Goal: Transaction & Acquisition: Purchase product/service

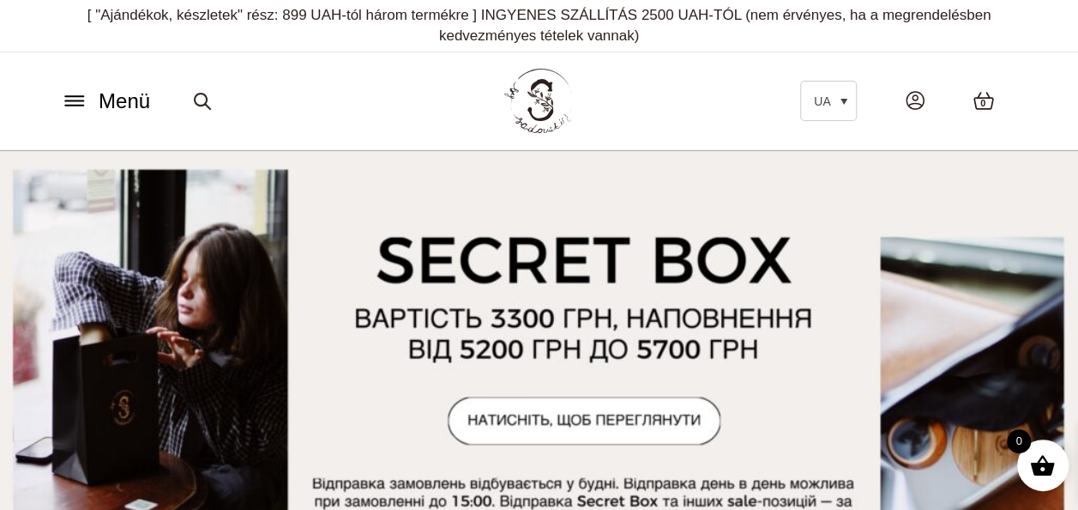
click at [81, 98] on icon at bounding box center [74, 101] width 27 height 18
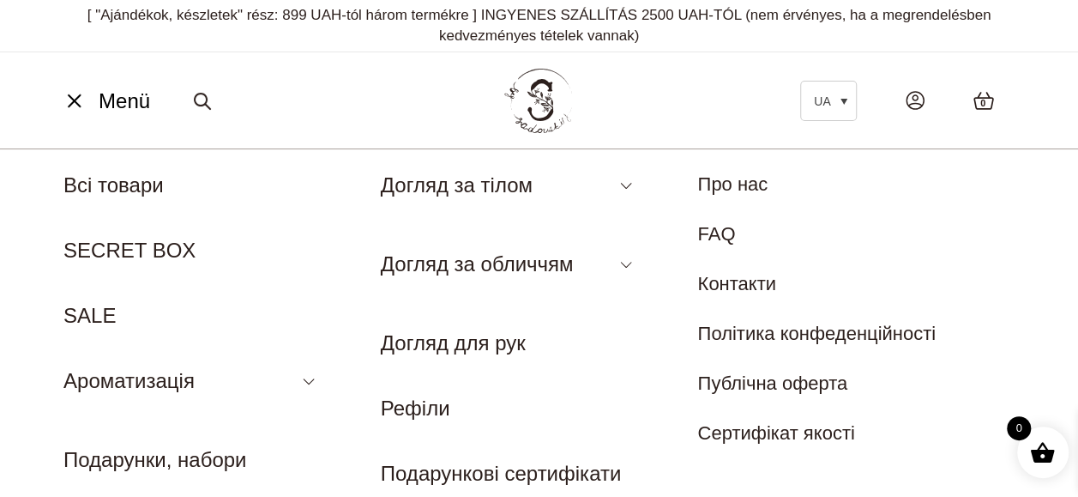
drag, startPoint x: 635, startPoint y: 106, endPoint x: 302, endPoint y: 82, distance: 333.7
click at [302, 82] on div "Menü UA EN Всі товари SECRET BOX SALE Ароматизація Аромадифузор Спрей для текст…" at bounding box center [539, 101] width 993 height 78
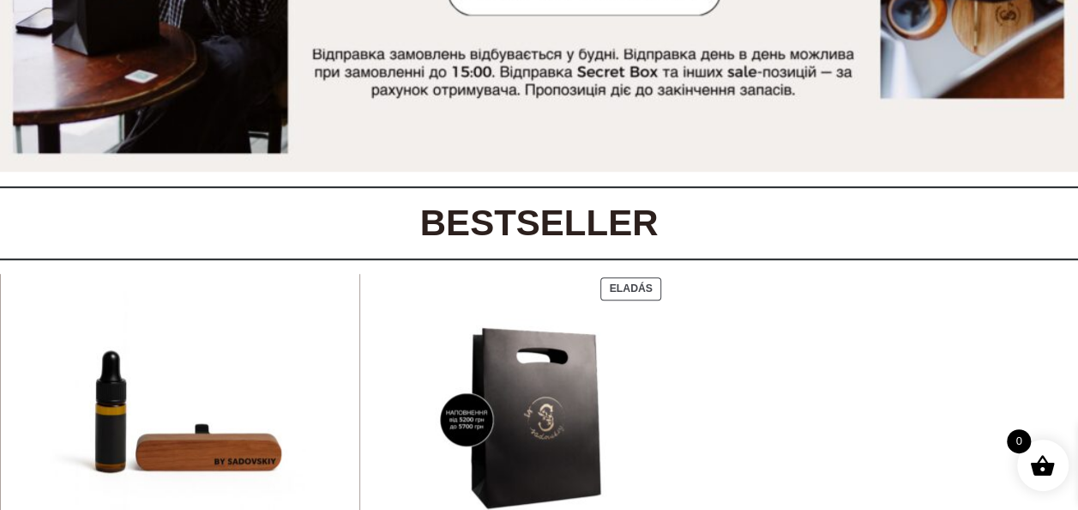
scroll to position [772, 0]
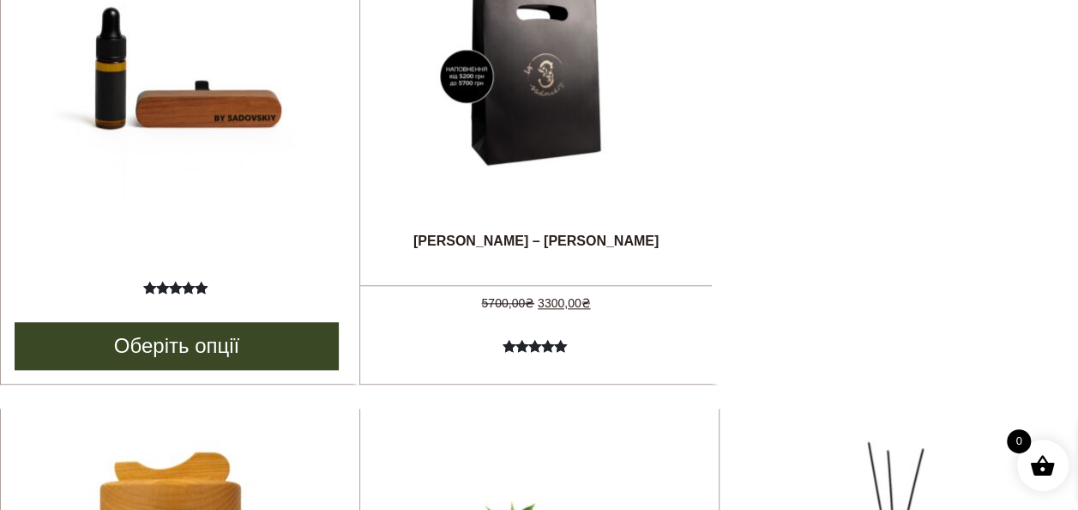
click at [180, 226] on link "KORLÁTOZOTT AUTÓ DIFFÚZOR" at bounding box center [176, 104] width 257 height 347
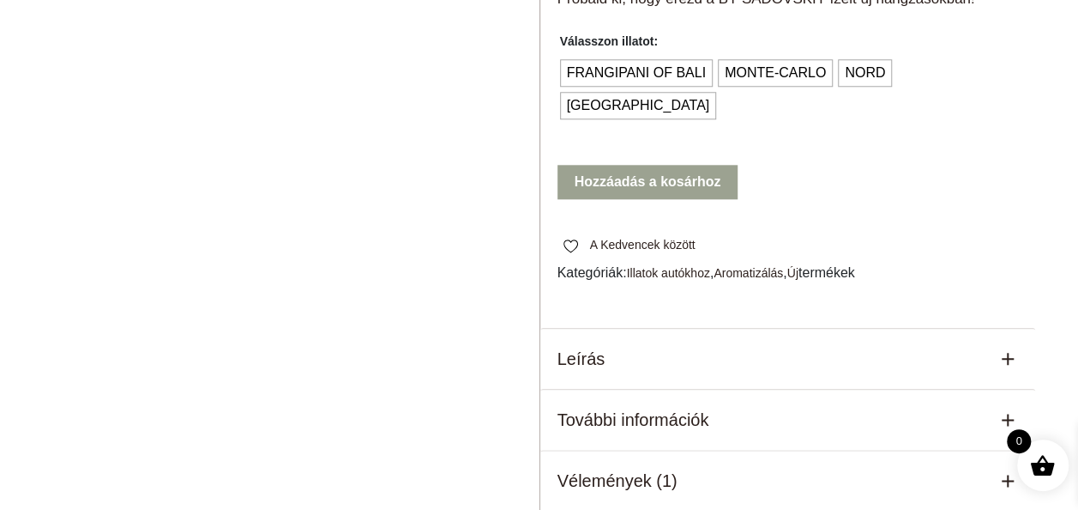
scroll to position [944, 0]
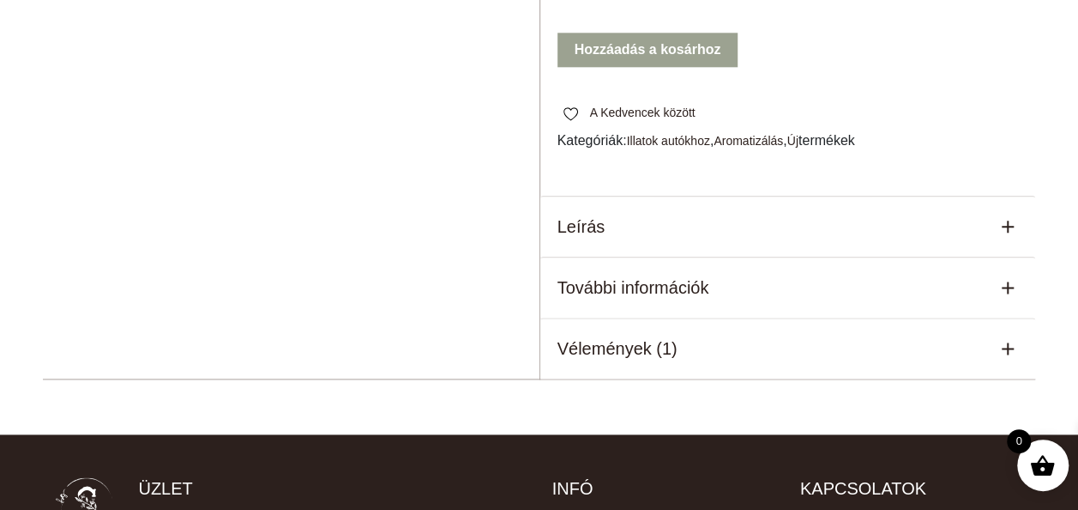
click at [600, 335] on h5 "Vélemények (1)" at bounding box center [618, 348] width 120 height 26
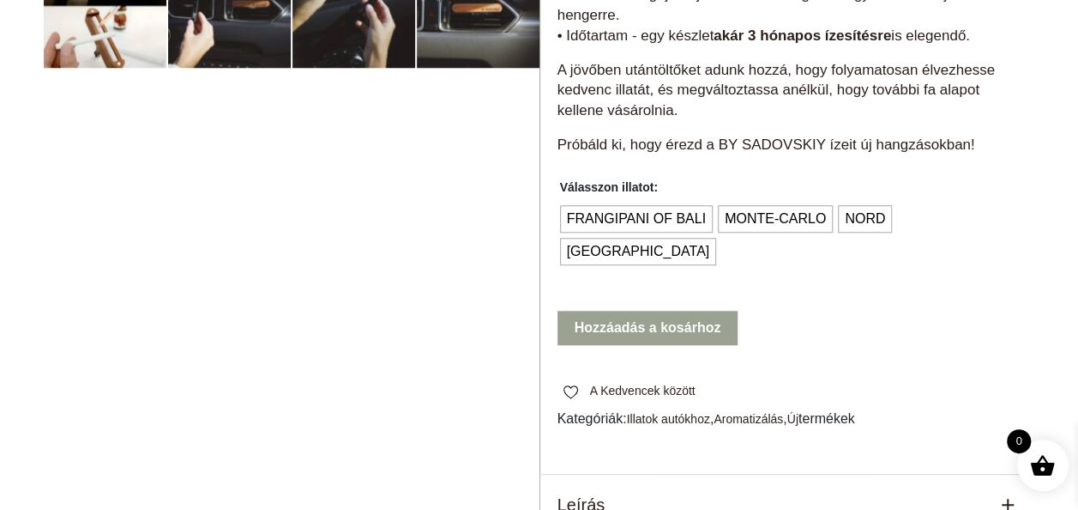
scroll to position [515, 0]
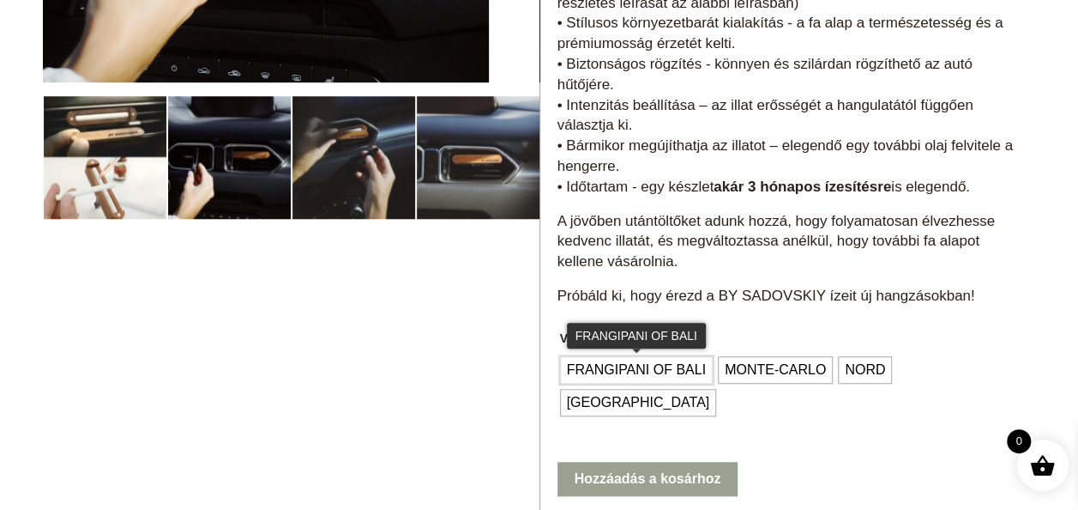
click at [665, 371] on span "FRANGIPANI OF BALI" at bounding box center [637, 369] width 148 height 27
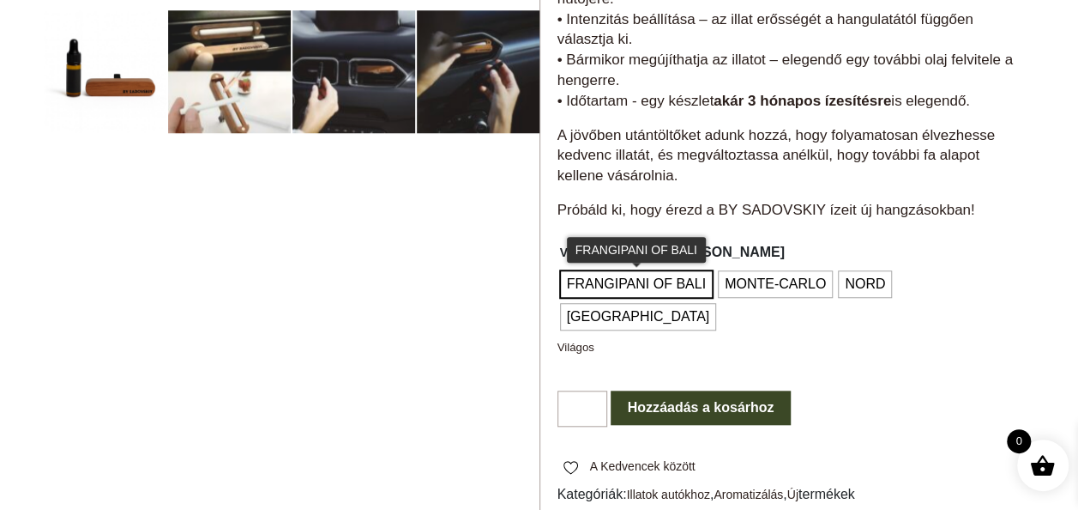
scroll to position [772, 0]
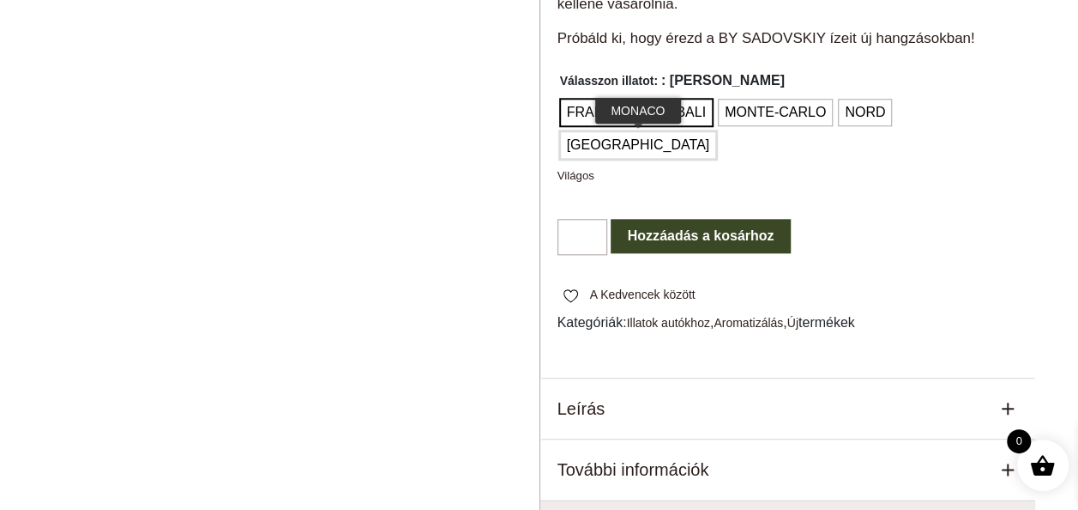
click at [715, 131] on span "MONACO" at bounding box center [639, 144] width 152 height 27
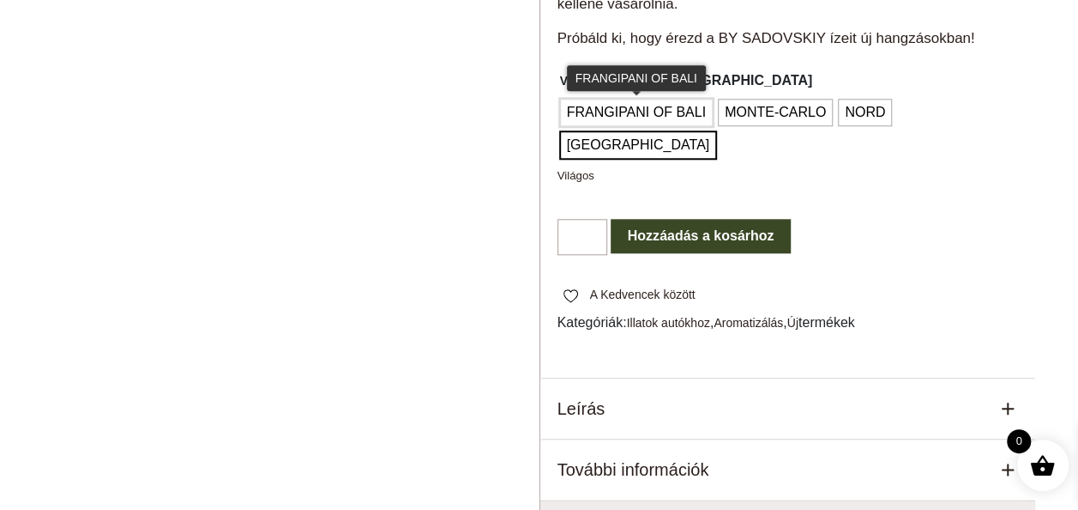
click at [663, 111] on span "FRANGIPANI OF BALI" at bounding box center [637, 112] width 148 height 27
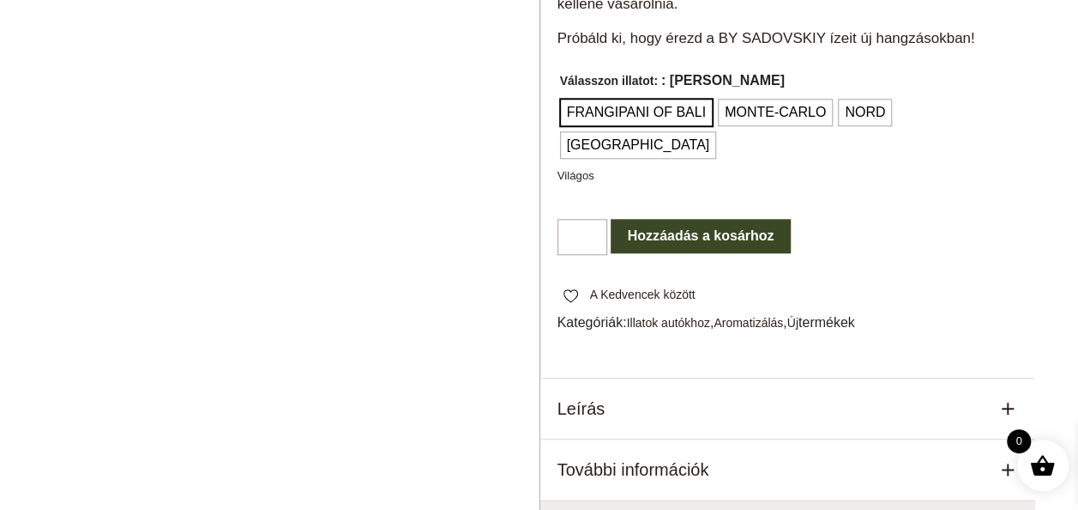
click at [665, 219] on button "Hozzáadás a kosárhoz" at bounding box center [701, 236] width 181 height 34
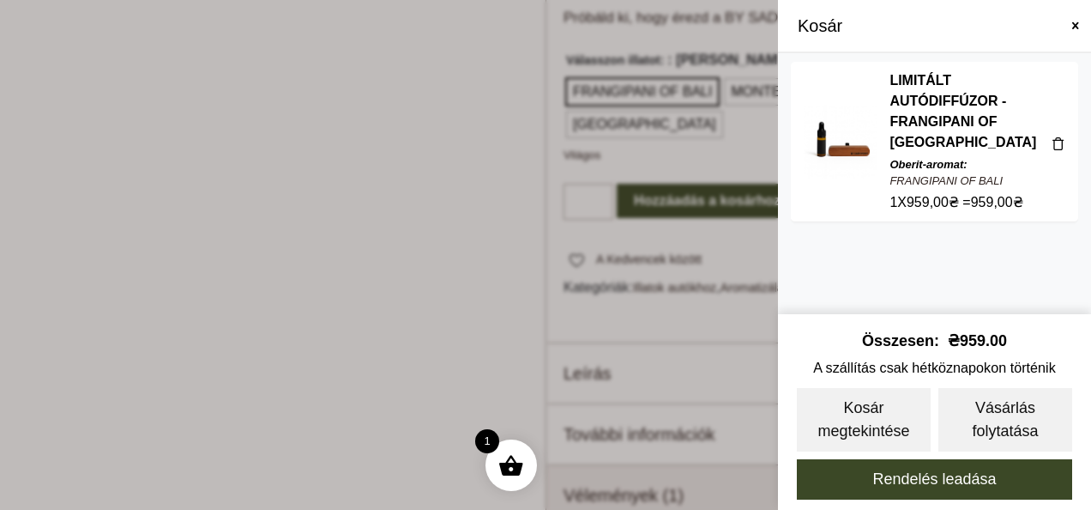
click at [384, 156] on span at bounding box center [545, 255] width 1091 height 510
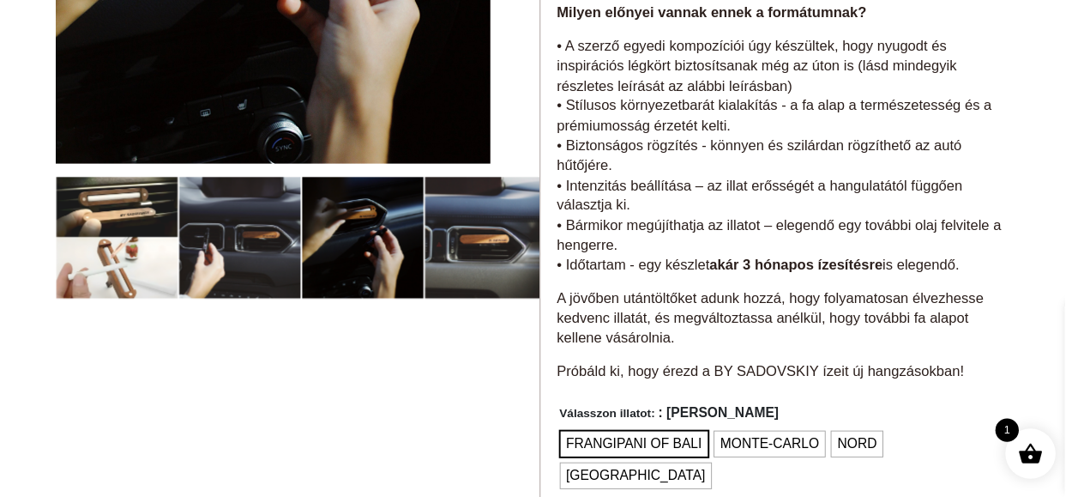
scroll to position [0, 0]
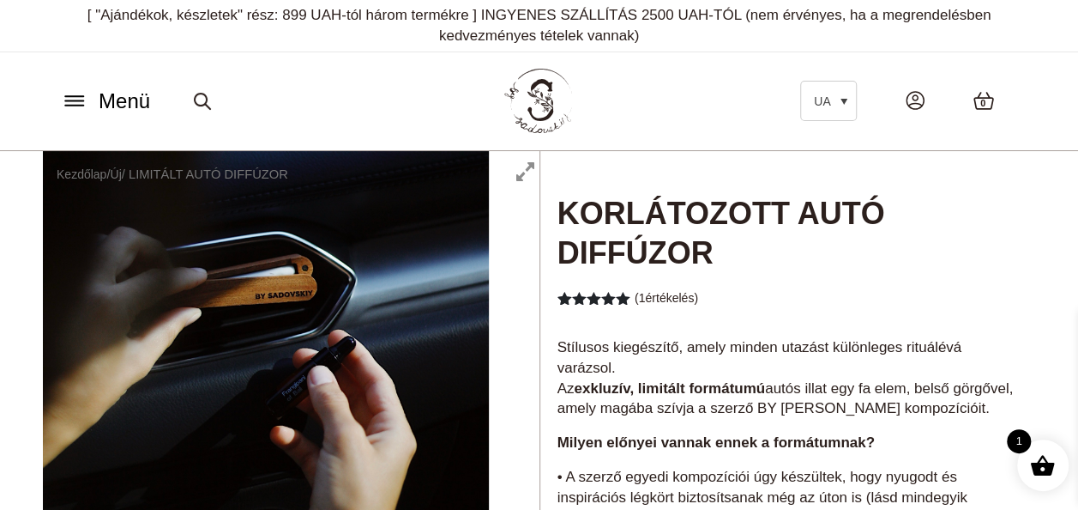
click at [81, 106] on icon at bounding box center [74, 101] width 27 height 18
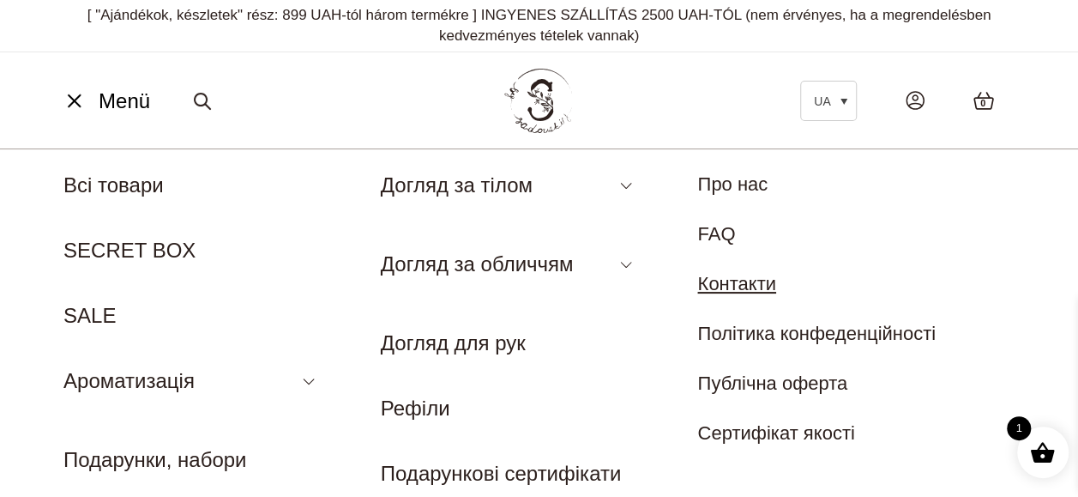
click at [743, 280] on link "Контакти" at bounding box center [736, 283] width 79 height 21
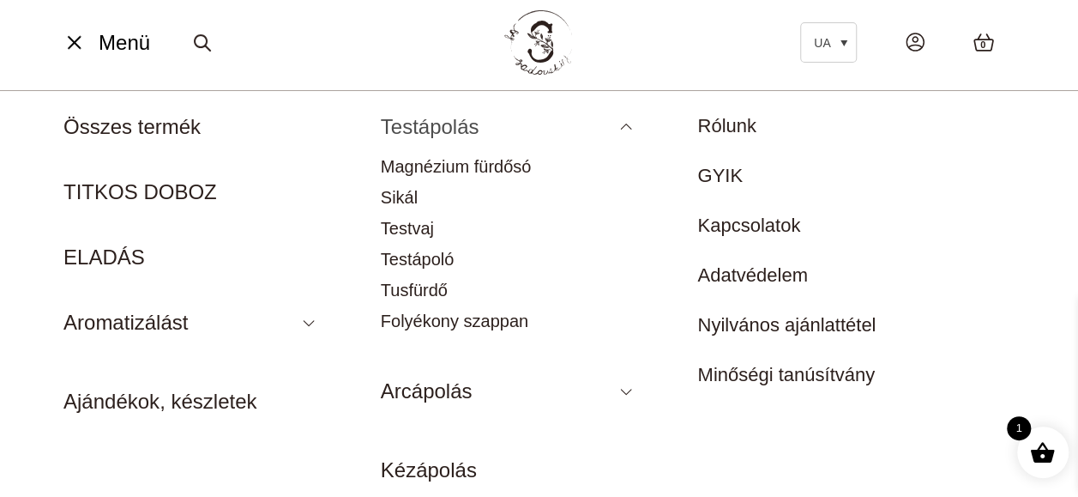
scroll to position [86, 0]
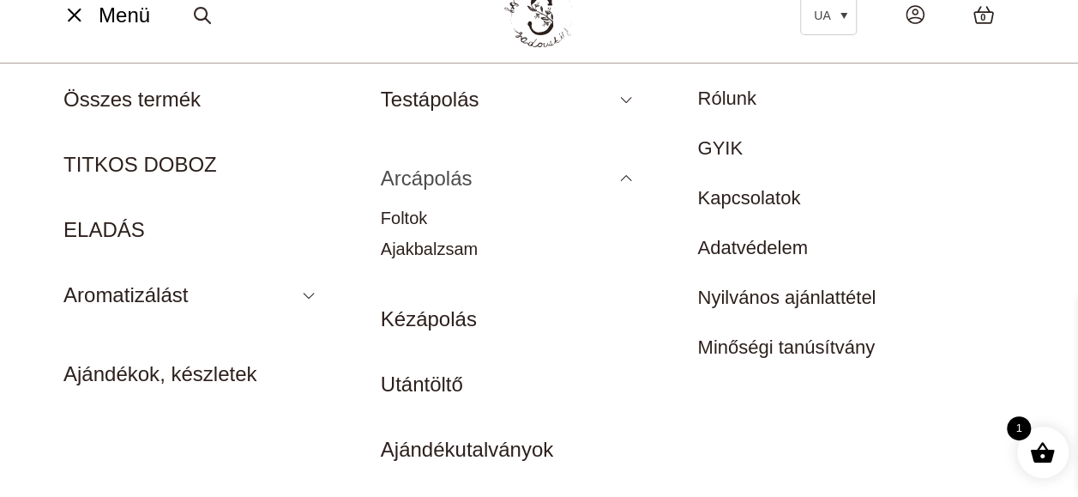
click at [456, 173] on link "Arcápolás" at bounding box center [427, 177] width 92 height 23
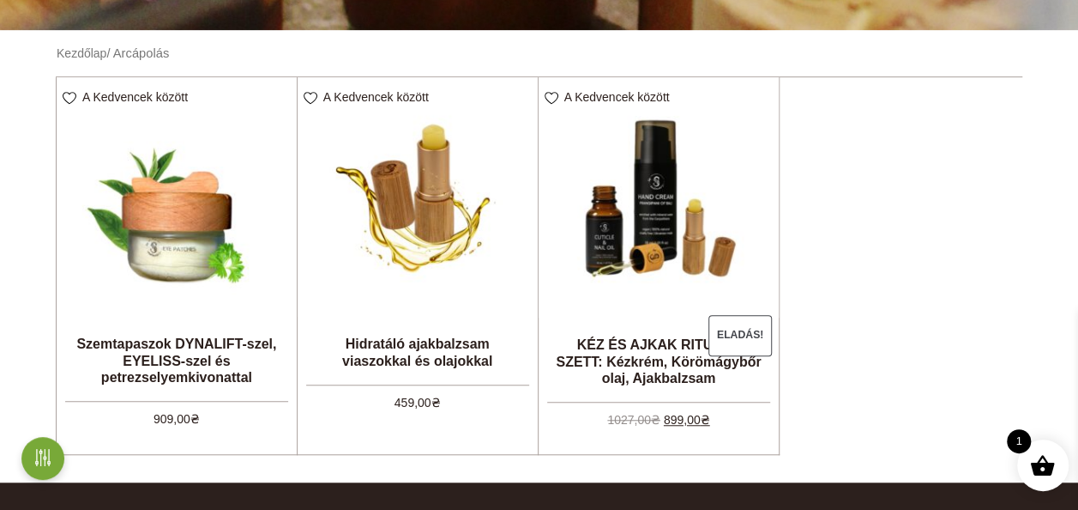
scroll to position [487, 0]
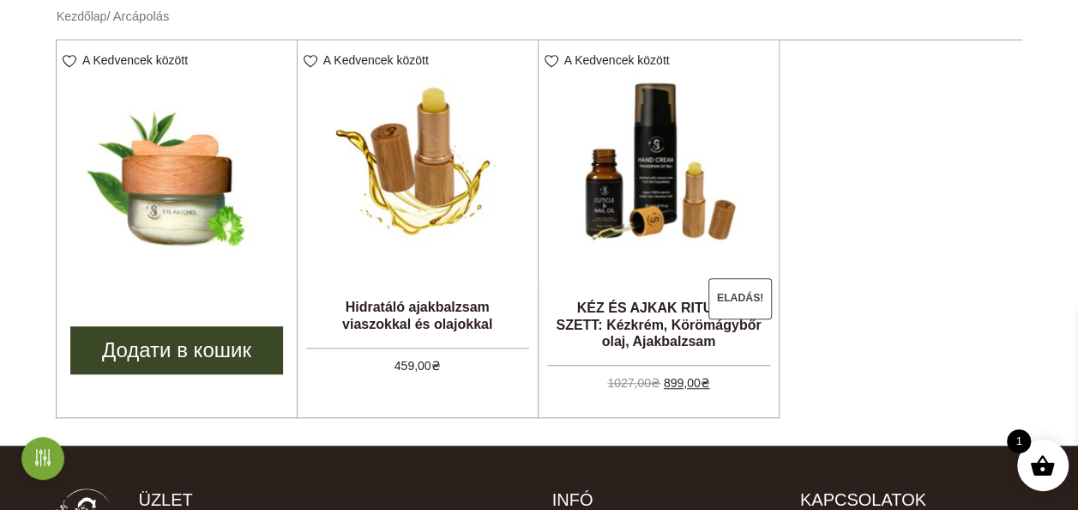
click at [188, 198] on img at bounding box center [177, 160] width 240 height 240
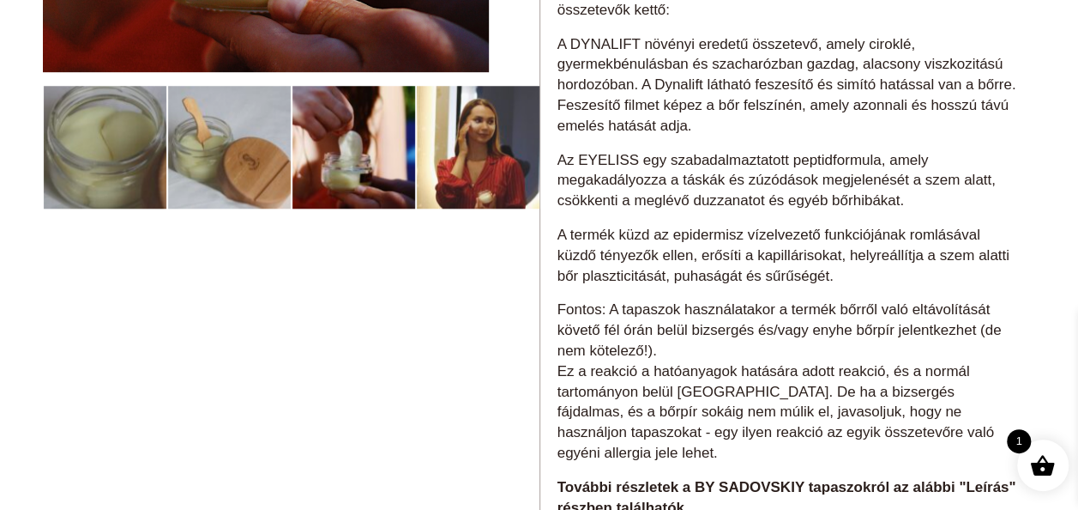
scroll to position [686, 0]
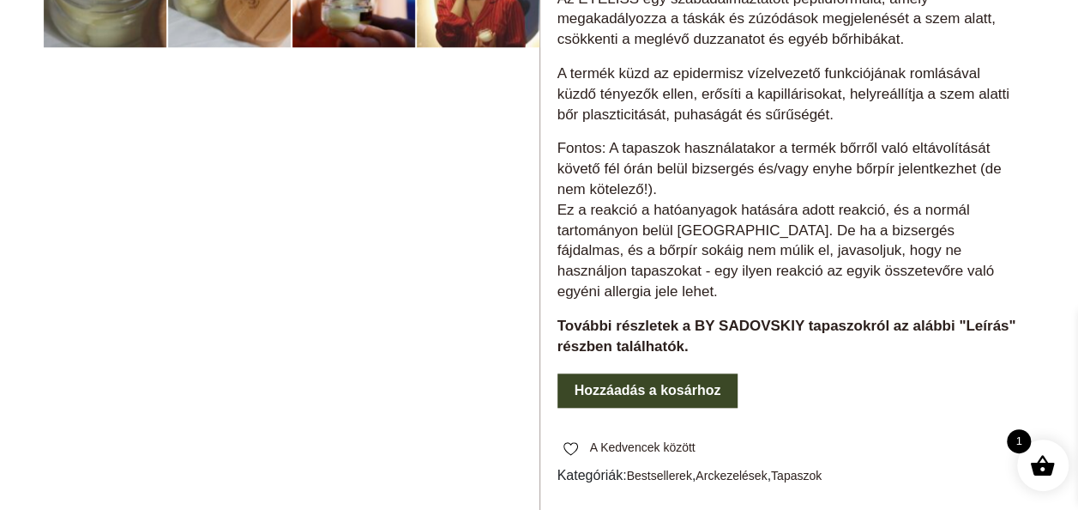
click at [667, 407] on button "Hozzáadás a kosárhoz" at bounding box center [648, 390] width 181 height 34
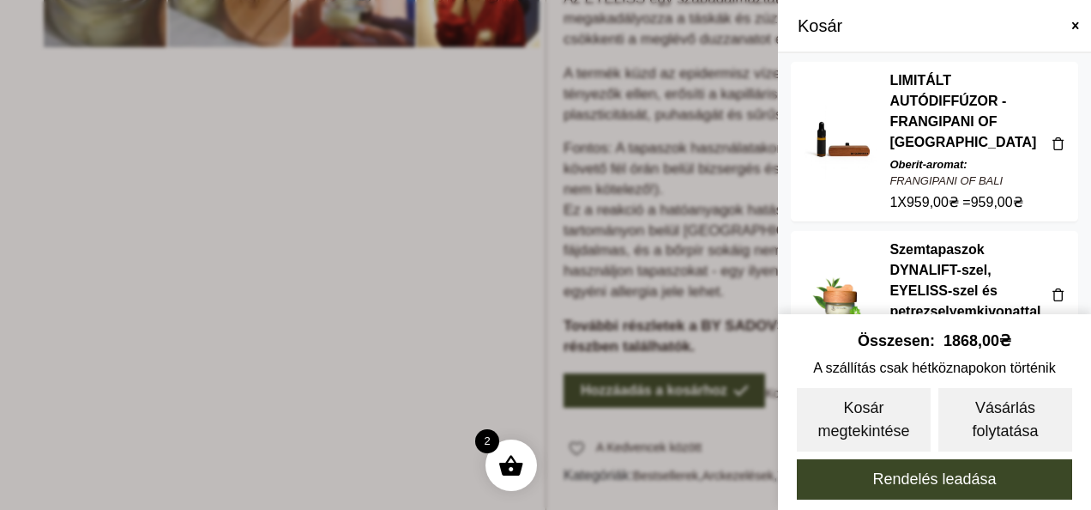
click at [383, 254] on span at bounding box center [545, 255] width 1091 height 510
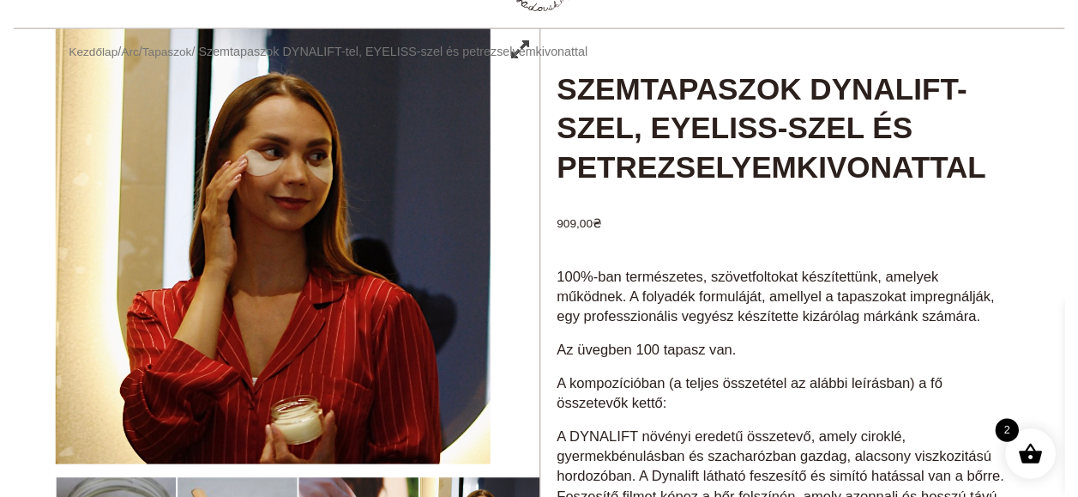
scroll to position [0, 0]
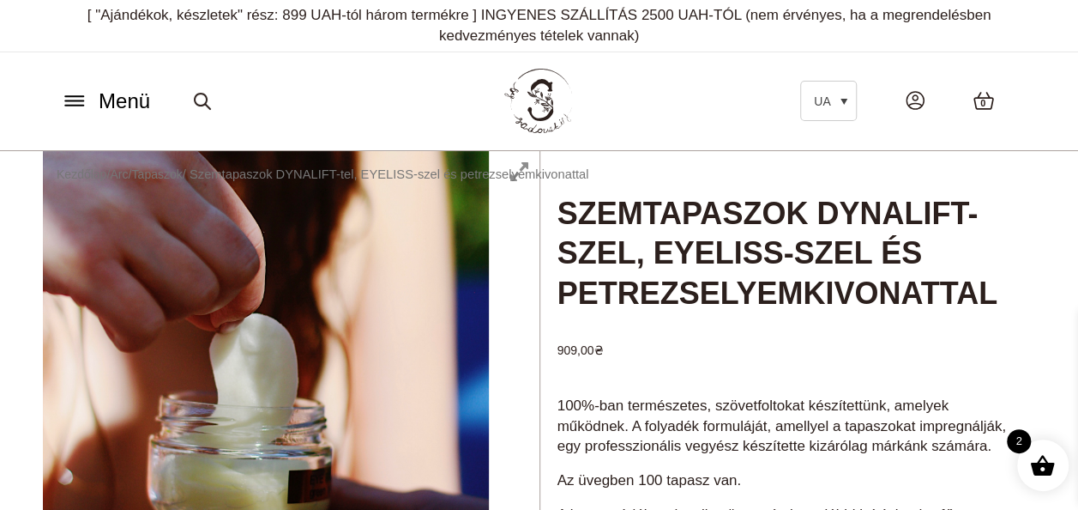
click at [71, 94] on icon at bounding box center [74, 101] width 27 height 18
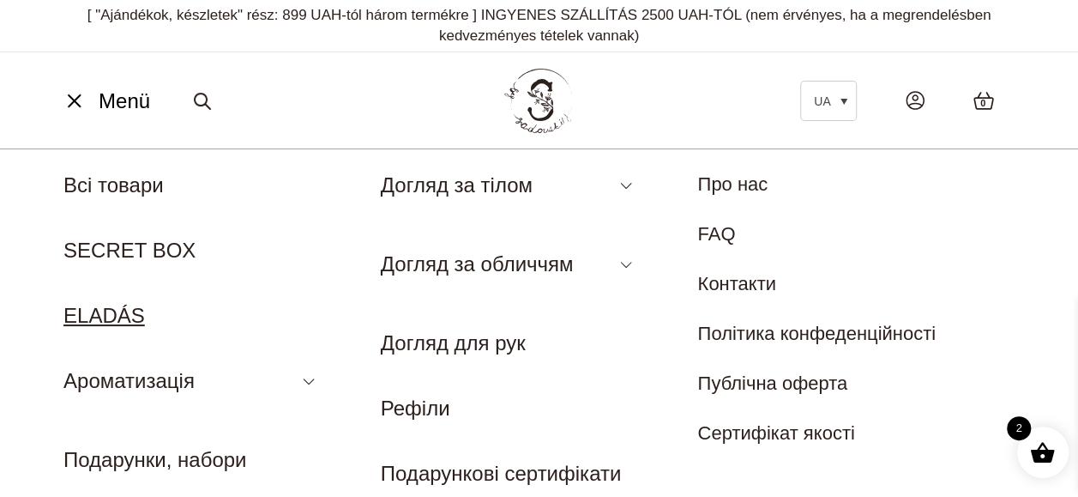
click at [87, 310] on link "ELADÁS" at bounding box center [103, 315] width 81 height 23
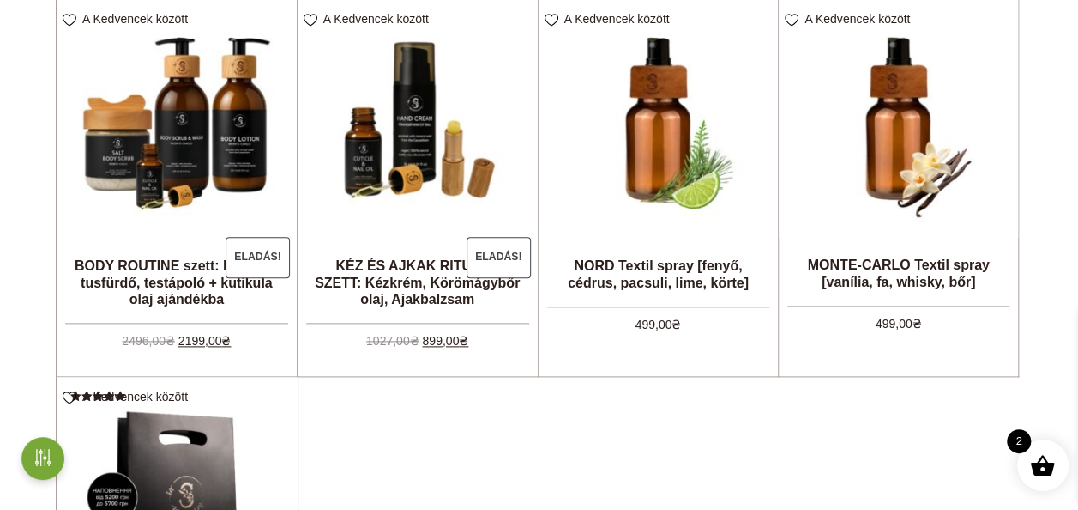
scroll to position [944, 0]
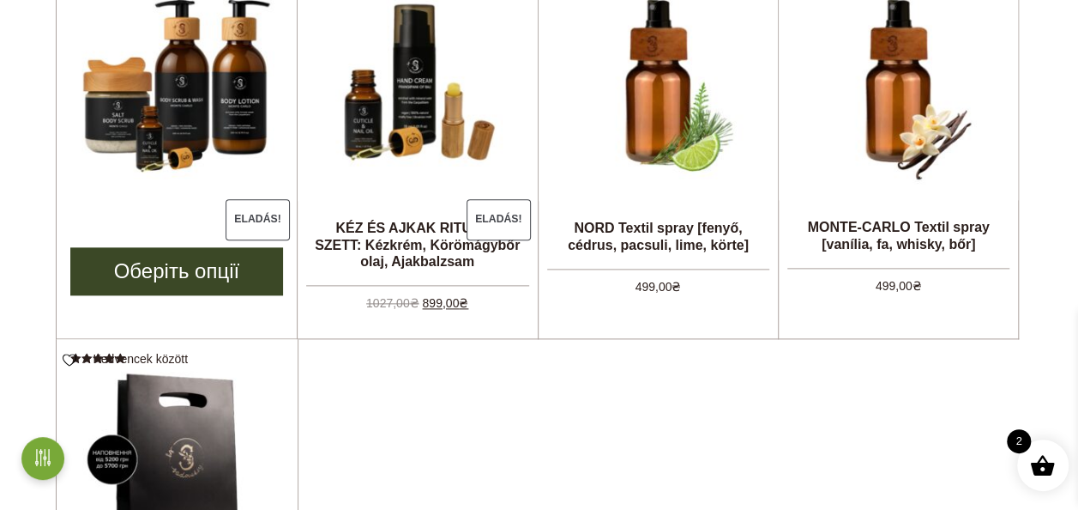
click at [172, 184] on img at bounding box center [177, 81] width 240 height 240
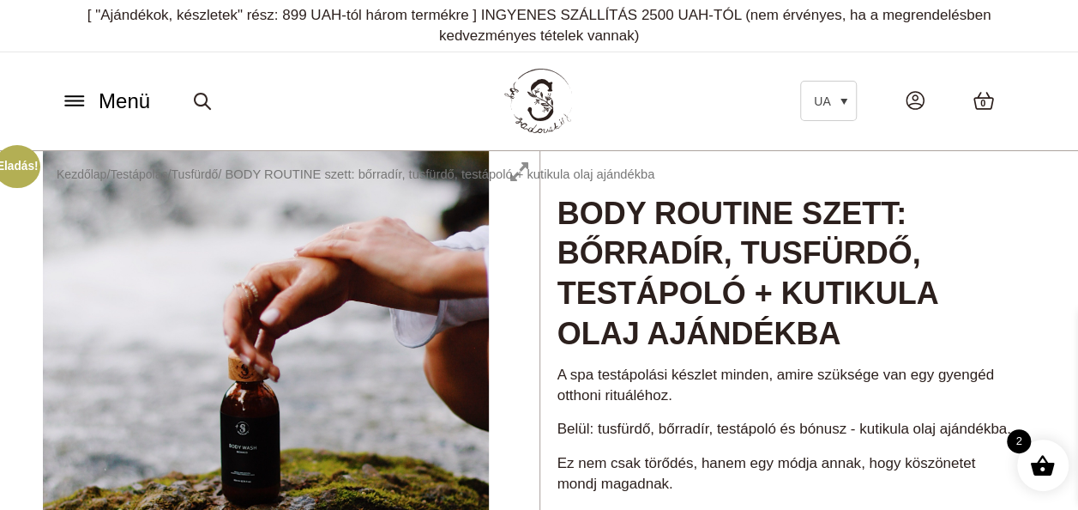
click at [74, 103] on icon at bounding box center [74, 101] width 27 height 18
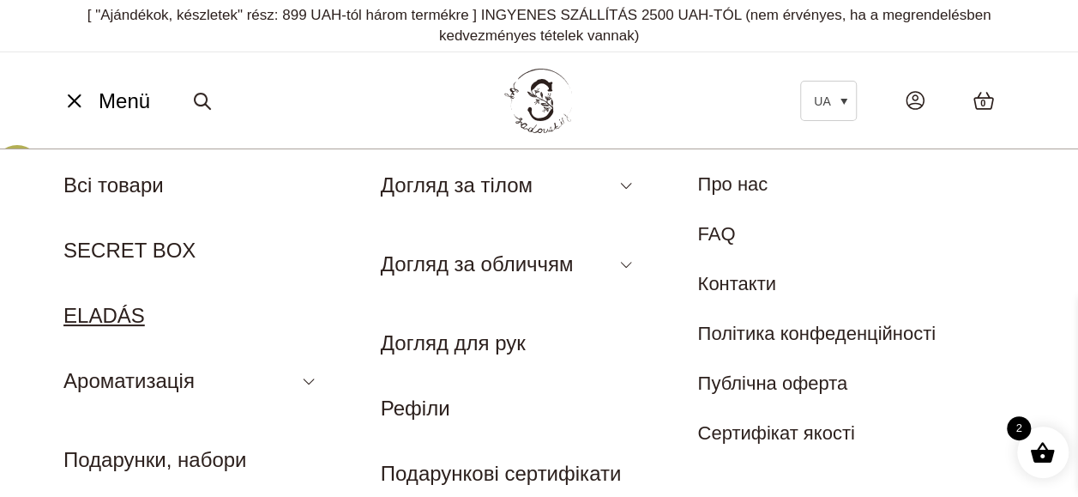
click at [112, 316] on link "ELADÁS" at bounding box center [103, 315] width 81 height 23
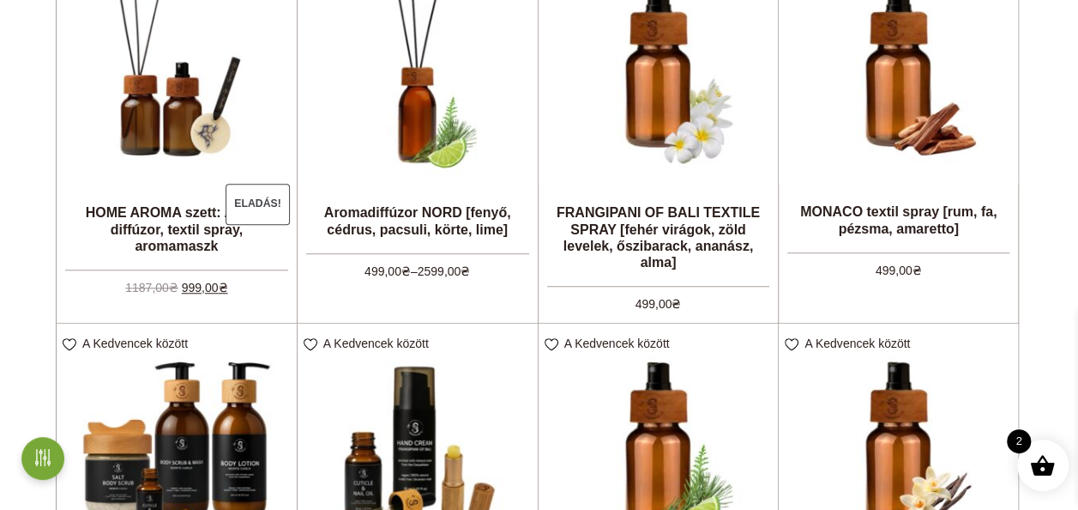
scroll to position [515, 0]
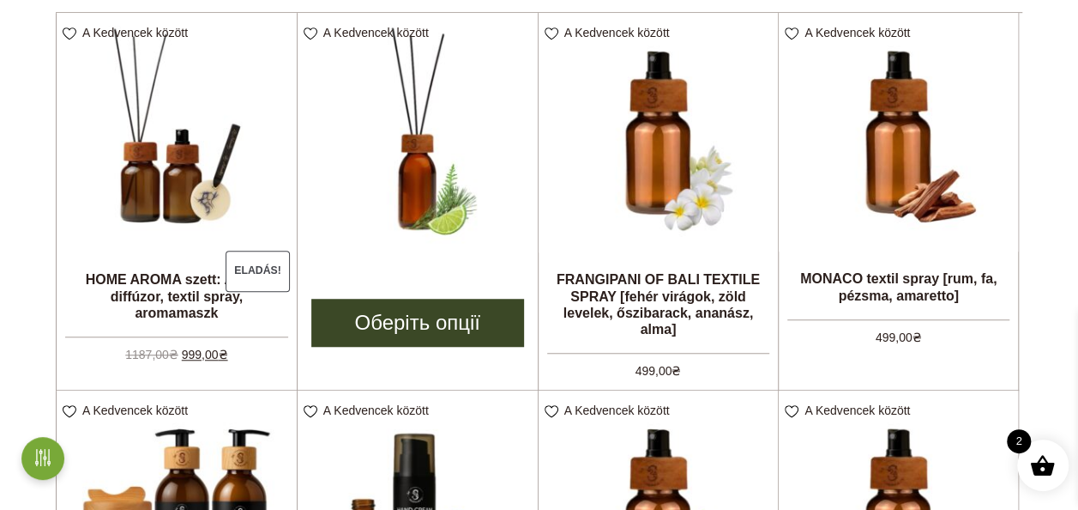
click at [396, 280] on li "A Kedvencek között View wishlist Aromadiffúzor NORD [fenyő, cédrus, pacsuli, kö…" at bounding box center [417, 201] width 241 height 377
click at [409, 324] on link "Оберіть опції" at bounding box center [417, 323] width 213 height 48
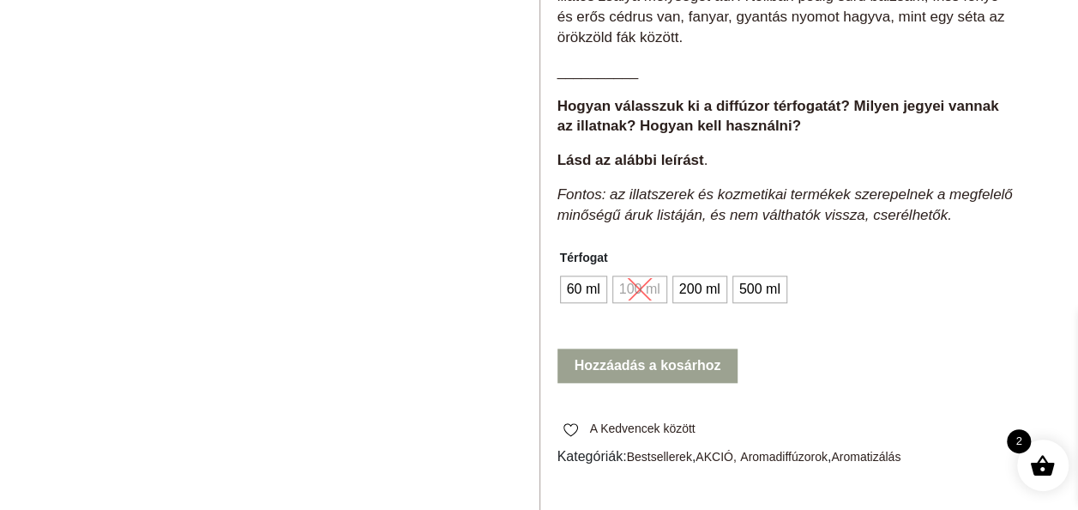
scroll to position [858, 0]
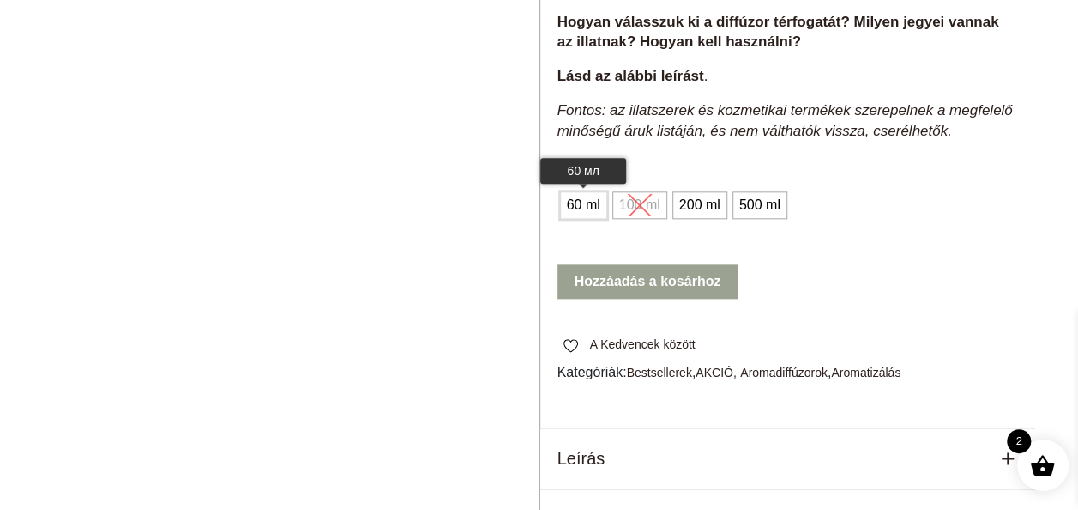
click at [580, 211] on span "60 ml" at bounding box center [584, 204] width 42 height 27
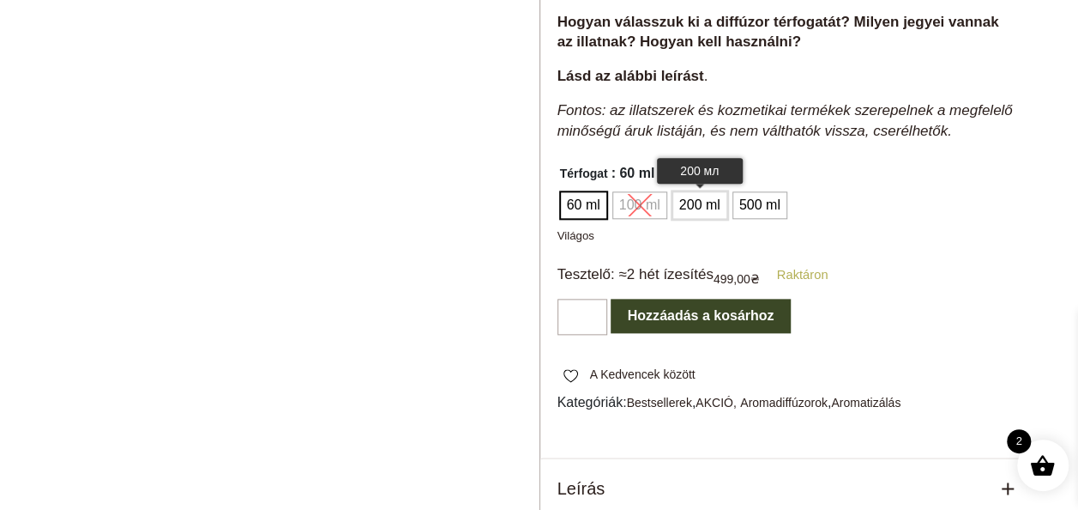
click at [703, 213] on span "200 ml" at bounding box center [700, 204] width 50 height 27
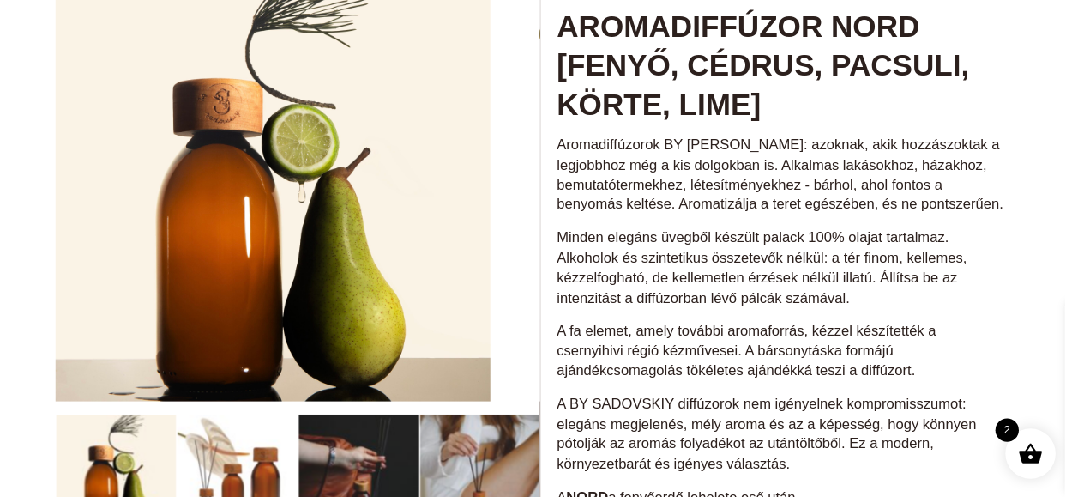
scroll to position [0, 0]
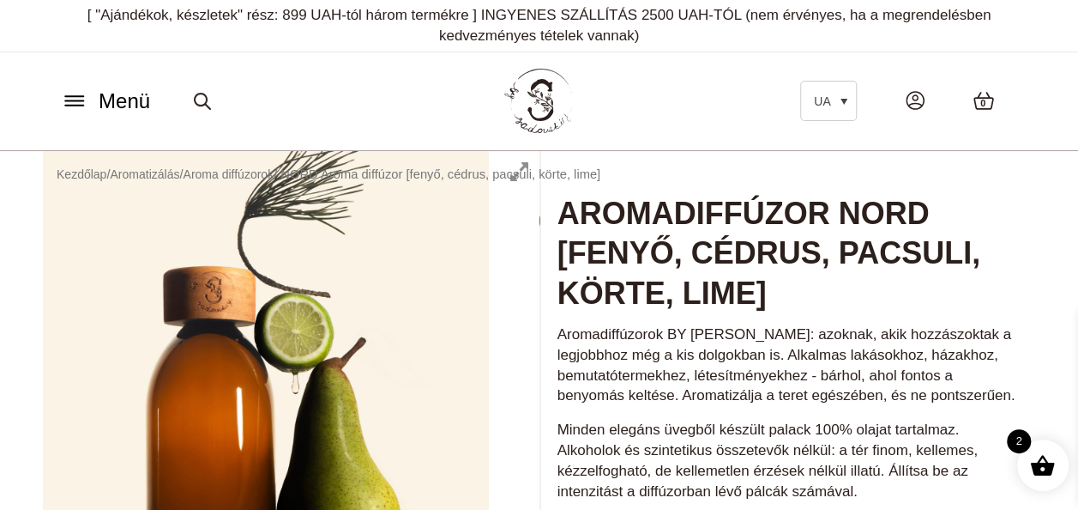
click at [70, 102] on icon at bounding box center [74, 101] width 27 height 18
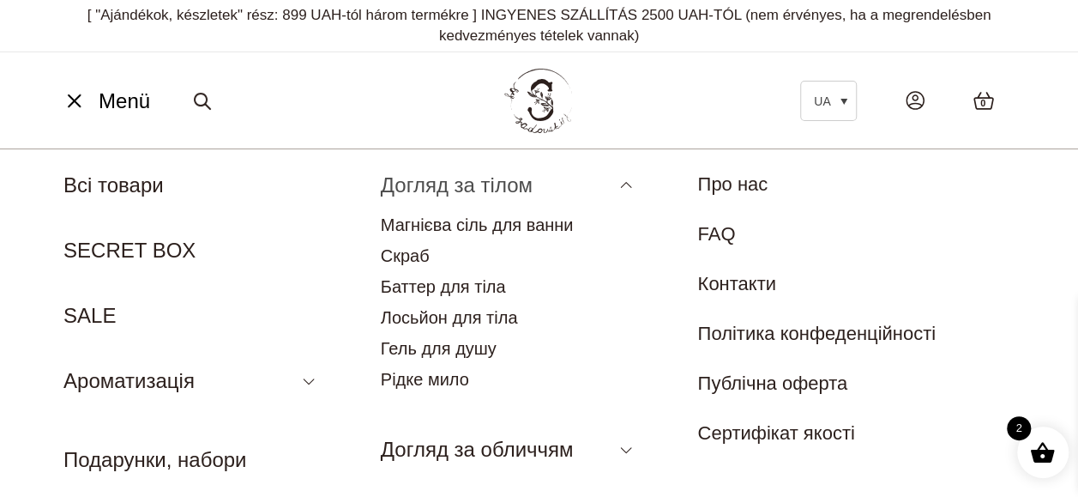
click at [450, 190] on link "Догляд за тілом" at bounding box center [457, 184] width 152 height 23
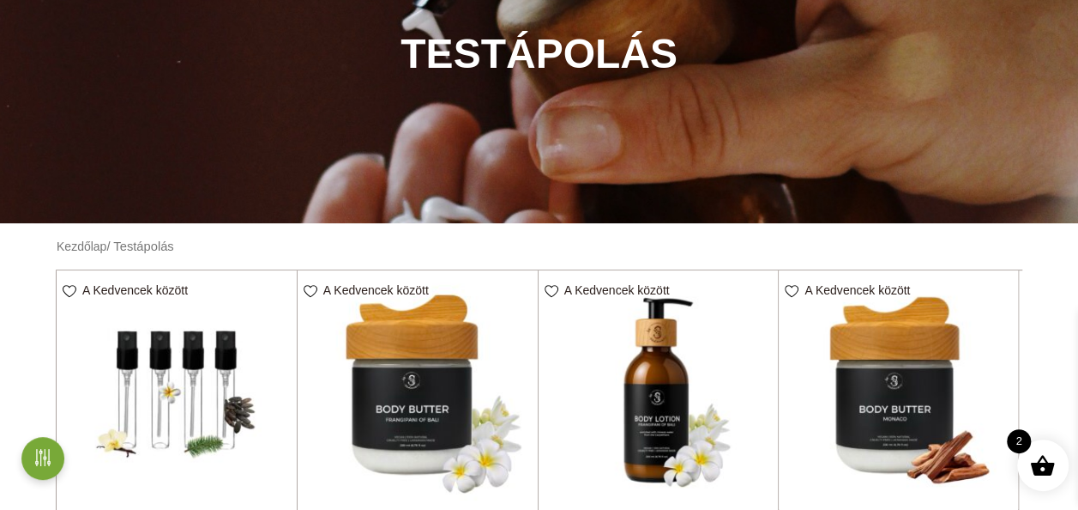
scroll to position [429, 0]
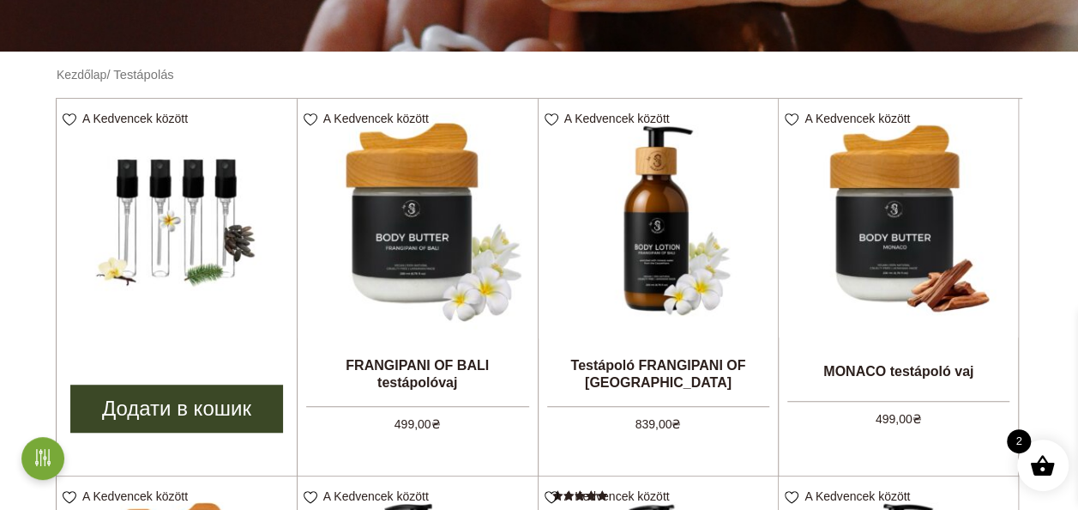
click at [169, 401] on link "Додати в кошик" at bounding box center [176, 408] width 213 height 48
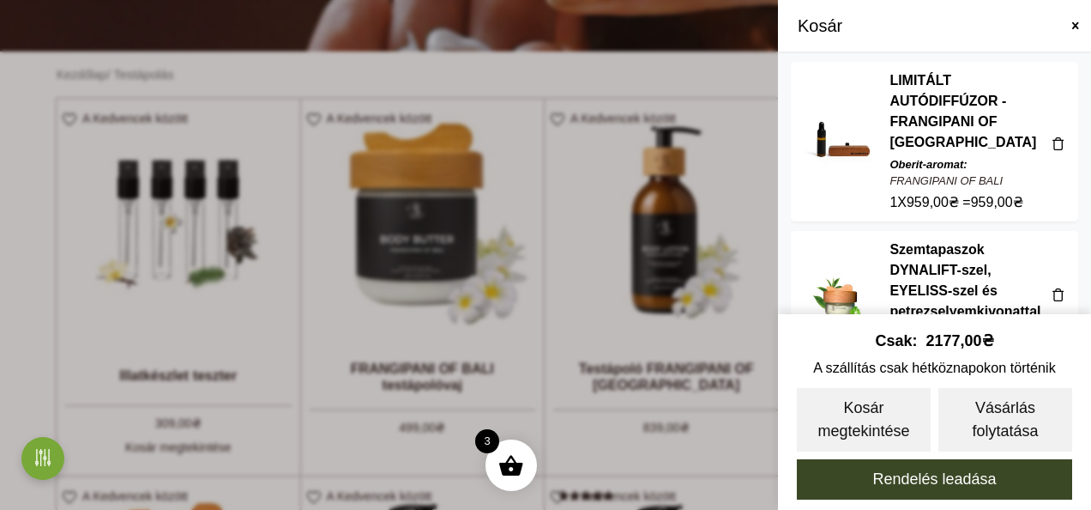
click at [576, 279] on span at bounding box center [545, 255] width 1091 height 510
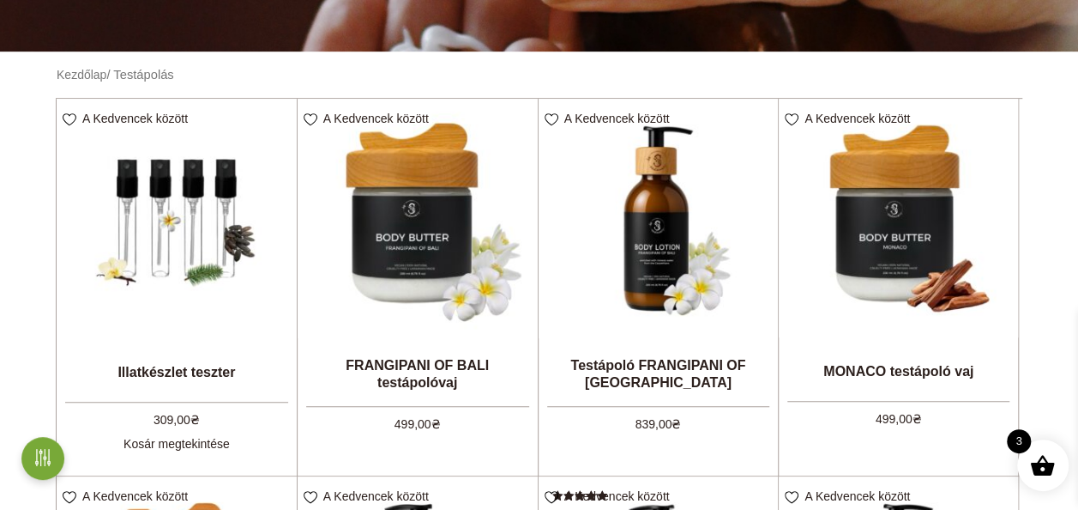
scroll to position [515, 0]
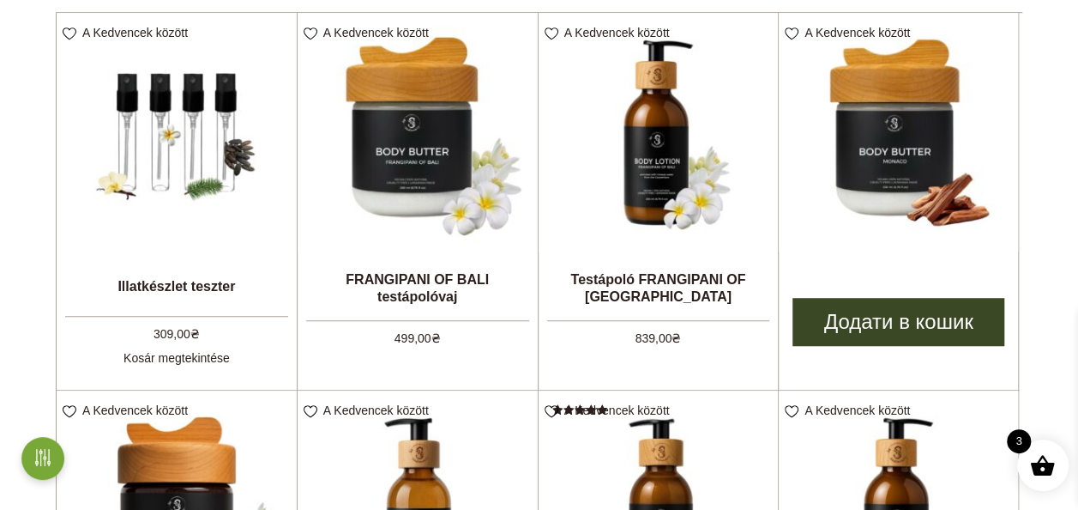
click at [895, 317] on link "Додати в кошик" at bounding box center [899, 322] width 212 height 48
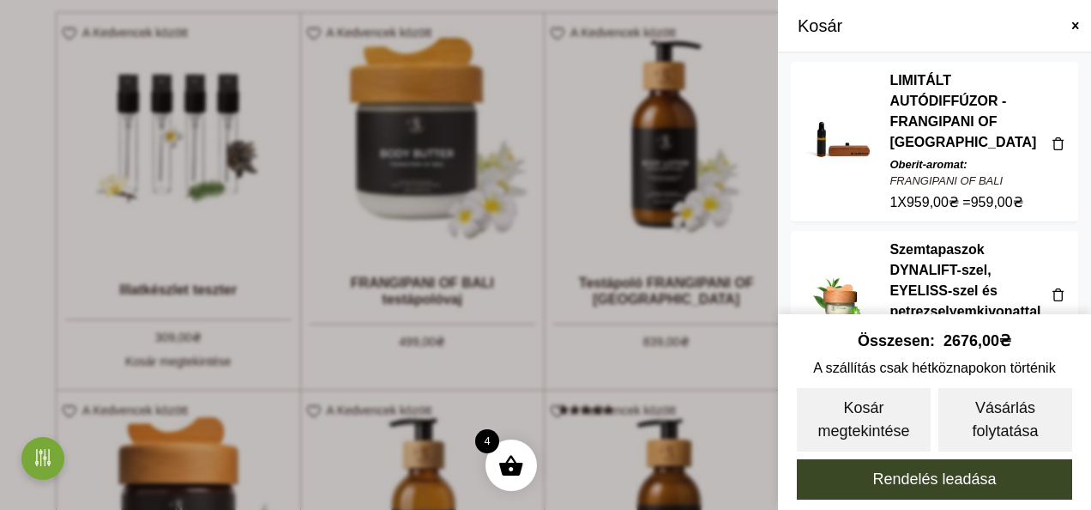
click at [726, 238] on span at bounding box center [545, 255] width 1091 height 510
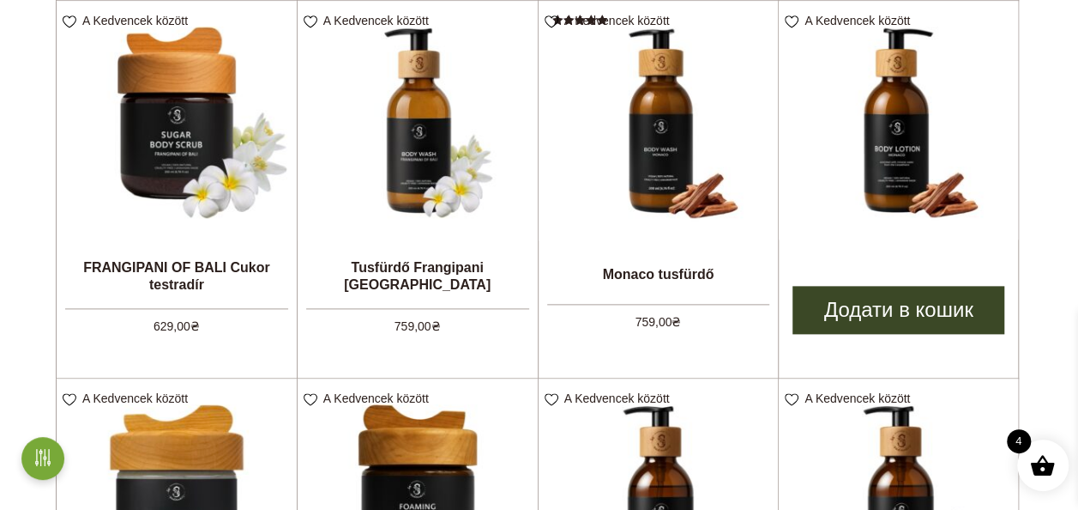
scroll to position [944, 0]
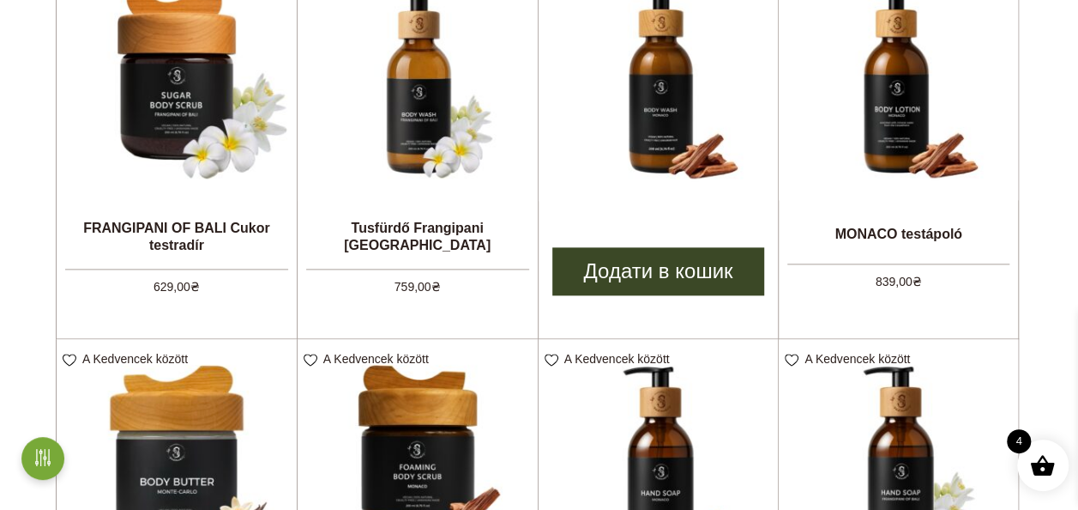
click at [655, 271] on link "Додати в кошик" at bounding box center [658, 271] width 213 height 48
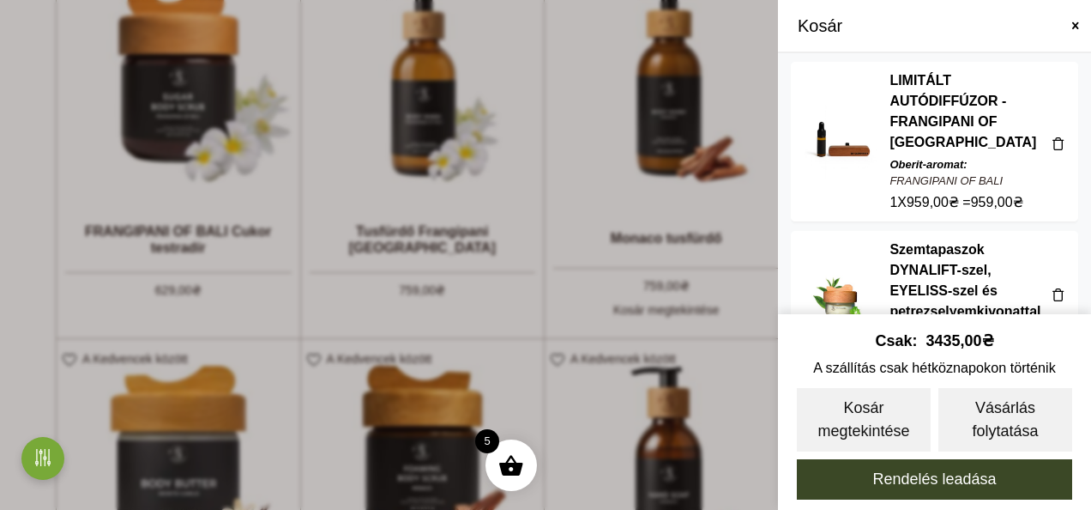
click at [626, 203] on span at bounding box center [545, 255] width 1091 height 510
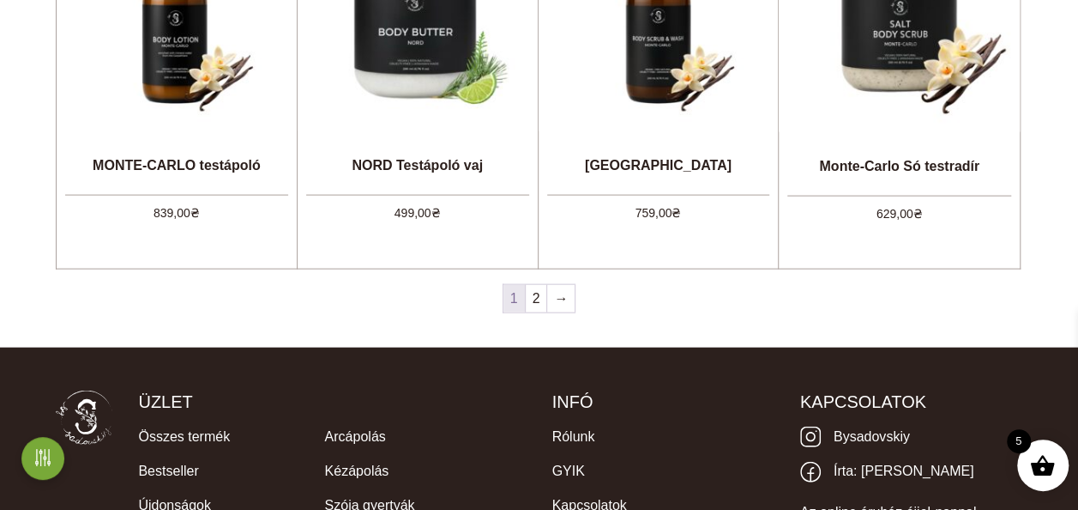
scroll to position [1802, 0]
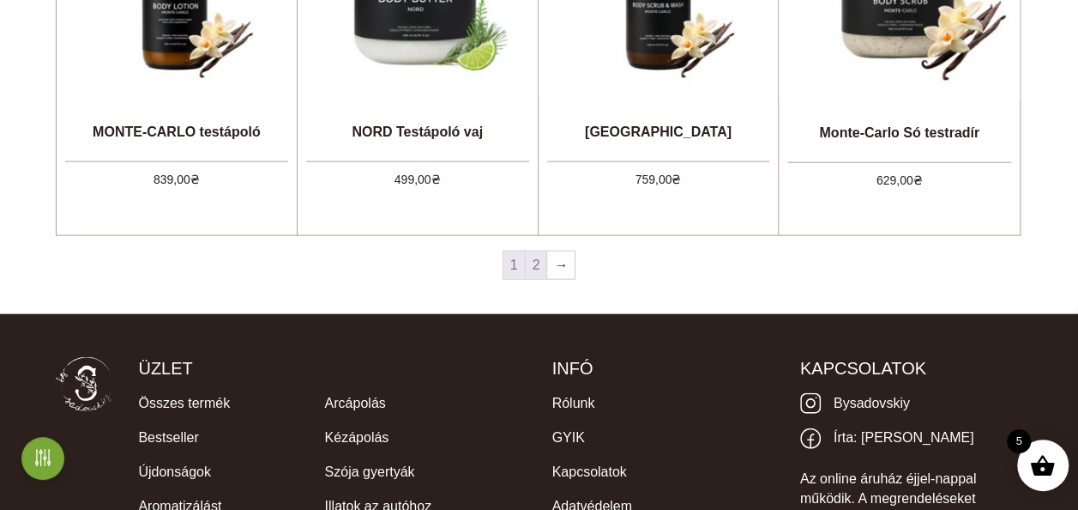
click at [534, 266] on link "2" at bounding box center [536, 264] width 21 height 27
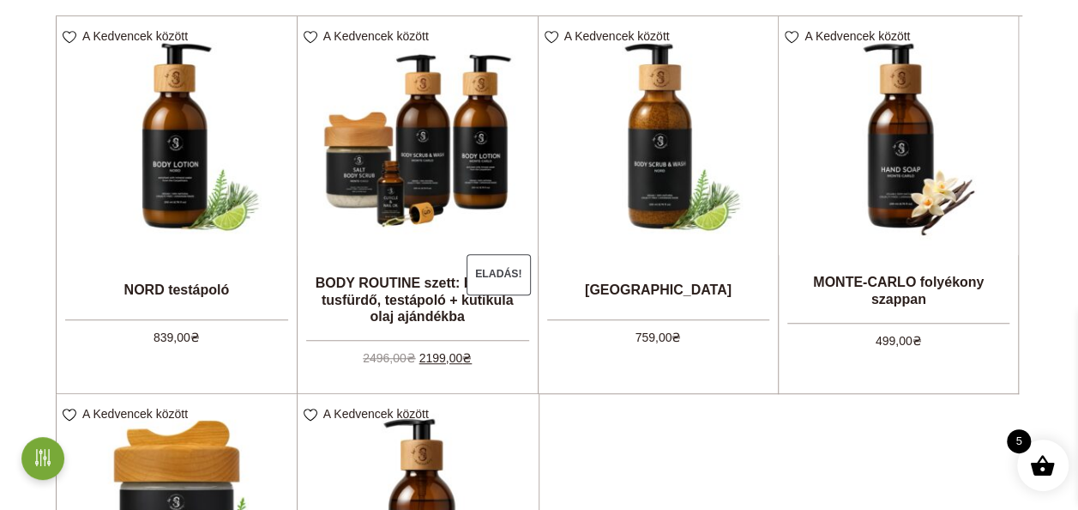
scroll to position [515, 0]
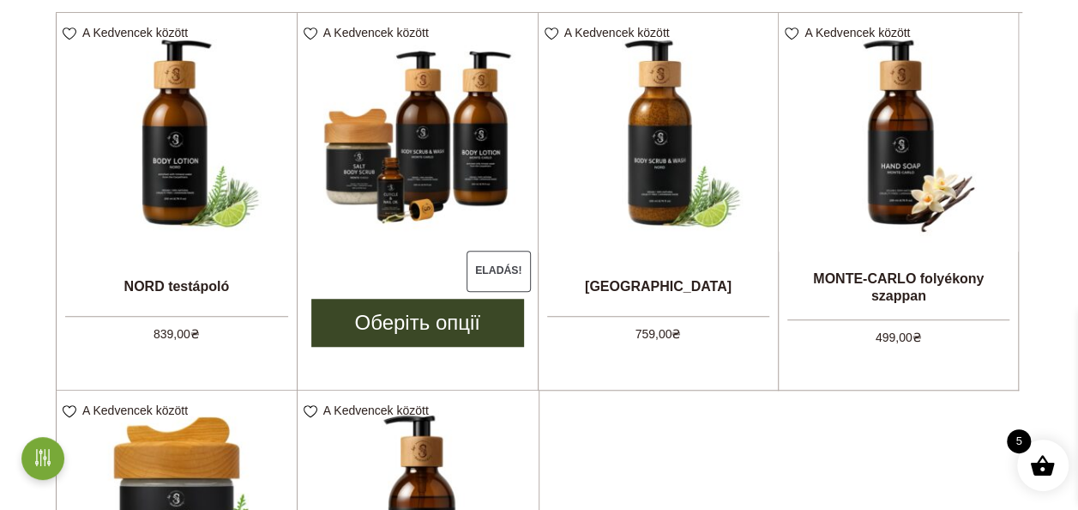
click at [408, 299] on link "Оберіть опції" at bounding box center [417, 323] width 213 height 48
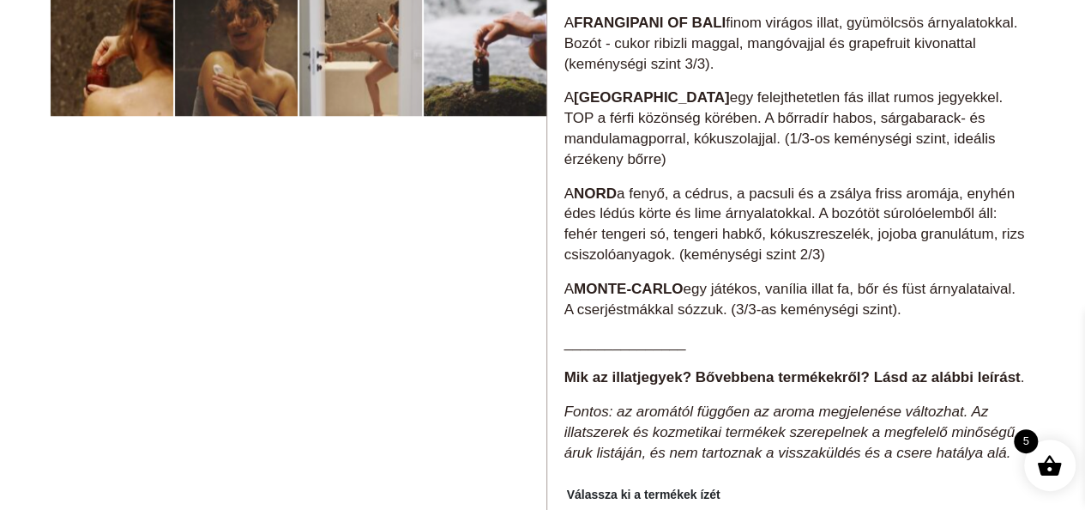
scroll to position [686, 0]
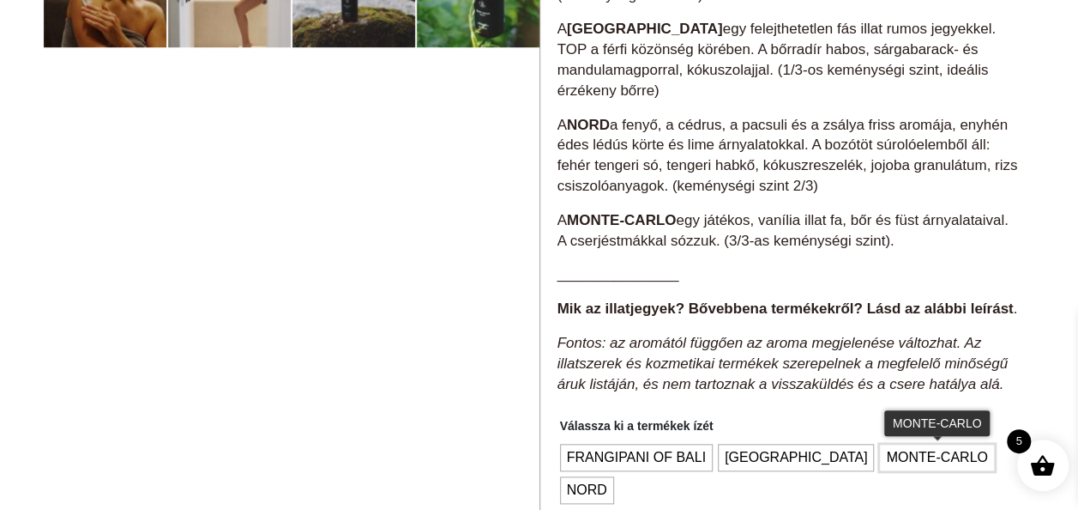
click at [882, 471] on span "MONTE-CARLO" at bounding box center [937, 457] width 110 height 27
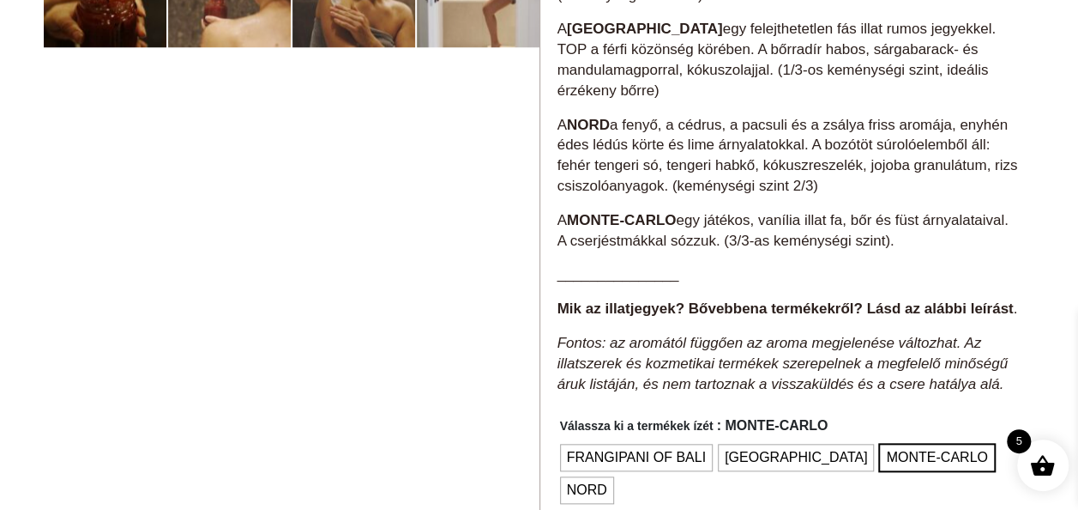
click at [1047, 466] on span at bounding box center [1043, 465] width 26 height 26
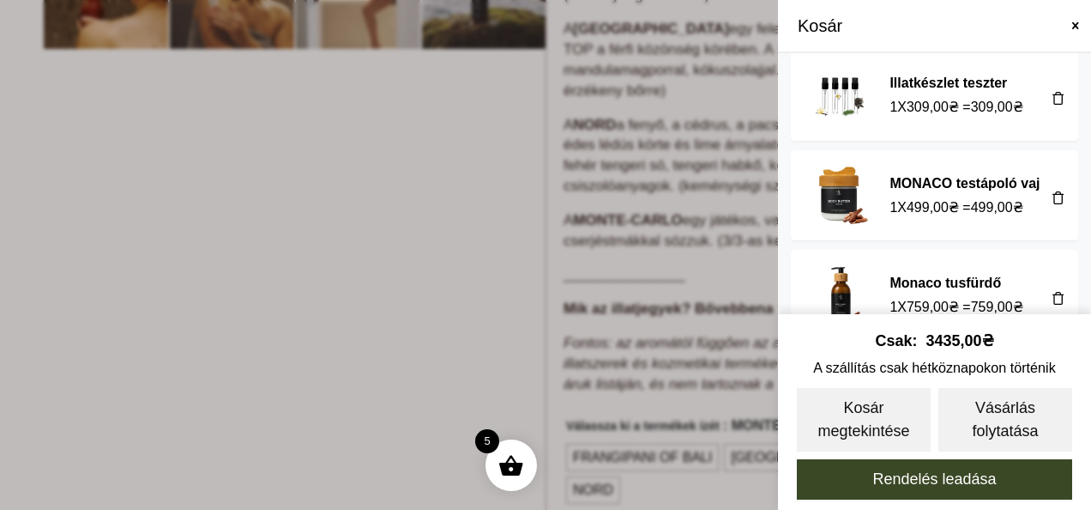
scroll to position [321, 0]
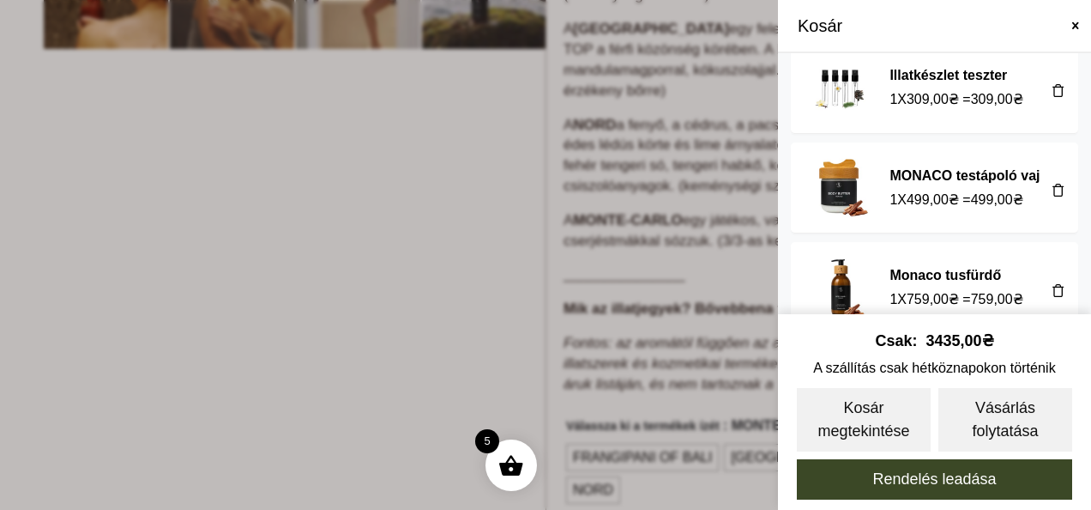
click at [1052, 183] on span at bounding box center [1059, 190] width 14 height 14
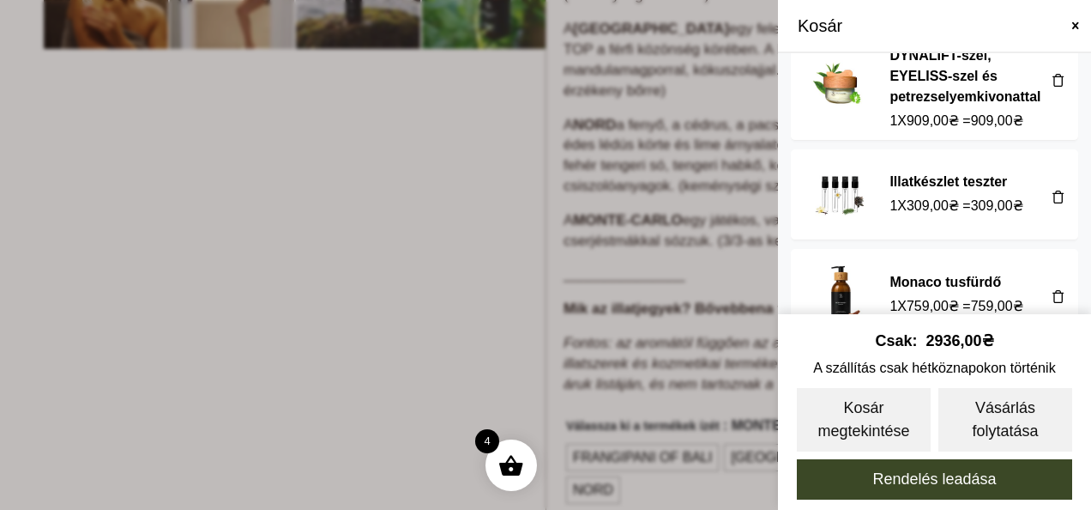
scroll to position [223, 0]
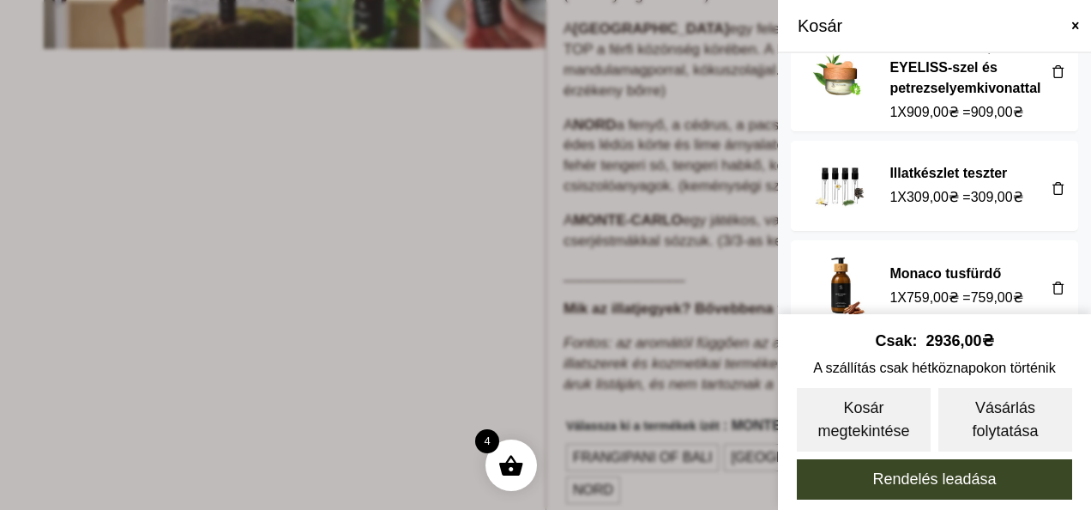
click at [1054, 281] on span at bounding box center [1059, 288] width 14 height 14
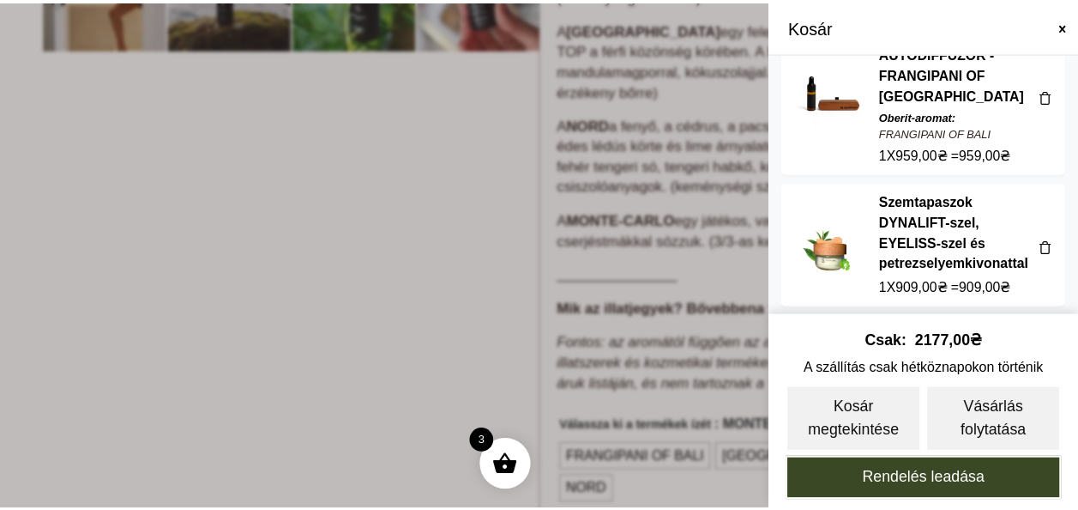
scroll to position [0, 0]
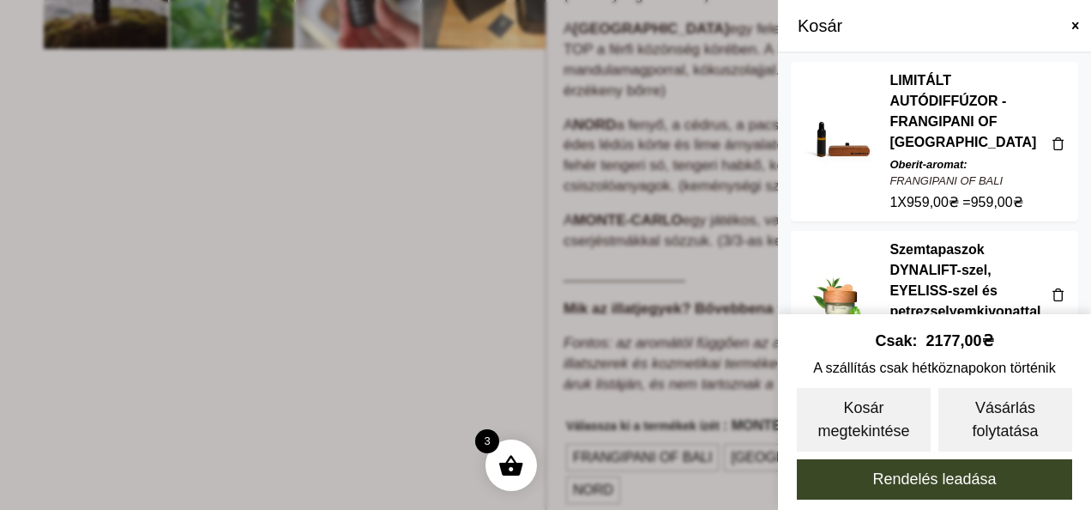
click at [359, 267] on span at bounding box center [545, 255] width 1091 height 510
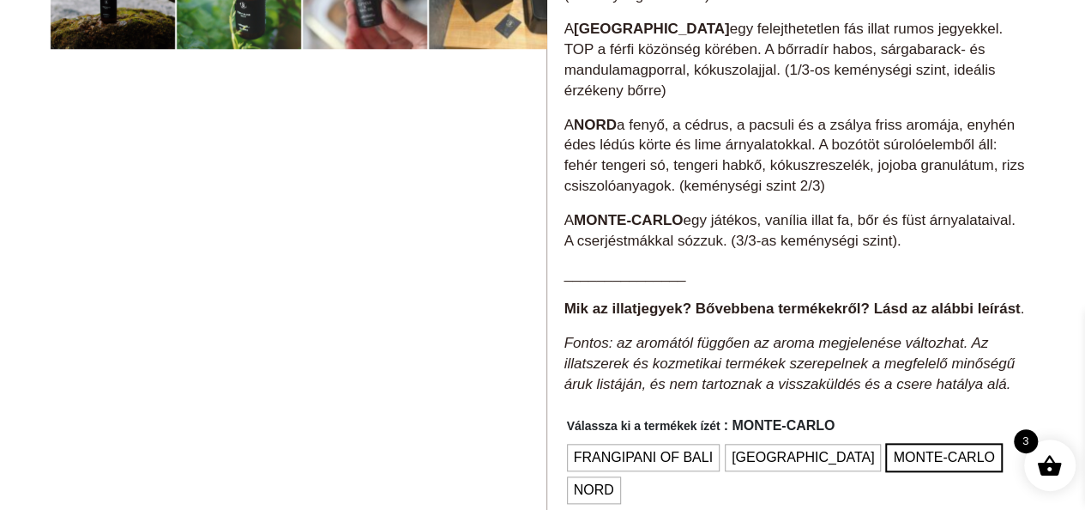
scroll to position [858, 0]
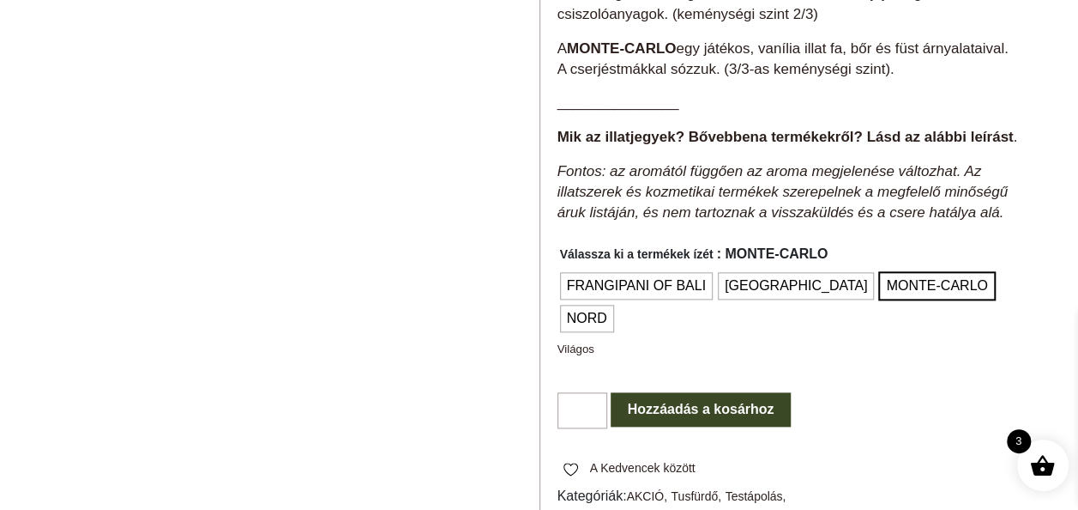
click at [707, 394] on button "Hozzáadás a kosárhoz" at bounding box center [701, 409] width 181 height 34
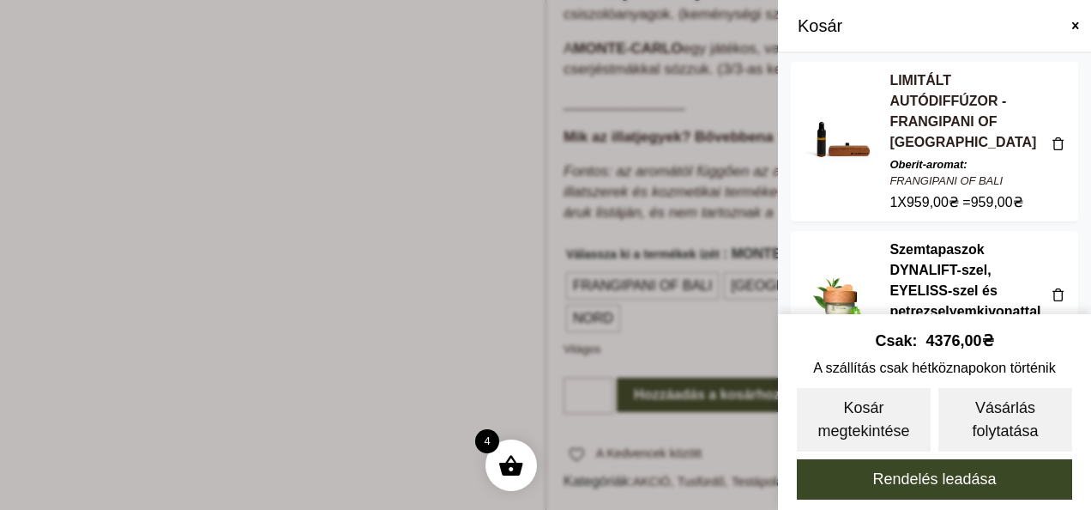
click at [927, 85] on link "LIMITÁLT AUTÓDIFFÚZOR - FRANGIPANI OF [GEOGRAPHIC_DATA]" at bounding box center [963, 111] width 147 height 76
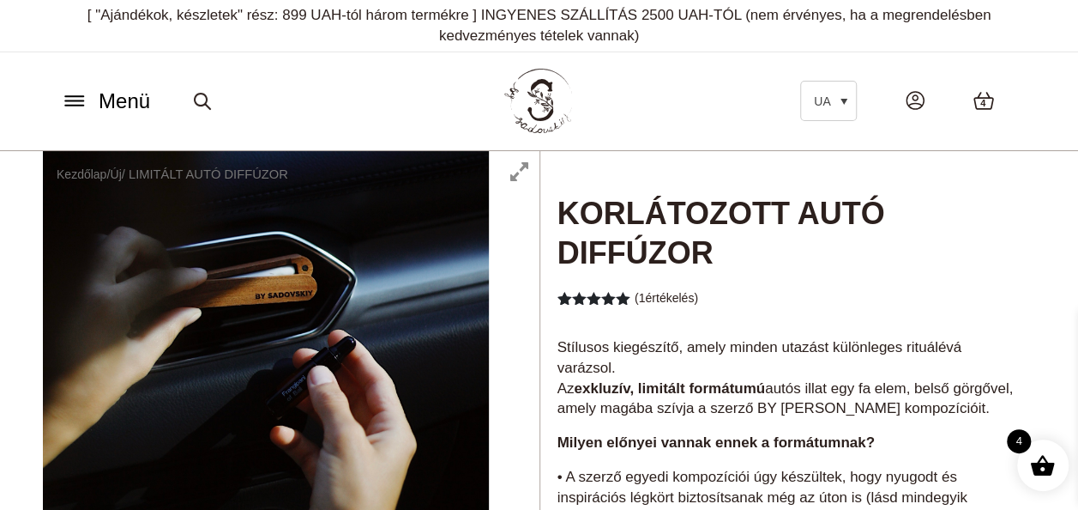
click at [72, 103] on icon at bounding box center [74, 101] width 27 height 18
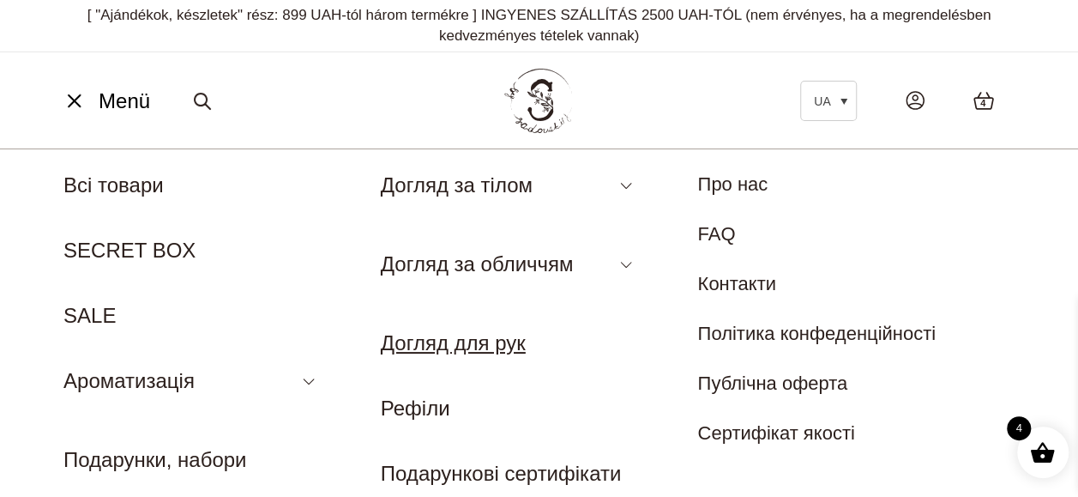
click at [466, 347] on link "Догляд для рук" at bounding box center [453, 342] width 145 height 23
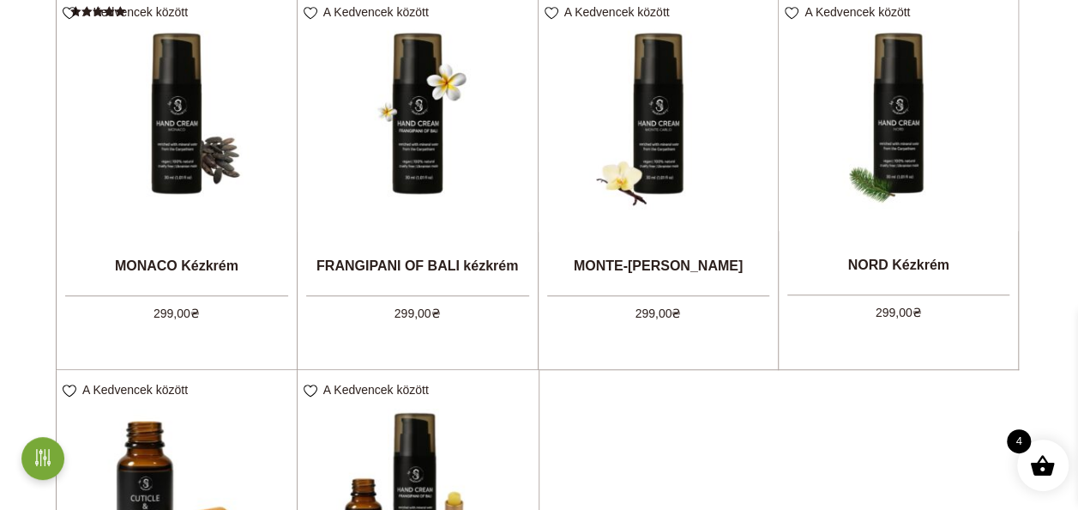
scroll to position [515, 0]
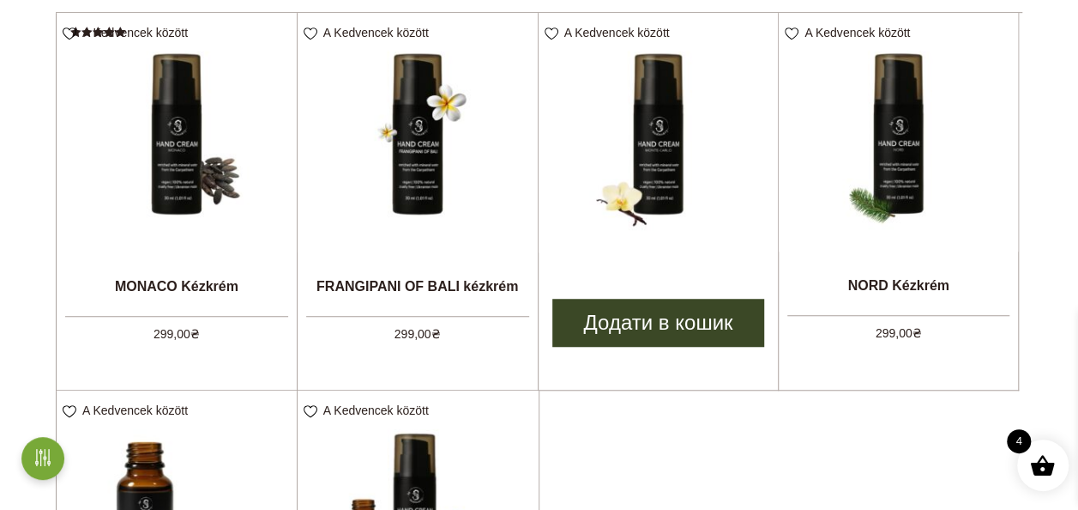
click at [648, 326] on link "Додати в кошик" at bounding box center [658, 323] width 213 height 48
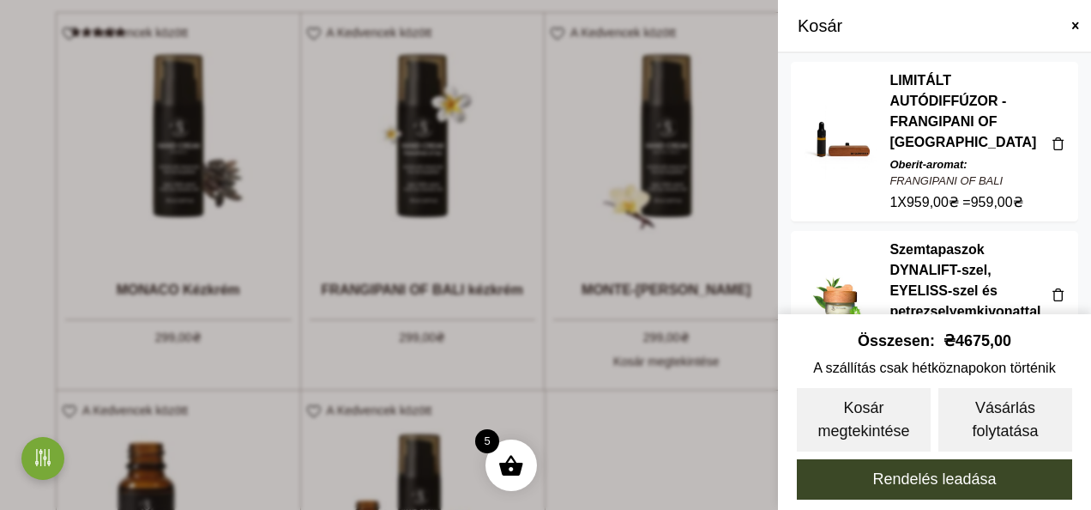
click at [388, 93] on span at bounding box center [545, 255] width 1091 height 510
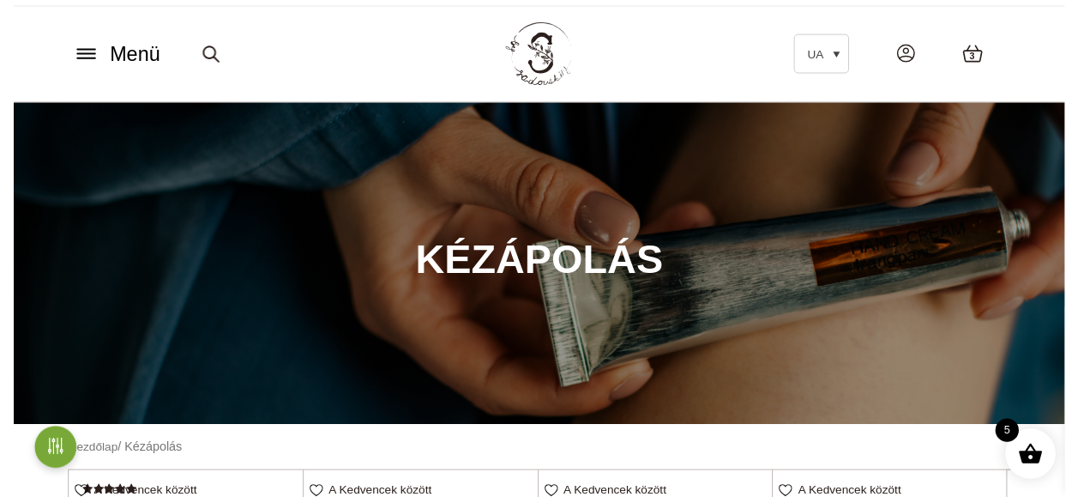
scroll to position [0, 0]
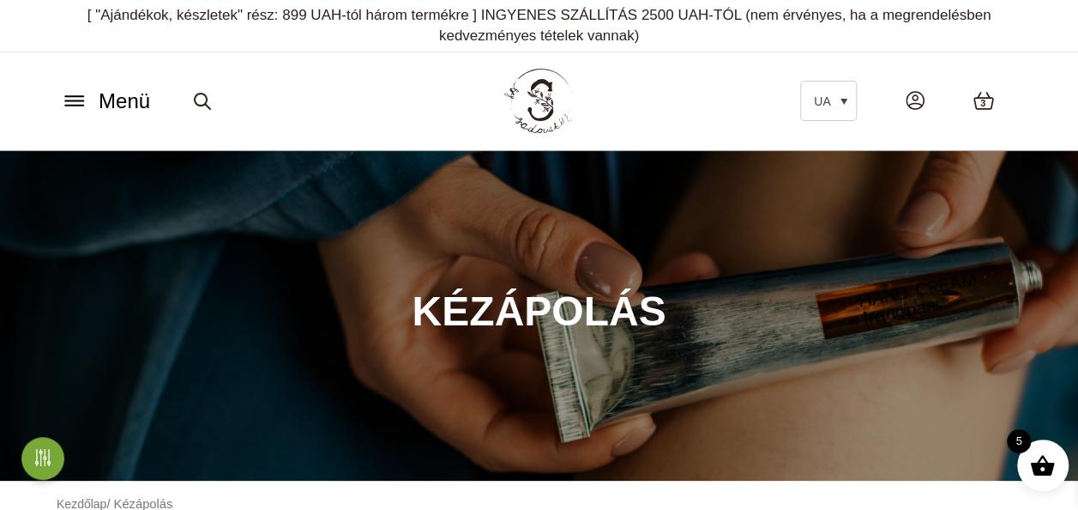
click at [76, 101] on icon at bounding box center [74, 101] width 27 height 18
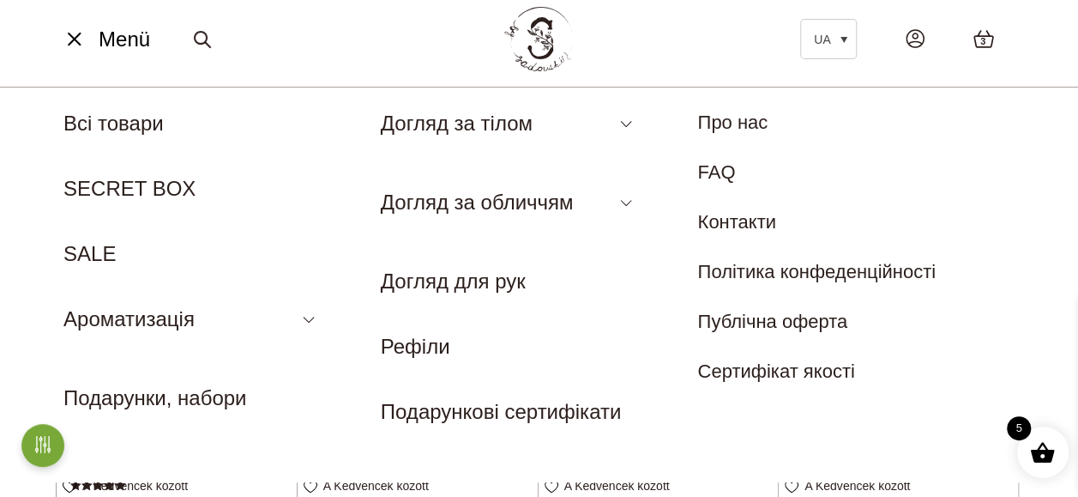
scroll to position [86, 0]
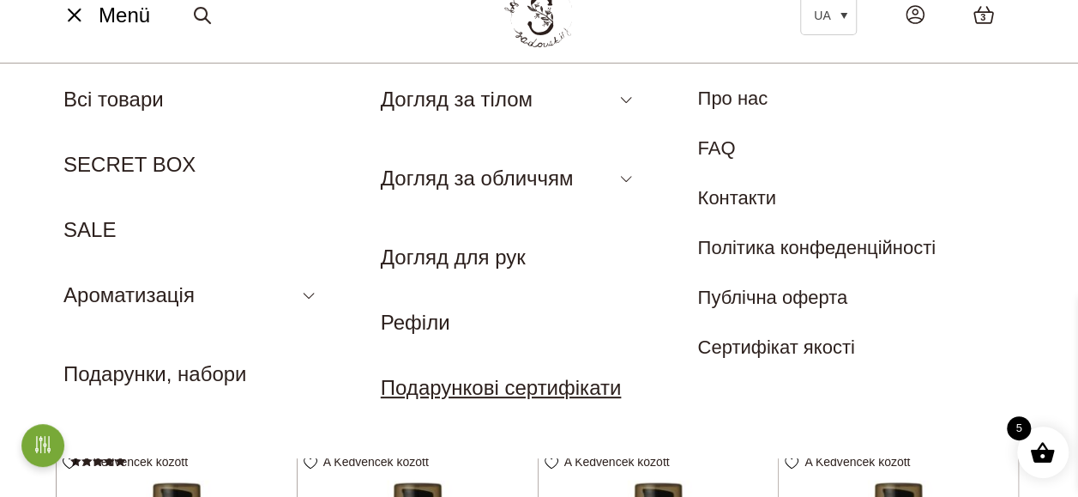
click at [478, 381] on link "Подарункові сертифікати" at bounding box center [501, 387] width 241 height 23
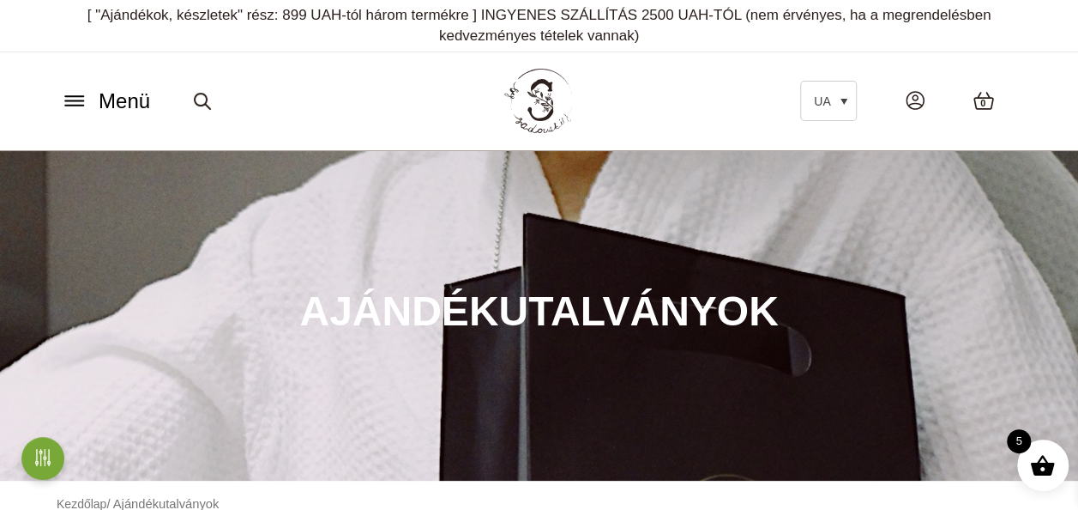
click at [85, 103] on icon at bounding box center [74, 101] width 27 height 18
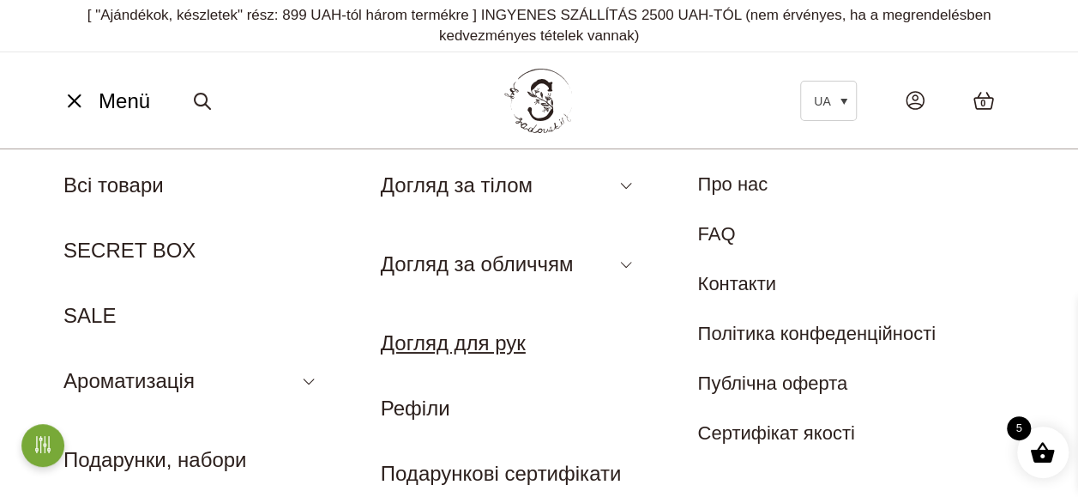
click at [492, 347] on link "Догляд для рук" at bounding box center [453, 342] width 145 height 23
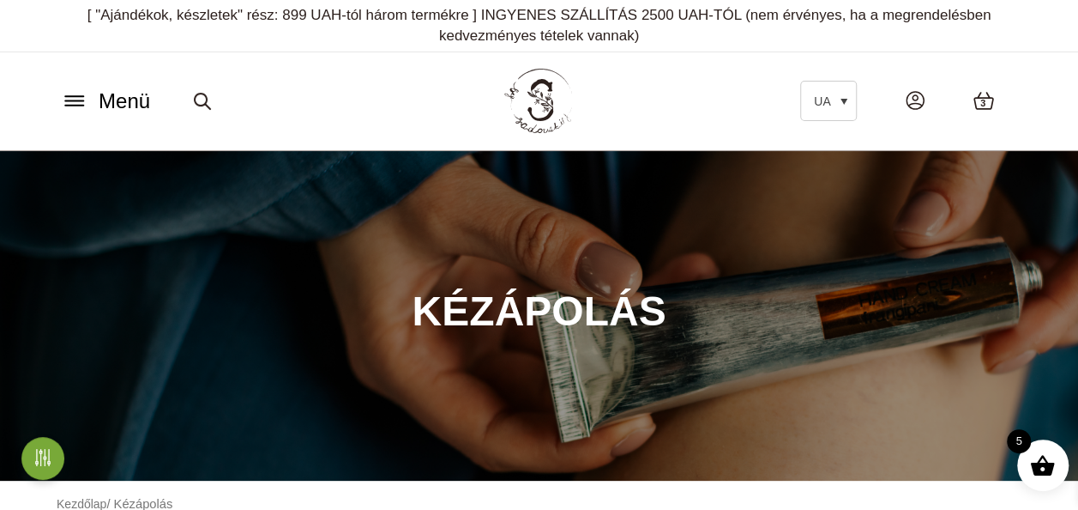
click at [69, 108] on icon at bounding box center [74, 101] width 27 height 18
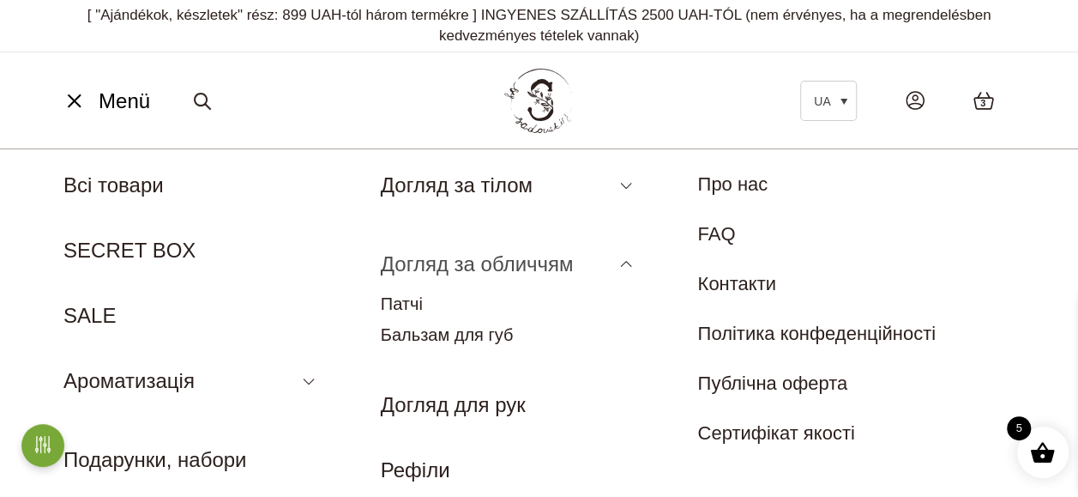
click at [465, 268] on link "Догляд за обличчям" at bounding box center [477, 263] width 193 height 23
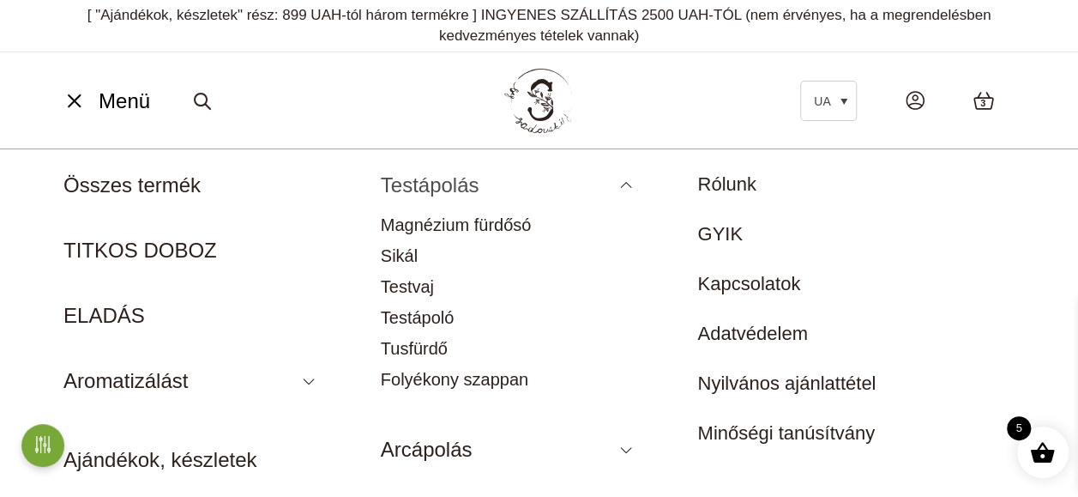
click at [463, 191] on link "Testápolás" at bounding box center [430, 184] width 99 height 23
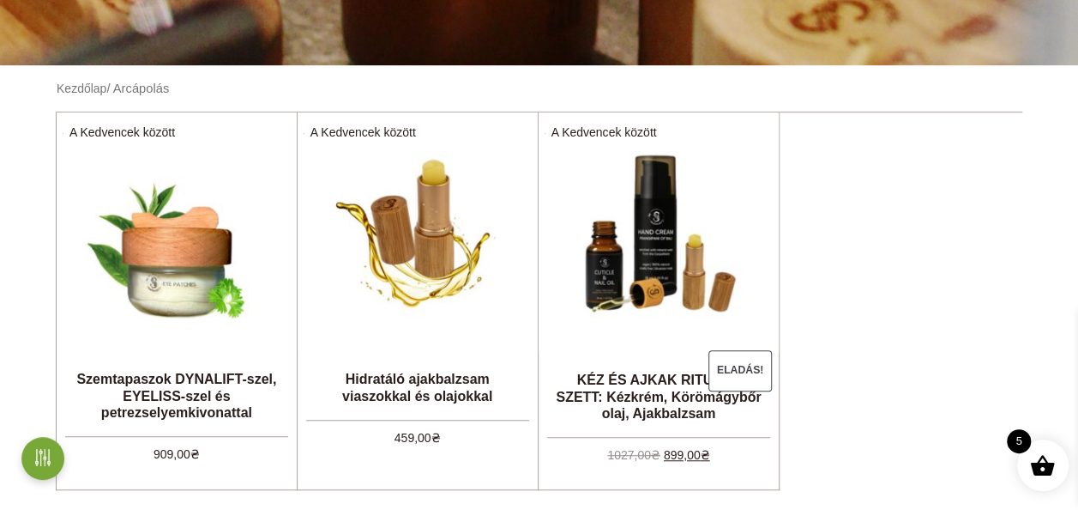
scroll to position [515, 0]
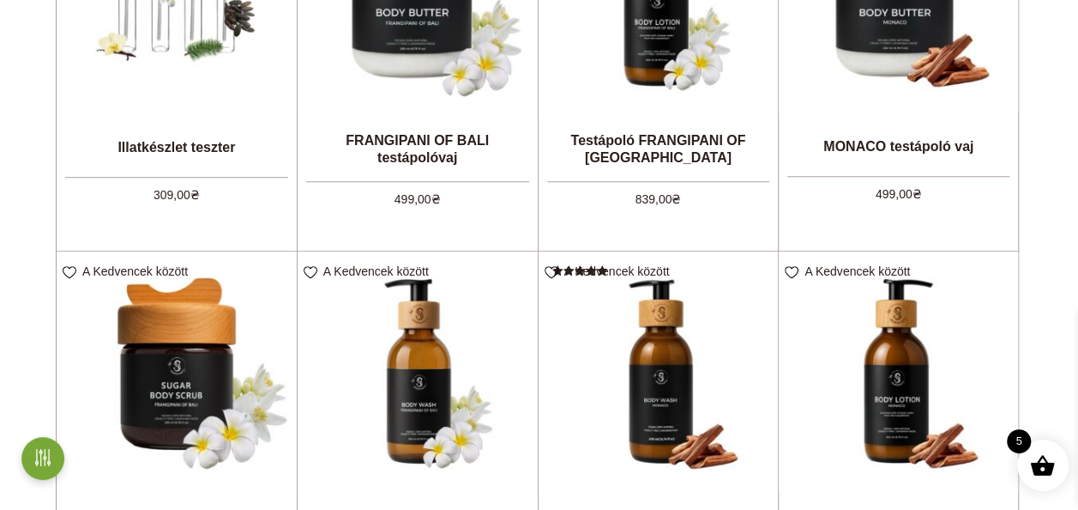
scroll to position [772, 0]
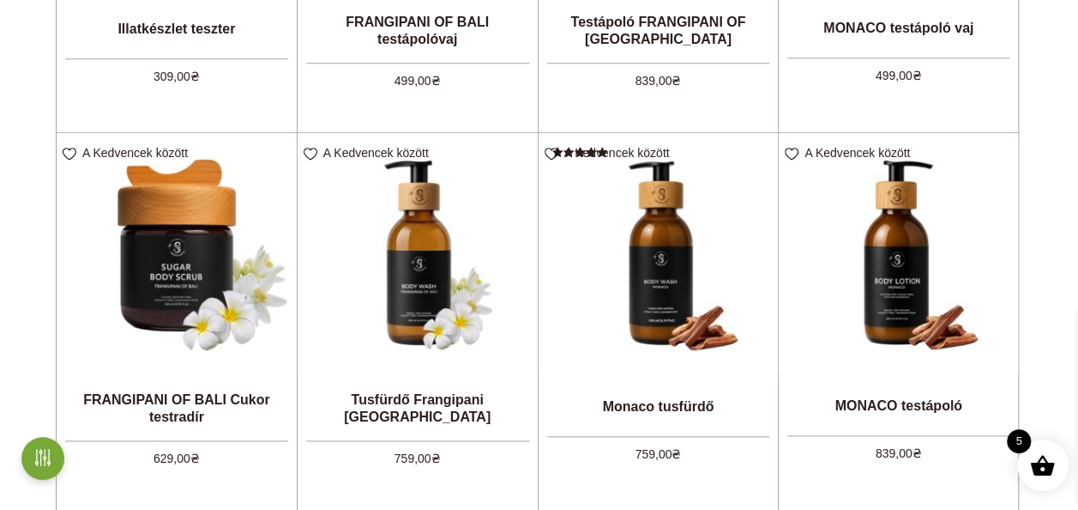
click at [1042, 467] on span at bounding box center [1043, 465] width 26 height 26
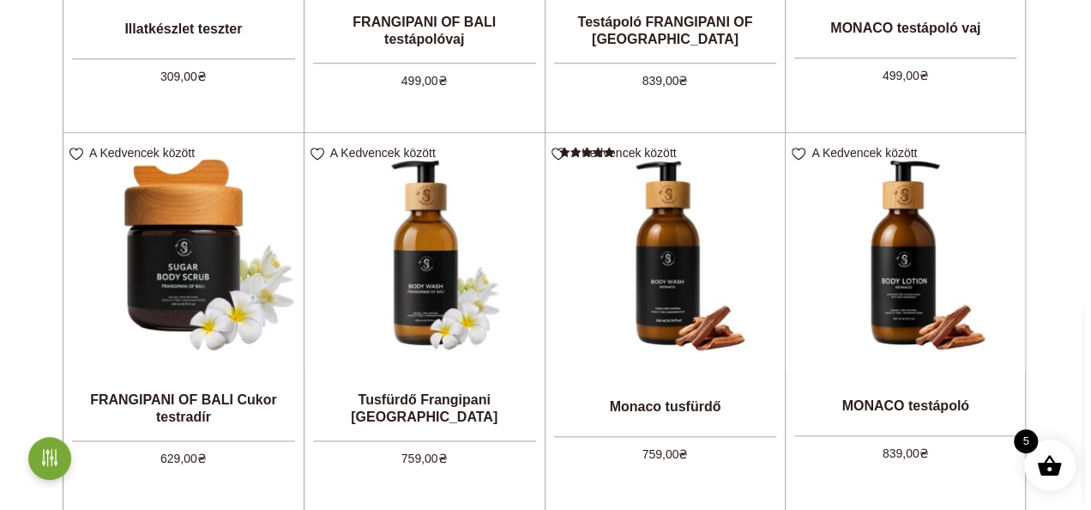
scroll to position [776, 0]
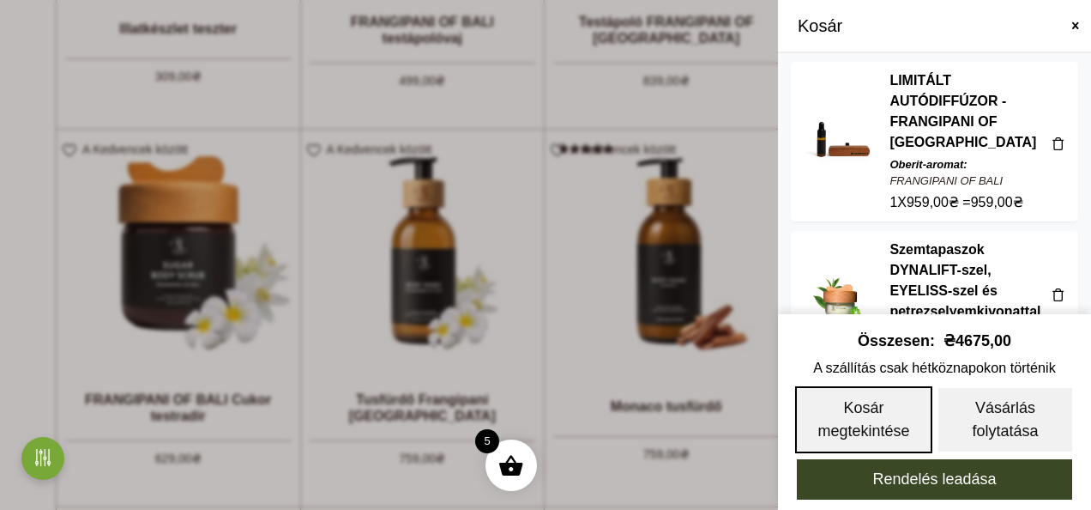
click at [886, 412] on link "Kosár megtekintése" at bounding box center [863, 419] width 137 height 67
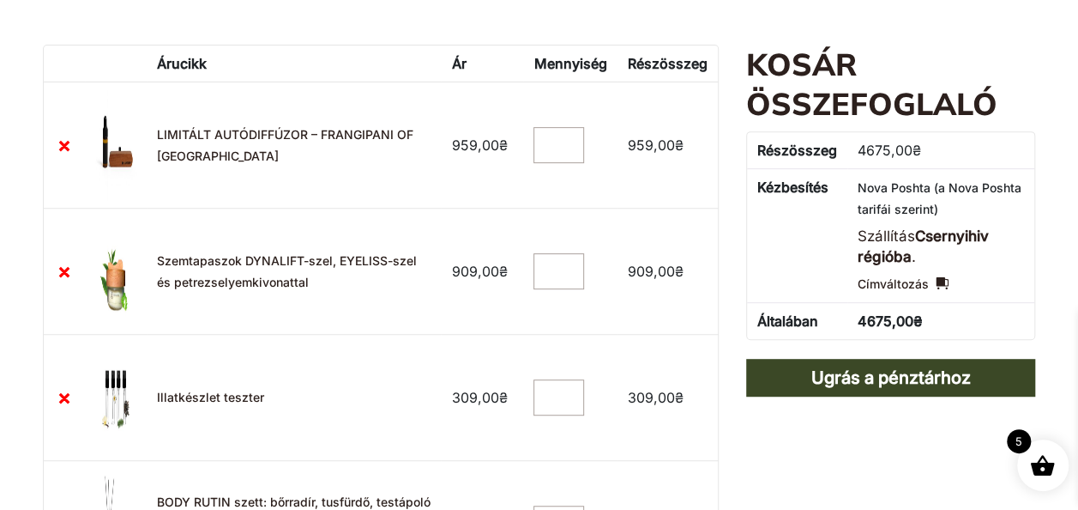
scroll to position [343, 0]
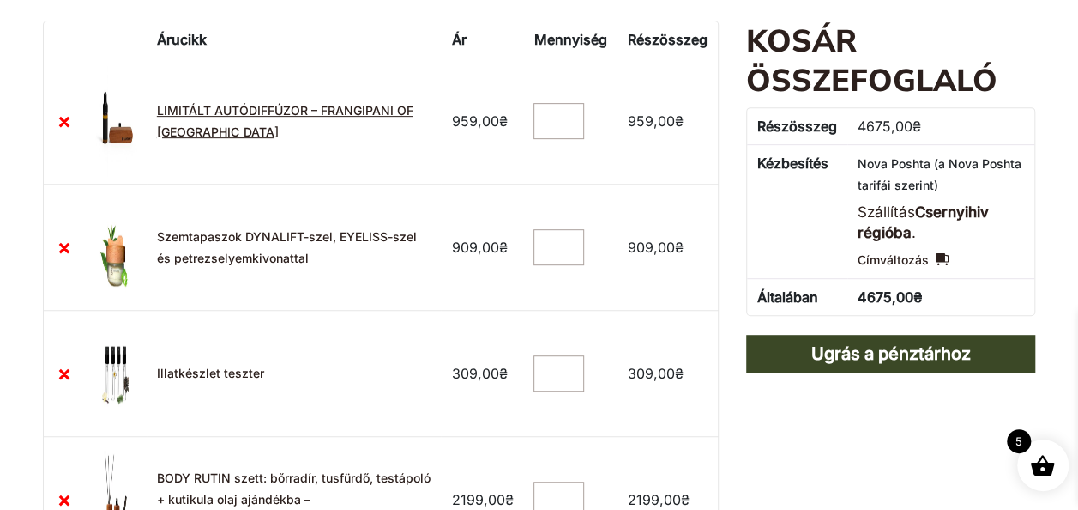
click at [285, 108] on link "LIMITÁLT AUTÓDIFFÚZOR – FRANGIPANI OF [GEOGRAPHIC_DATA]" at bounding box center [285, 121] width 257 height 36
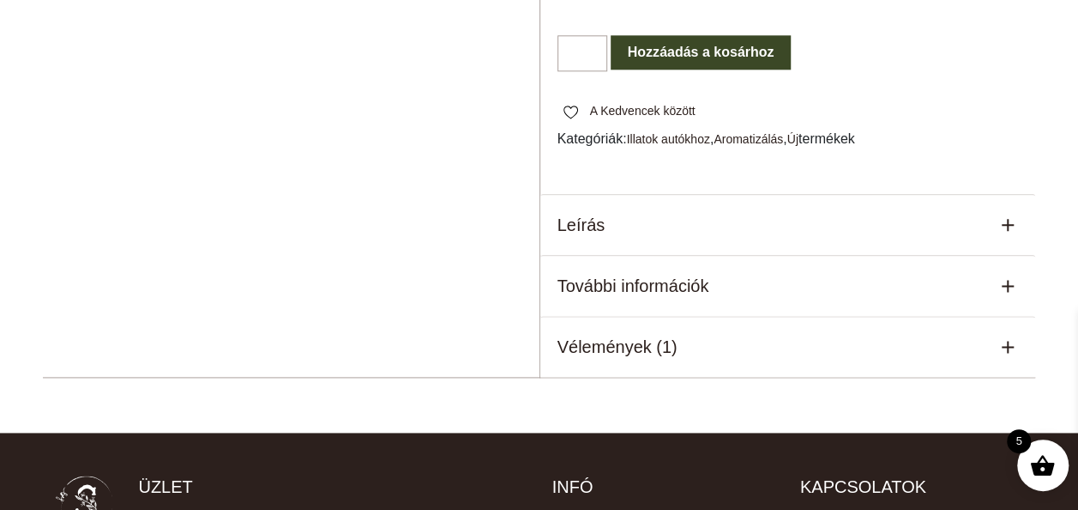
scroll to position [772, 0]
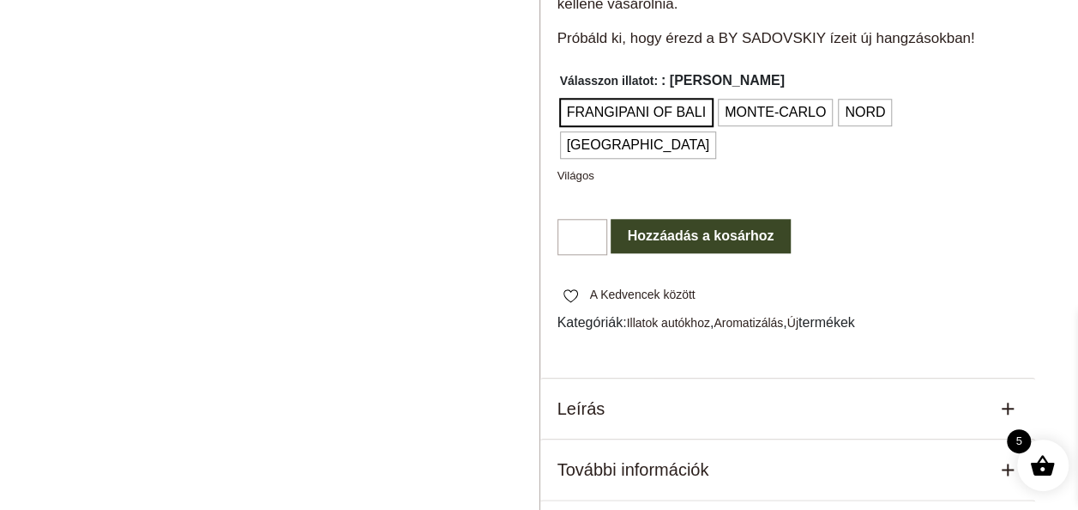
click at [677, 378] on div "Leírás" at bounding box center [788, 408] width 496 height 60
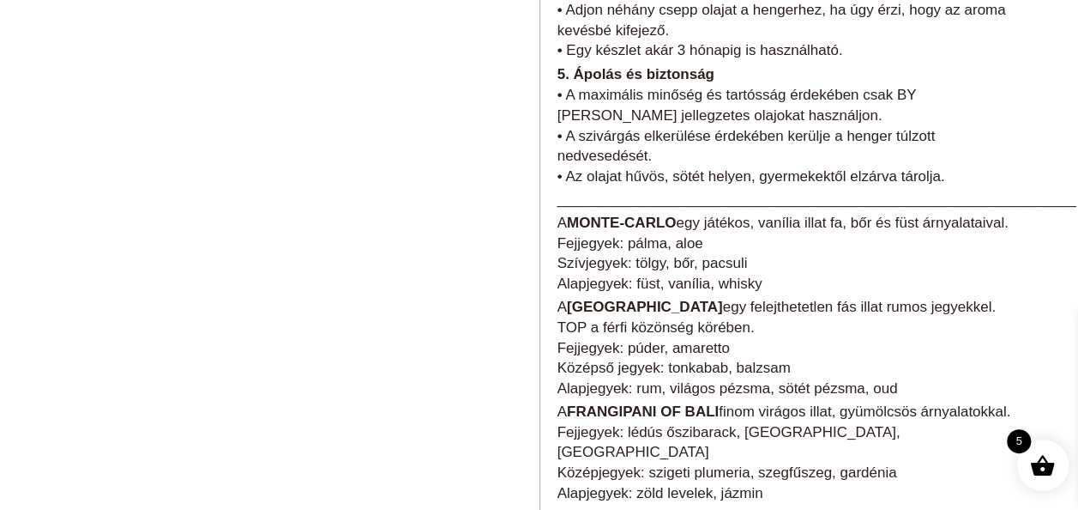
scroll to position [1630, 0]
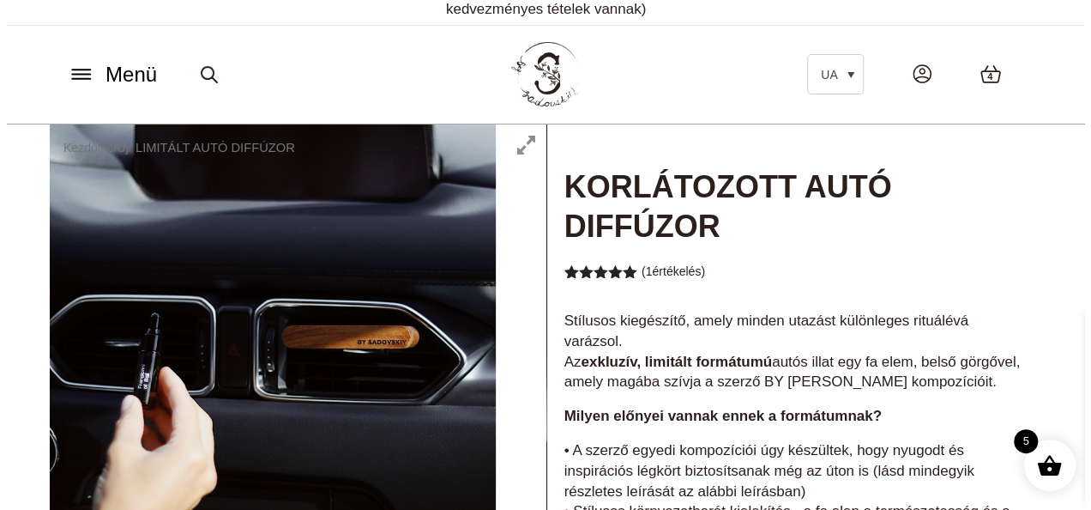
scroll to position [0, 0]
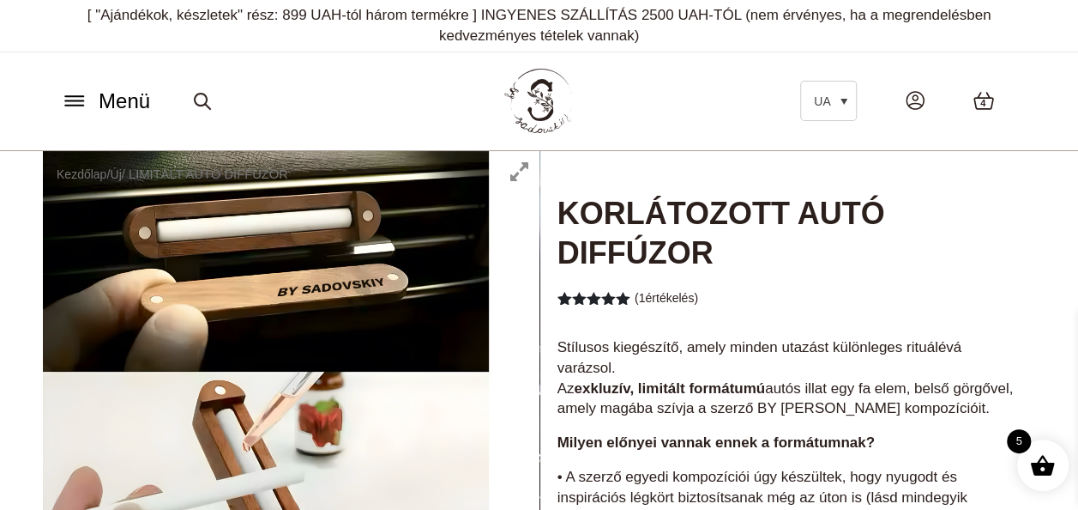
click at [985, 106] on span "4" at bounding box center [983, 103] width 5 height 15
click at [1047, 462] on span at bounding box center [1043, 465] width 26 height 26
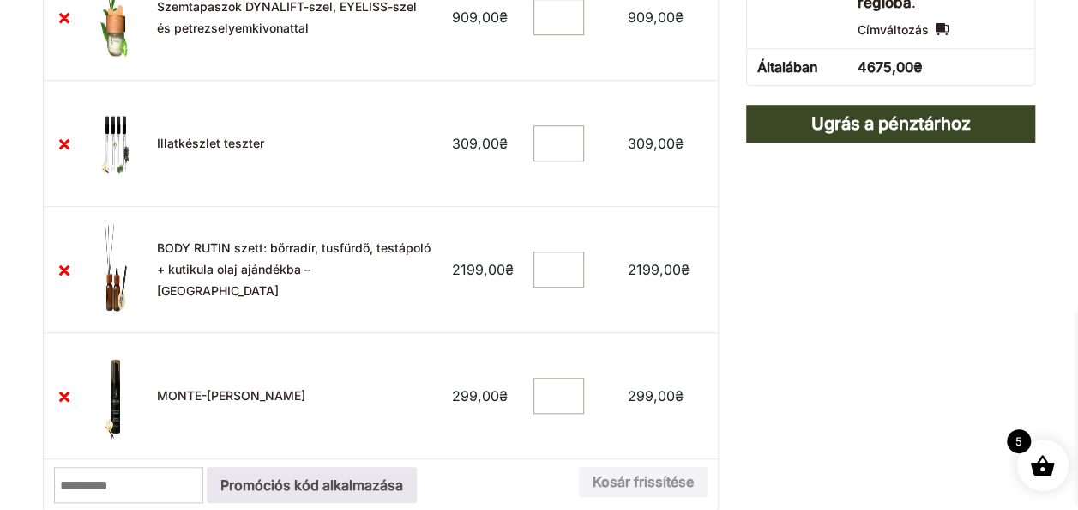
scroll to position [601, 0]
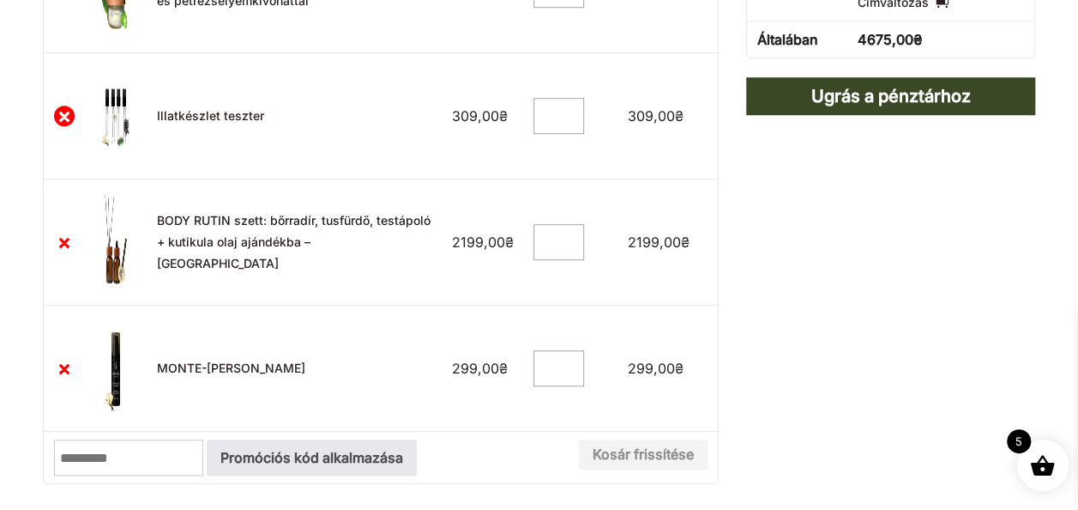
click at [61, 112] on link "×" at bounding box center [64, 116] width 21 height 21
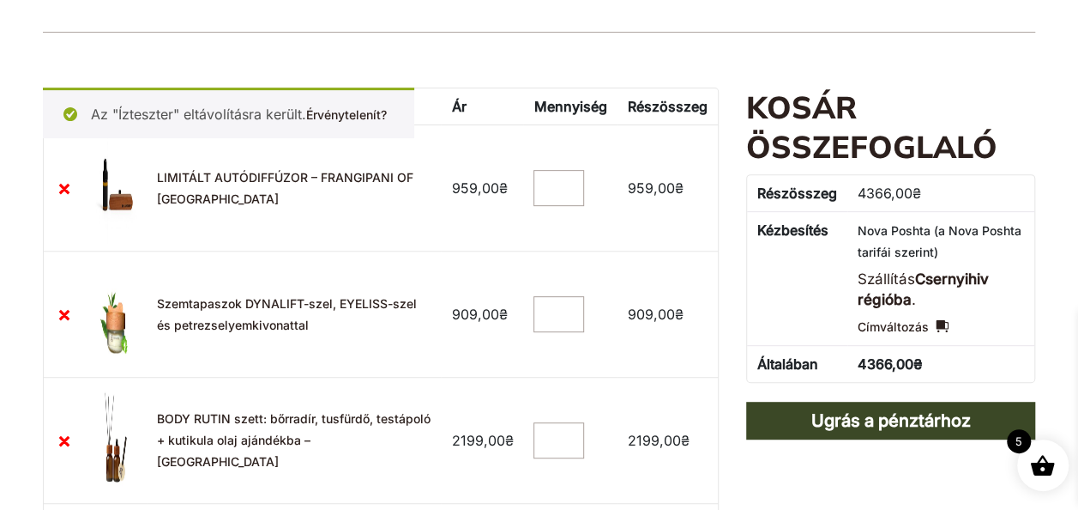
scroll to position [277, 0]
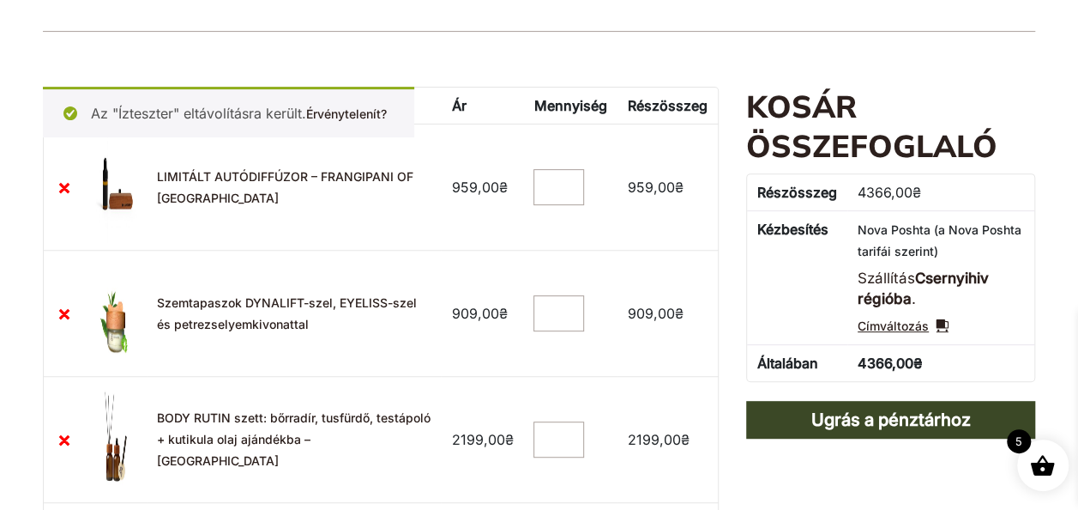
click at [927, 325] on link "Címváltozás" at bounding box center [903, 326] width 91 height 21
select select "****"
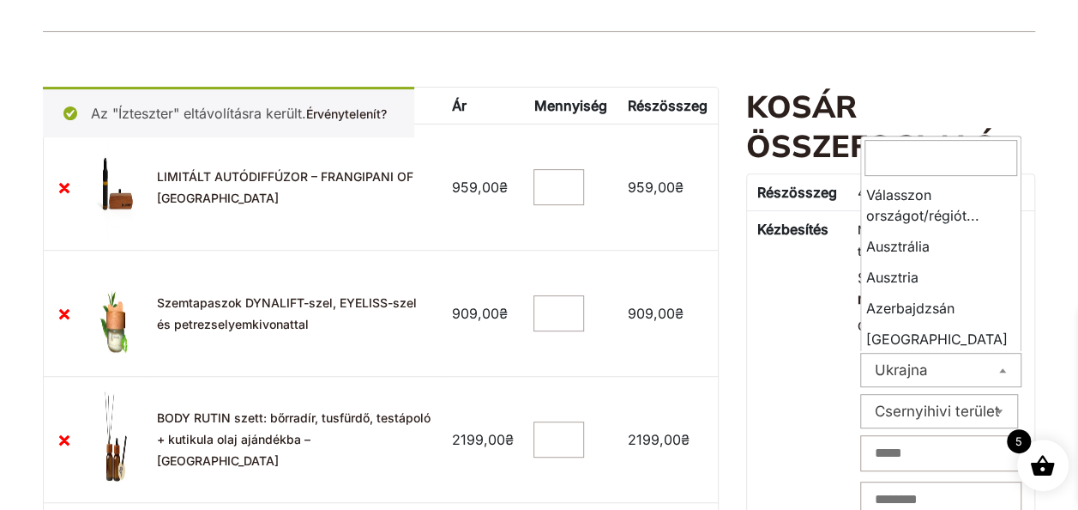
click at [1006, 361] on span at bounding box center [1002, 370] width 17 height 22
select select "**"
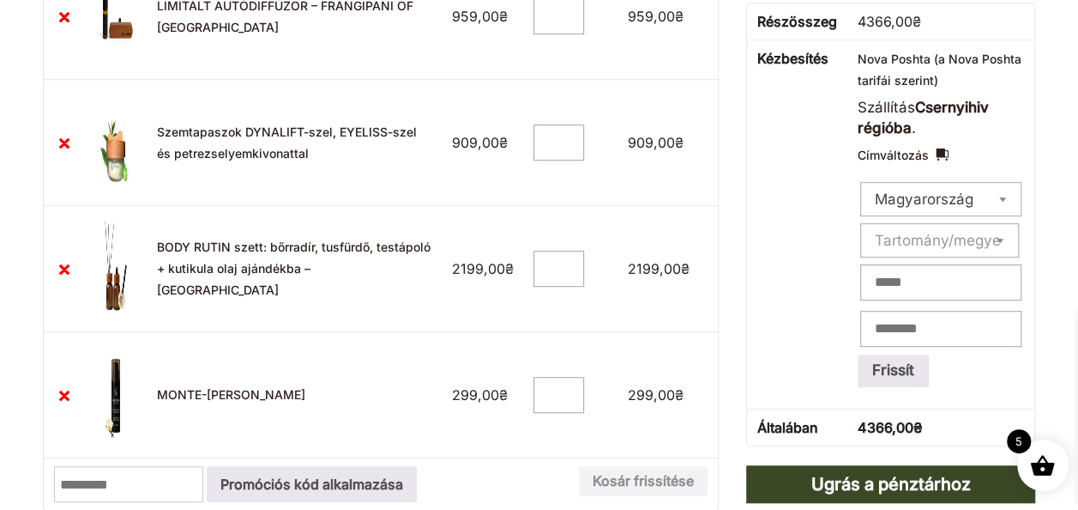
scroll to position [449, 0]
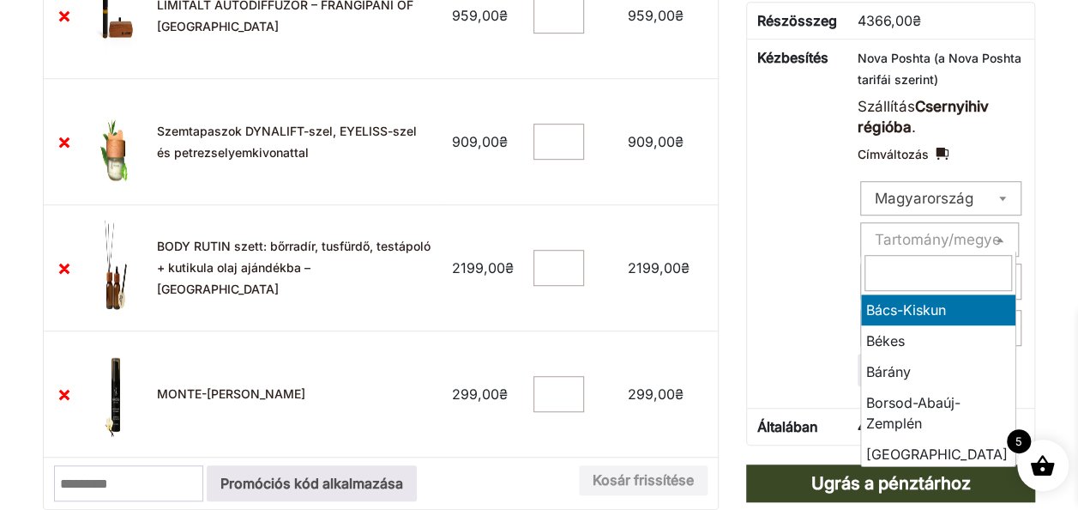
click at [937, 233] on span "Tartomány/megye" at bounding box center [938, 239] width 126 height 17
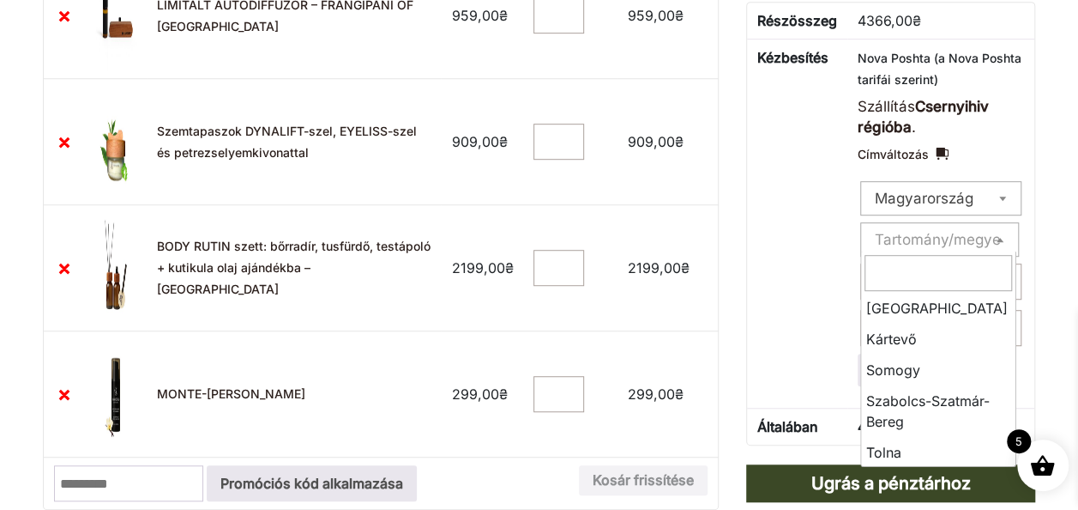
scroll to position [549, 0]
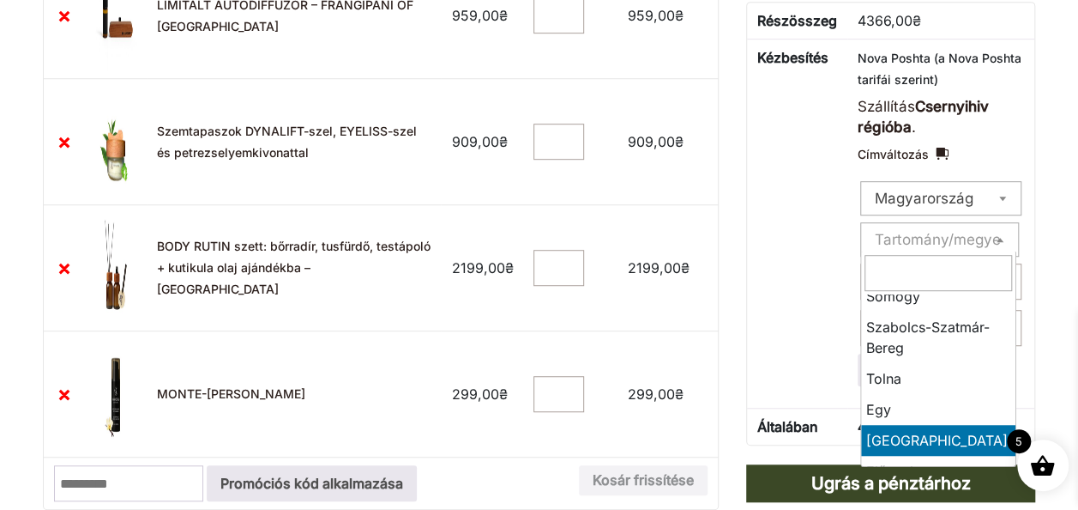
select select "**"
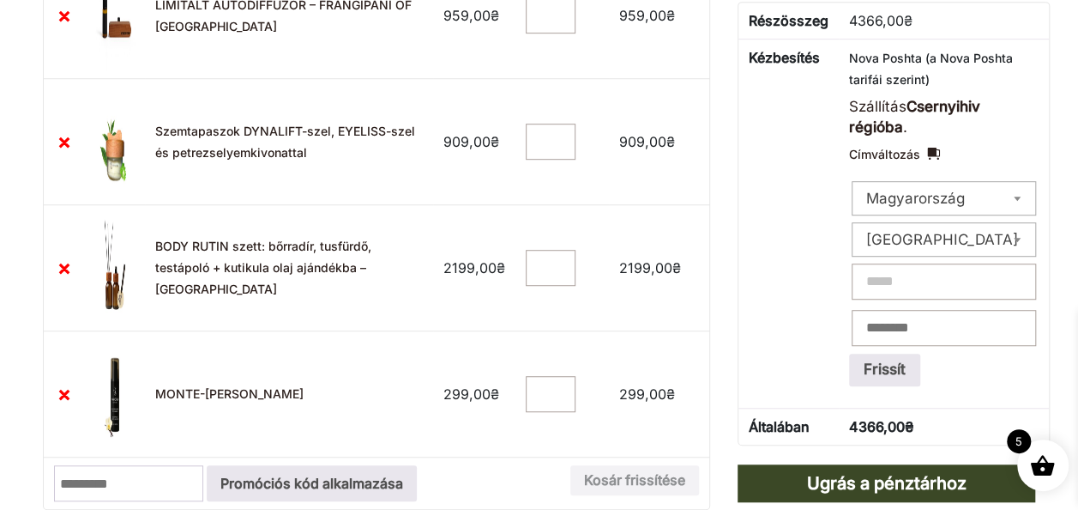
click at [914, 270] on input "Város: *" at bounding box center [944, 281] width 184 height 36
type input "*********"
click at [927, 324] on input "Fütyülés: *" at bounding box center [944, 328] width 184 height 36
type input "**********"
click at [901, 369] on button "Frissít" at bounding box center [884, 369] width 71 height 33
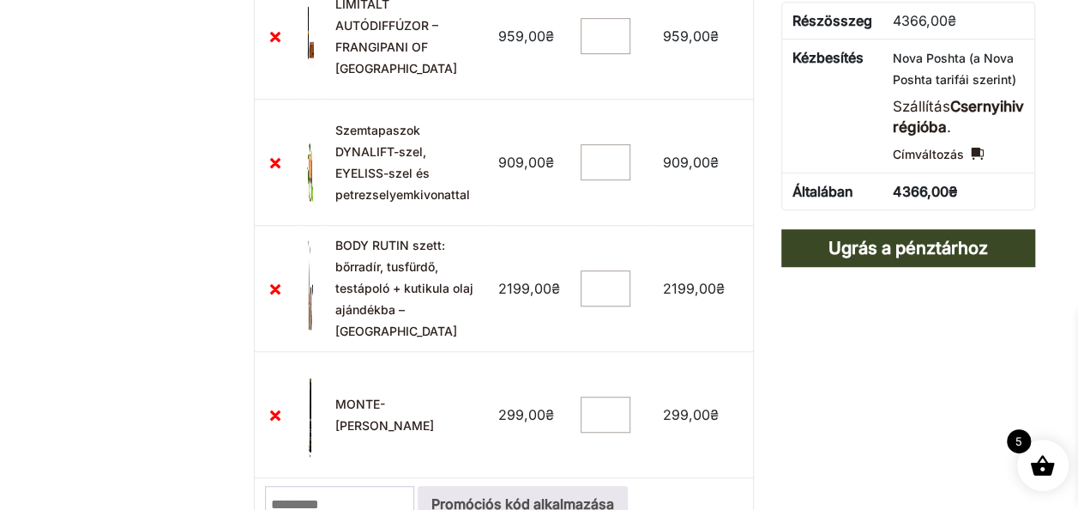
scroll to position [277, 0]
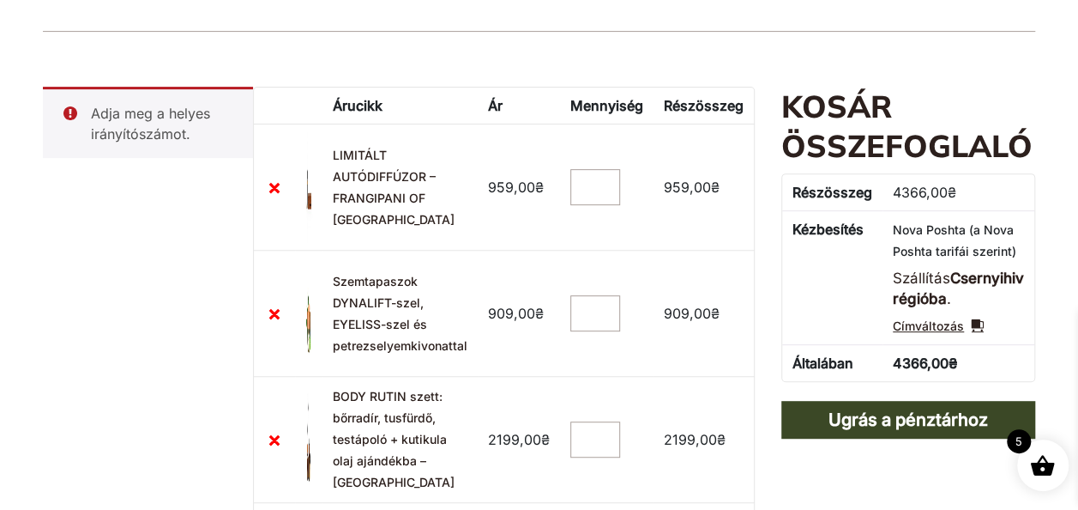
click at [973, 336] on link "Címváltozás" at bounding box center [938, 326] width 91 height 21
select select "****"
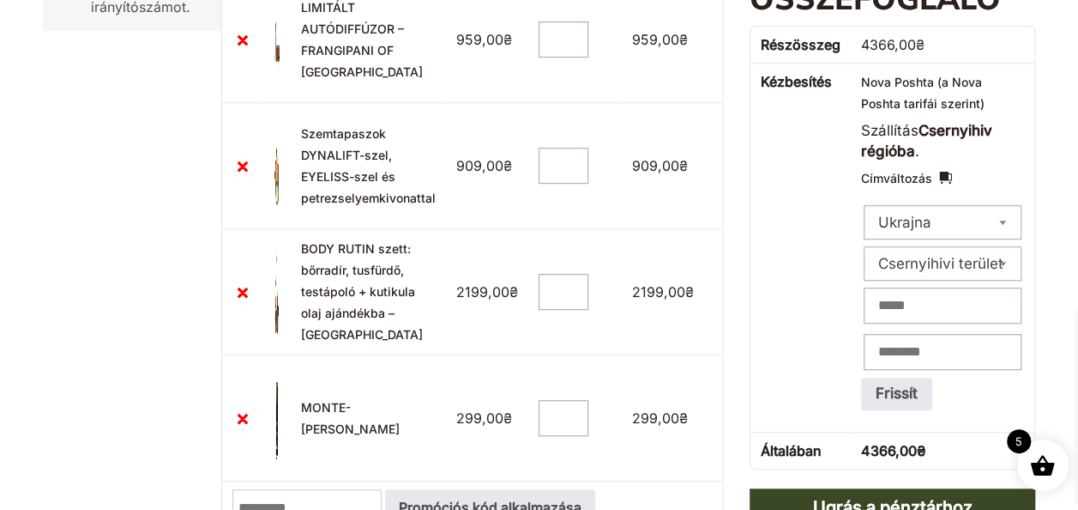
scroll to position [449, 0]
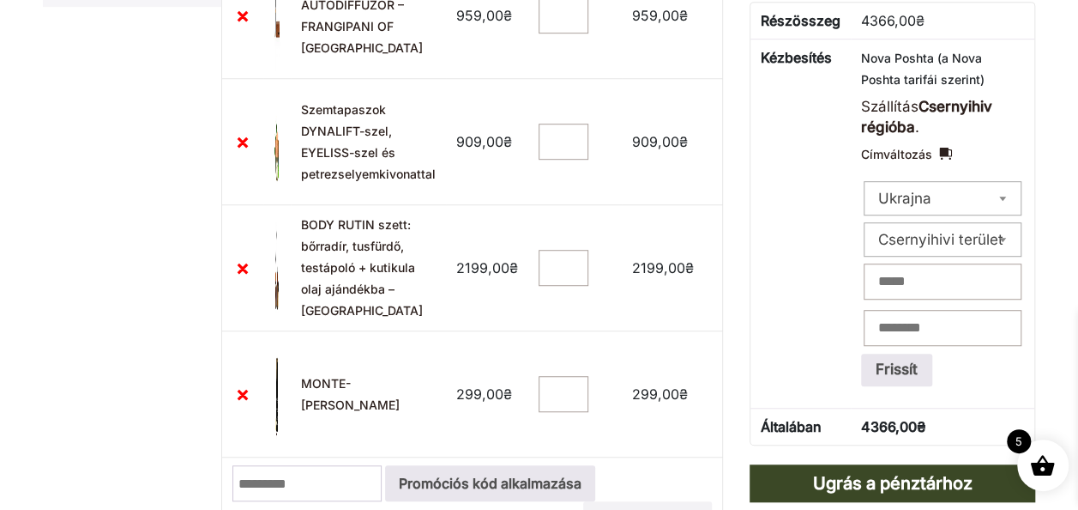
click at [906, 196] on span "Ukrajna" at bounding box center [907, 198] width 84 height 24
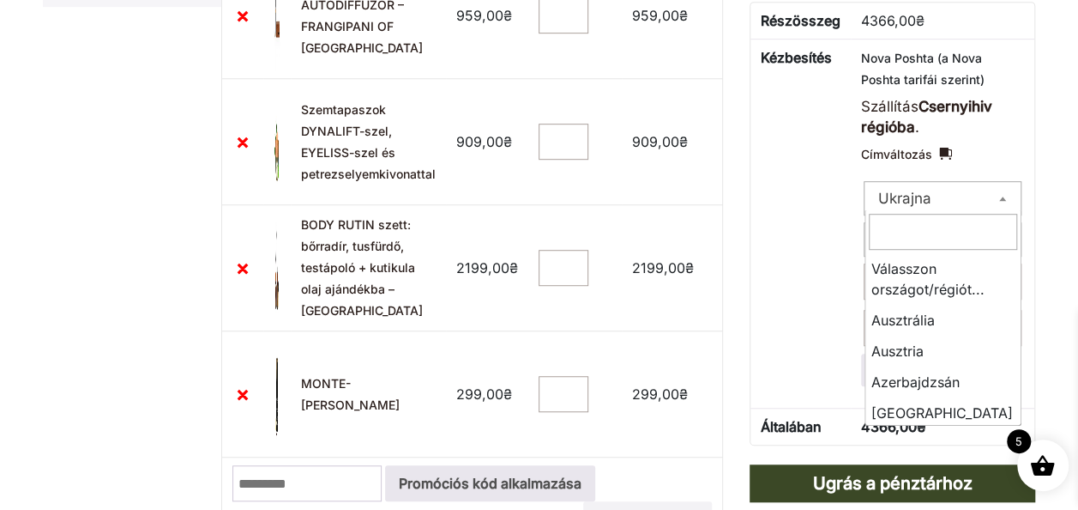
scroll to position [7350, 0]
select select "**"
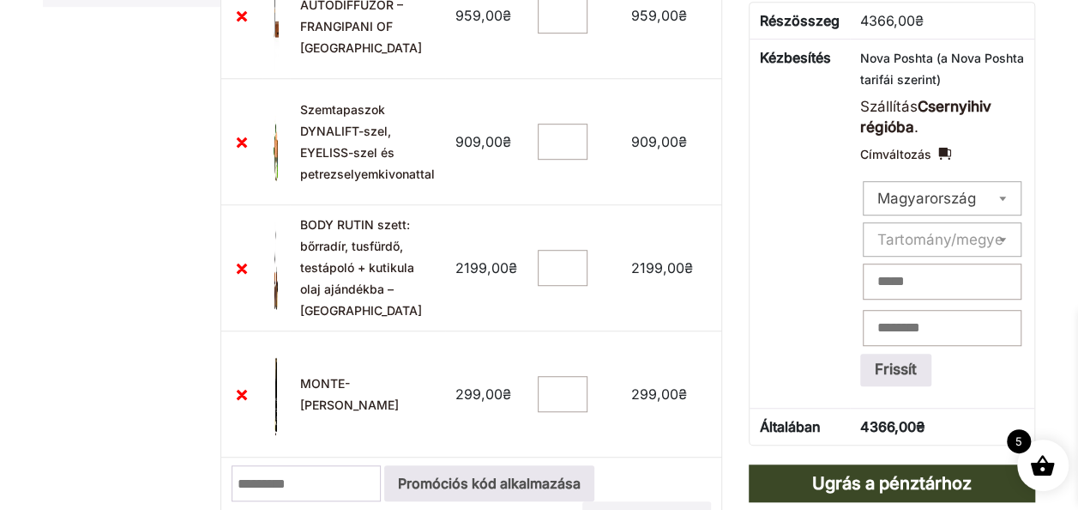
click at [939, 237] on span "Tartomány/megye" at bounding box center [941, 239] width 126 height 17
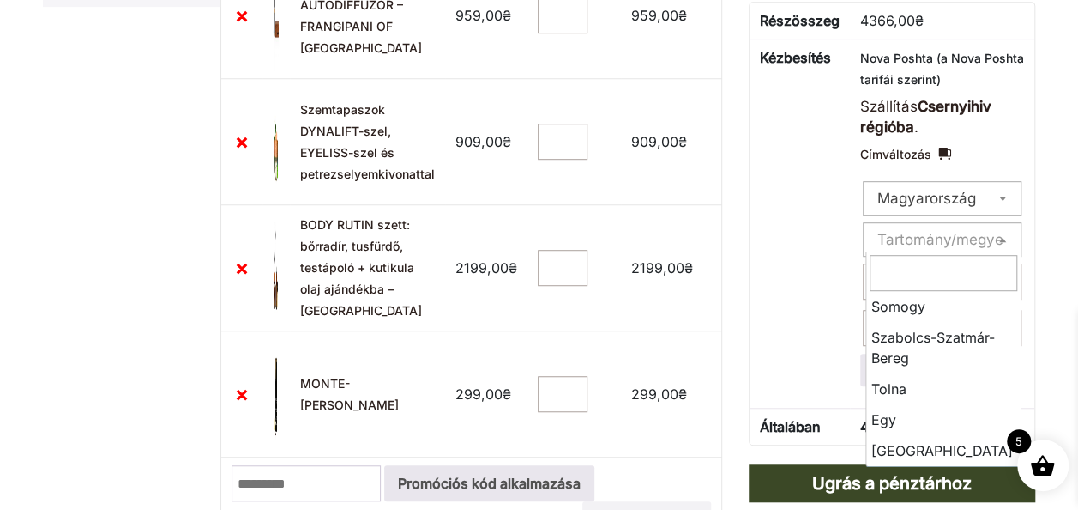
scroll to position [549, 0]
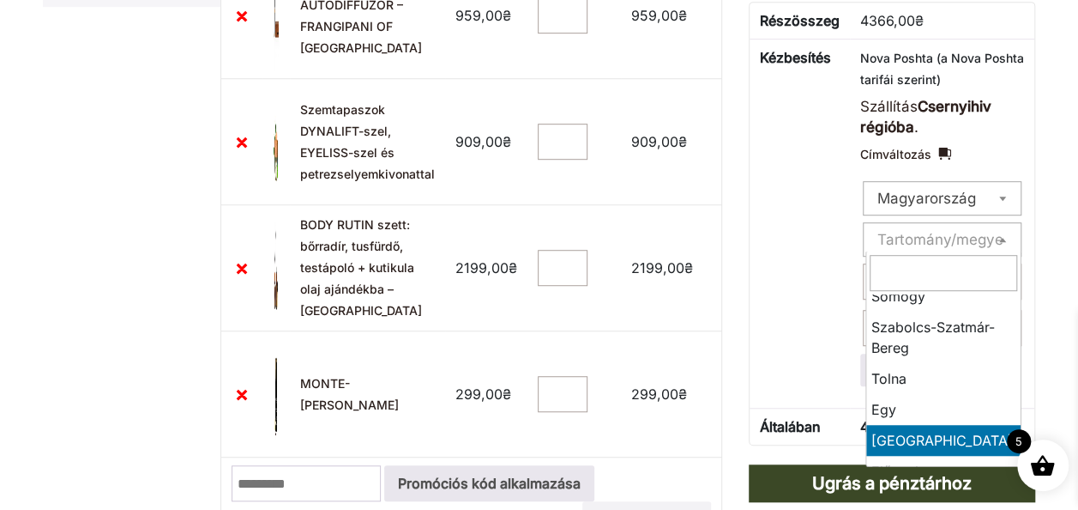
select select "**"
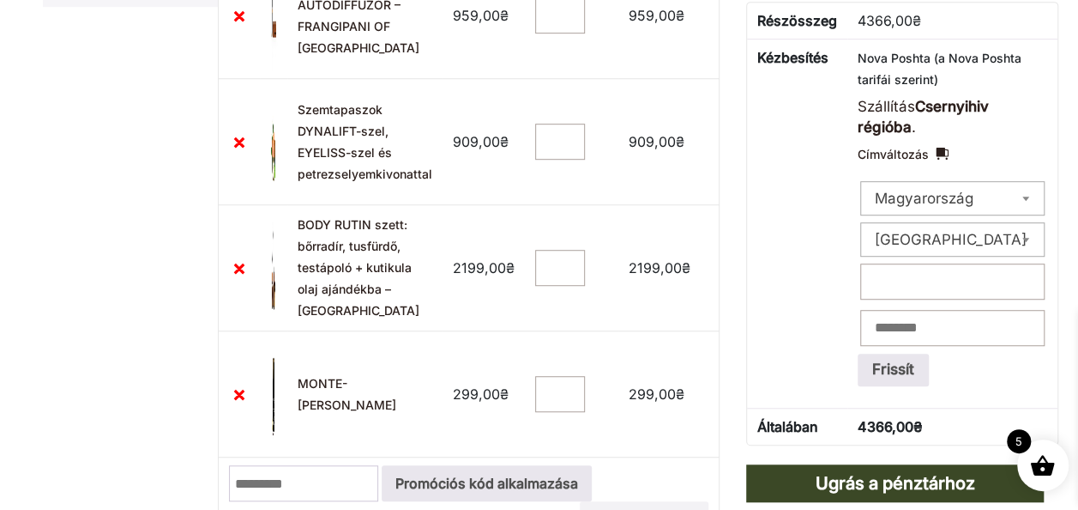
click at [928, 278] on input "Város: *" at bounding box center [952, 281] width 184 height 36
type input "*********"
click at [968, 329] on input "Fütyülés: *" at bounding box center [952, 328] width 184 height 36
type input "****"
click at [917, 371] on button "Frissít" at bounding box center [893, 369] width 71 height 33
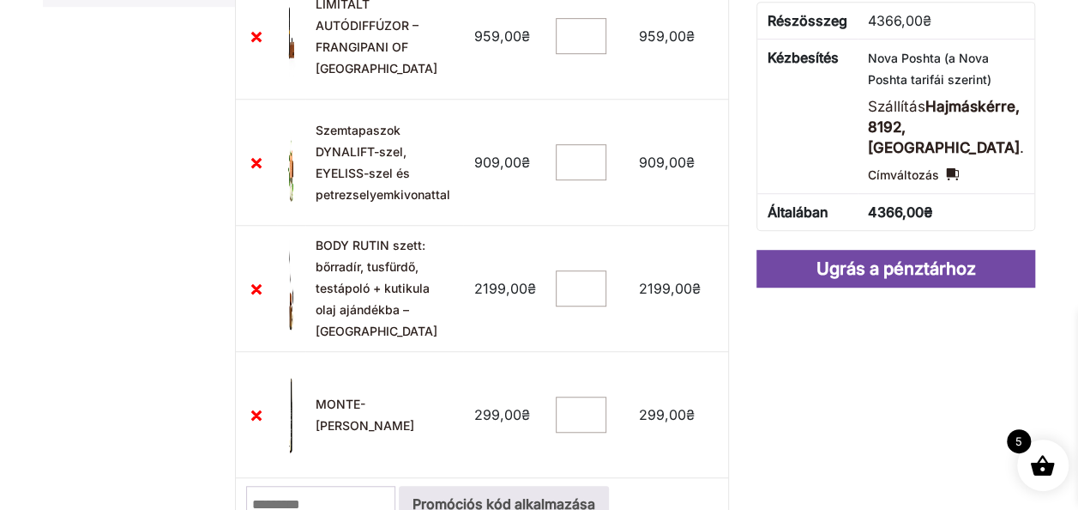
click at [932, 287] on link "Ugrás a pénztárhoz" at bounding box center [896, 269] width 279 height 38
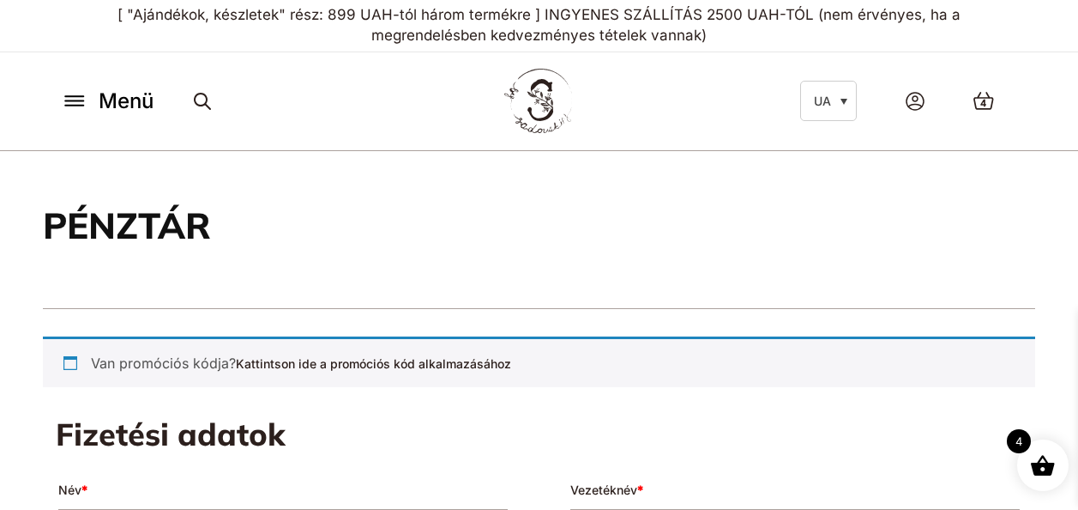
select select "**"
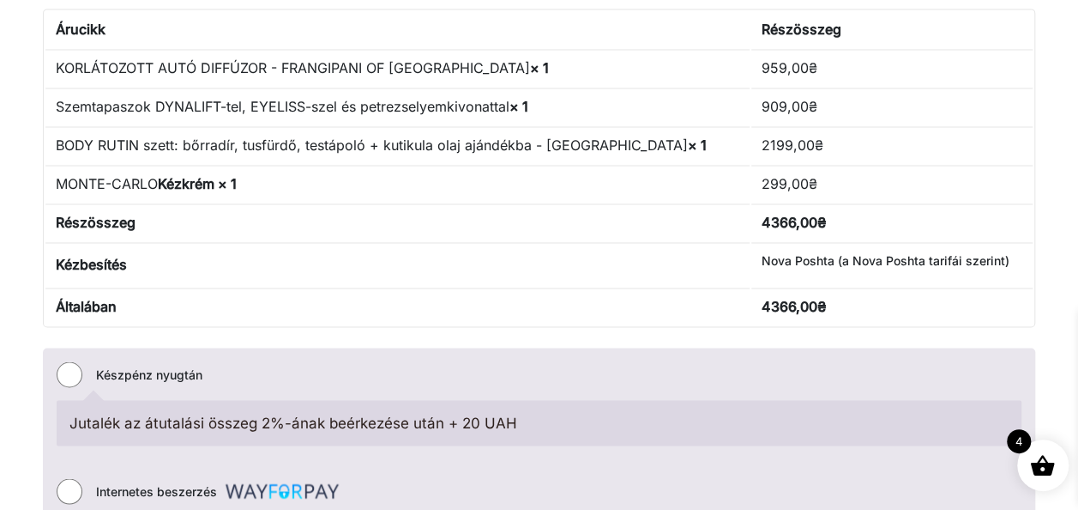
scroll to position [1115, 0]
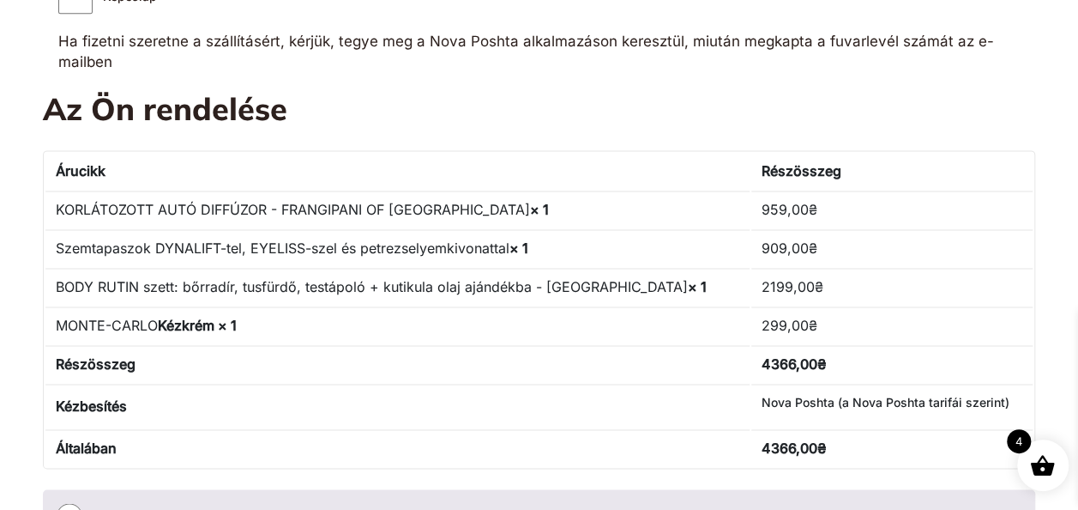
click at [334, 204] on font "KORLÁTOZOTT AUTÓ DIFFÚZOR - FRANGIPANI OF BALI × 1" at bounding box center [302, 209] width 493 height 17
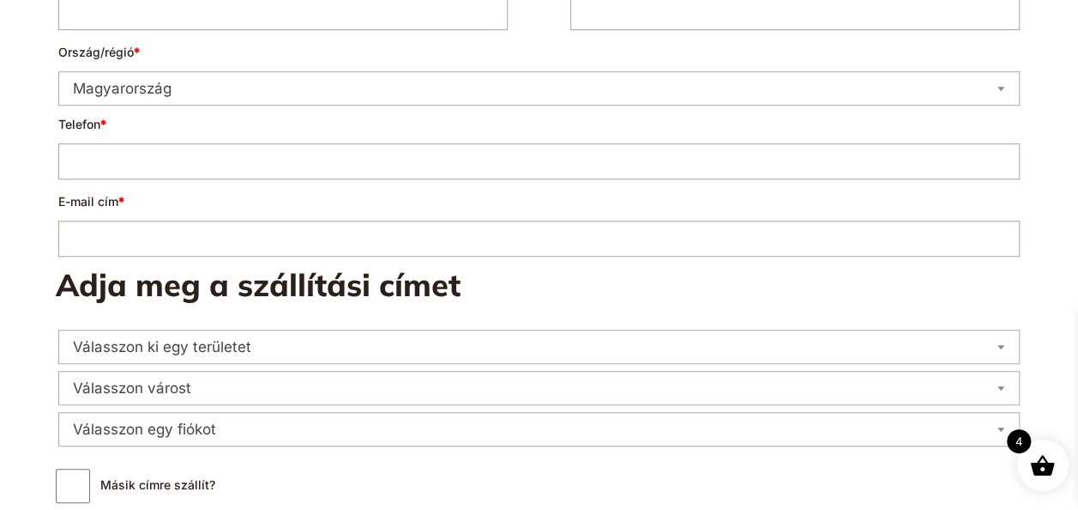
scroll to position [257, 0]
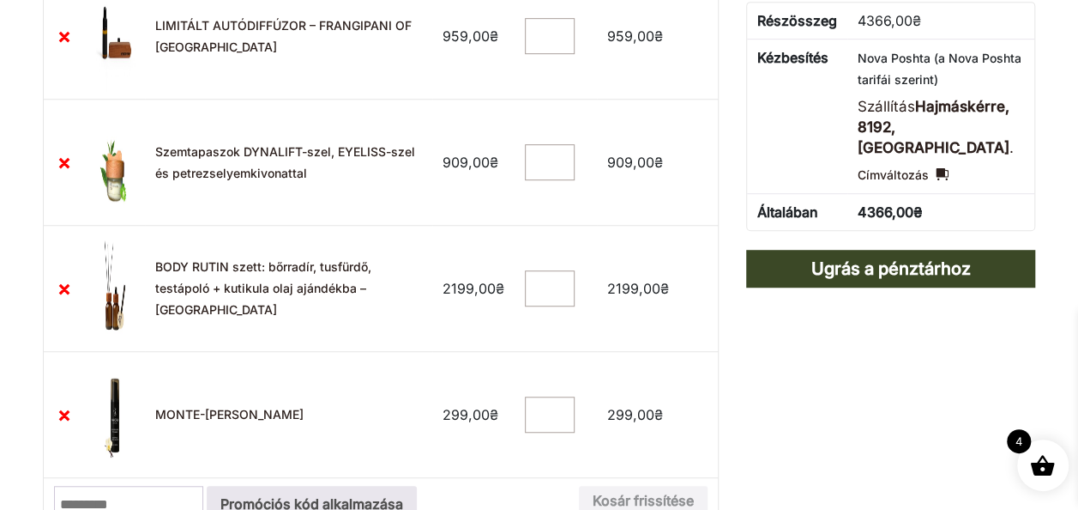
scroll to position [191, 0]
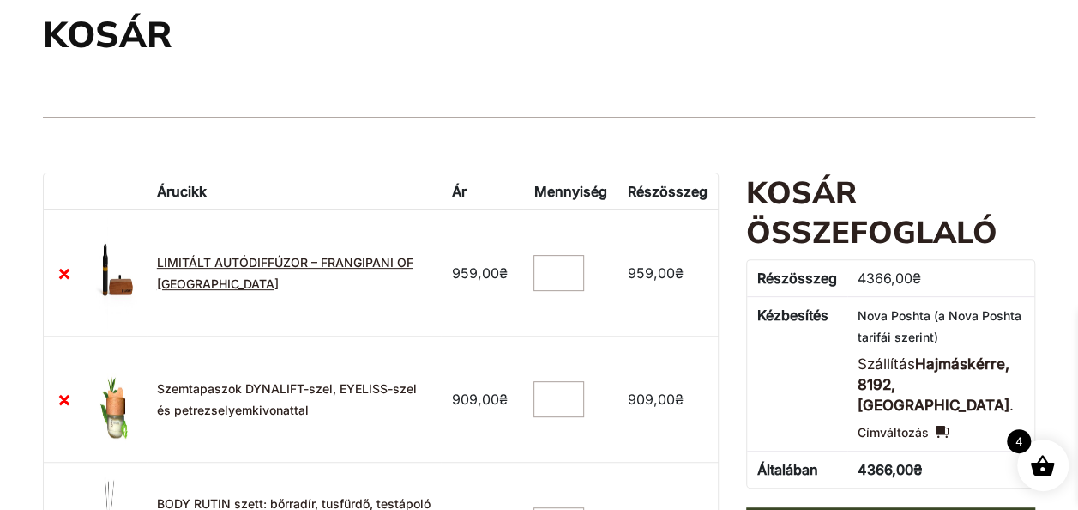
click at [270, 267] on link "LIMITÁLT AUTÓDIFFÚZOR – FRANGIPANI OF [GEOGRAPHIC_DATA]" at bounding box center [285, 273] width 257 height 36
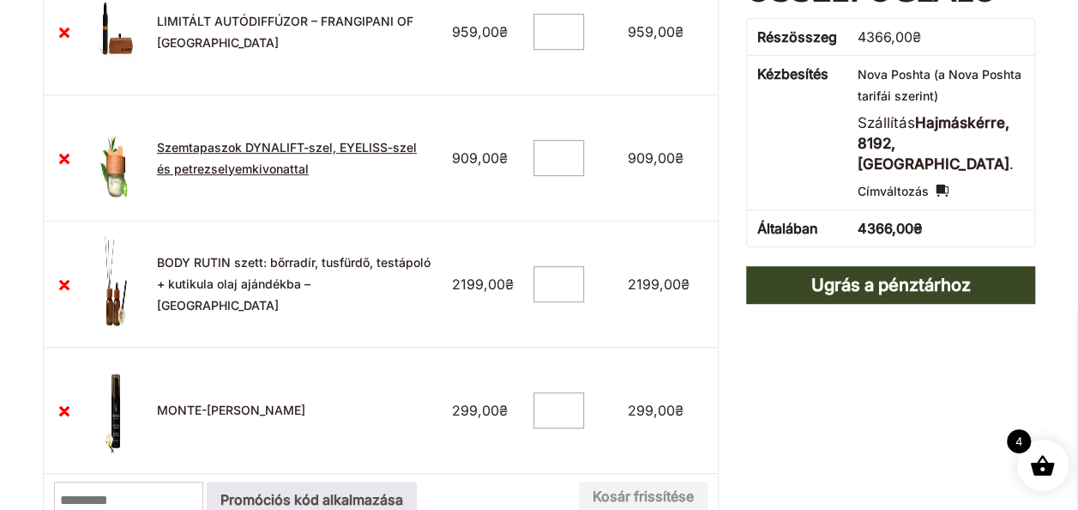
scroll to position [449, 0]
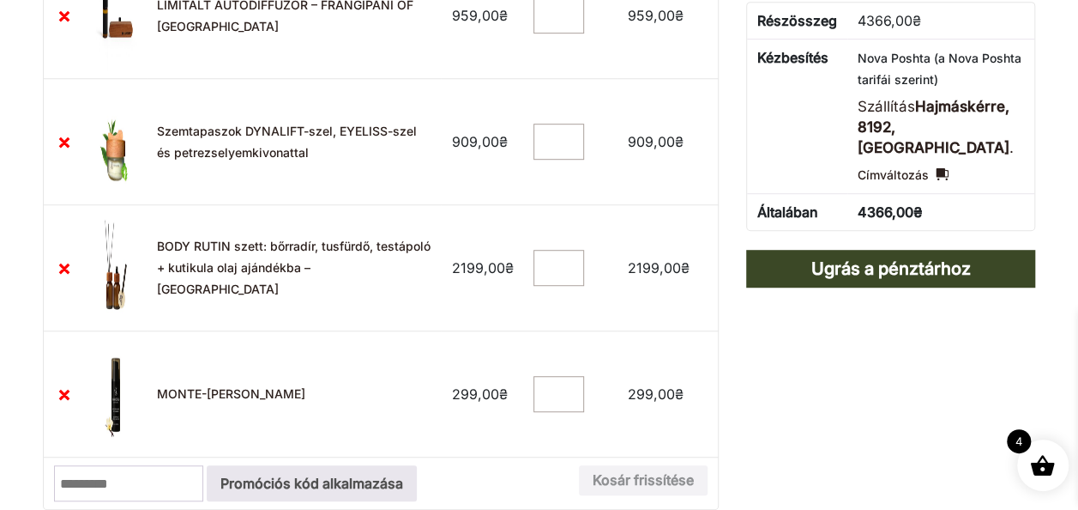
click at [263, 254] on td "BODY RUTIN szett: bőrradír, tusfürdő, testápoló + kutikula olaj ajándékba – [GE…" at bounding box center [294, 267] width 295 height 126
click at [300, 251] on link "BODY RUTIN szett: bőrradír, tusfürdő, testápoló + kutikula olaj ajándékba – MON…" at bounding box center [294, 266] width 274 height 57
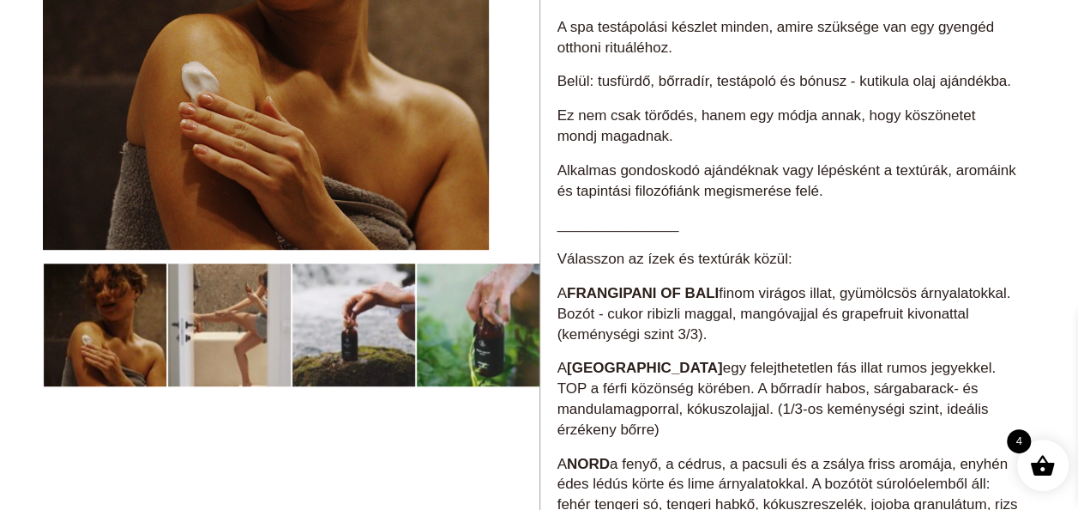
scroll to position [257, 0]
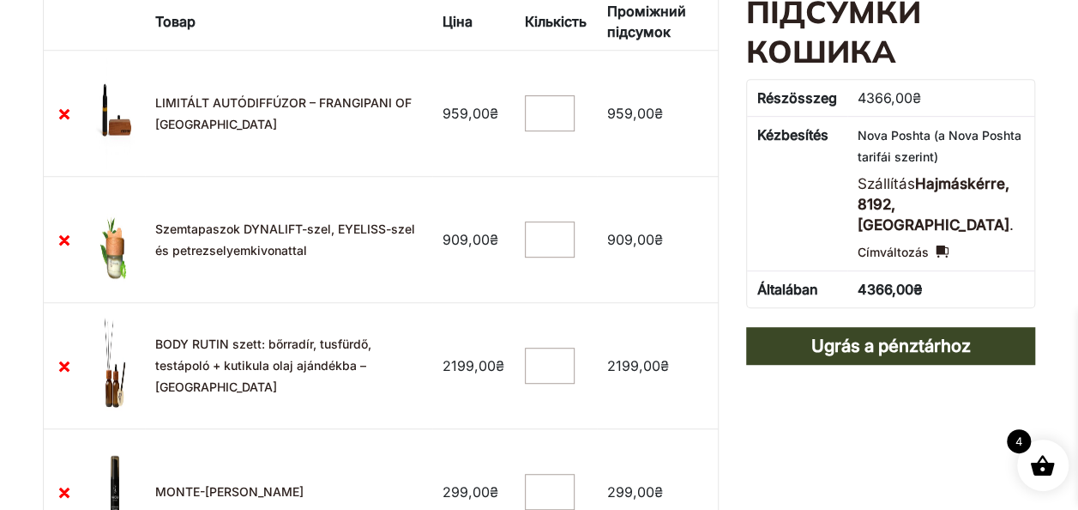
scroll to position [212, 0]
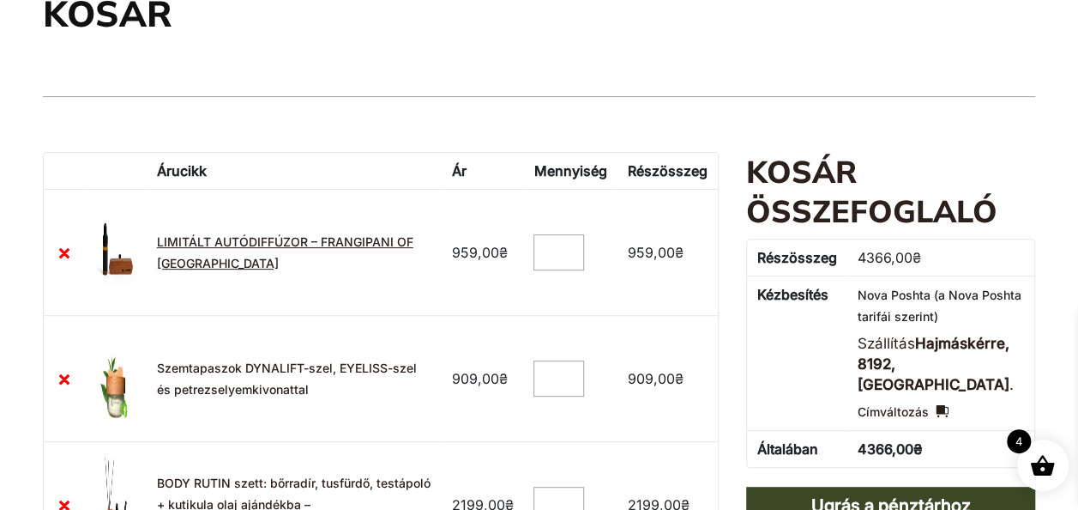
click at [329, 238] on link "LIMITÁLT AUTÓDIFFÚZOR – FRANGIPANI OF BALI" at bounding box center [285, 252] width 257 height 36
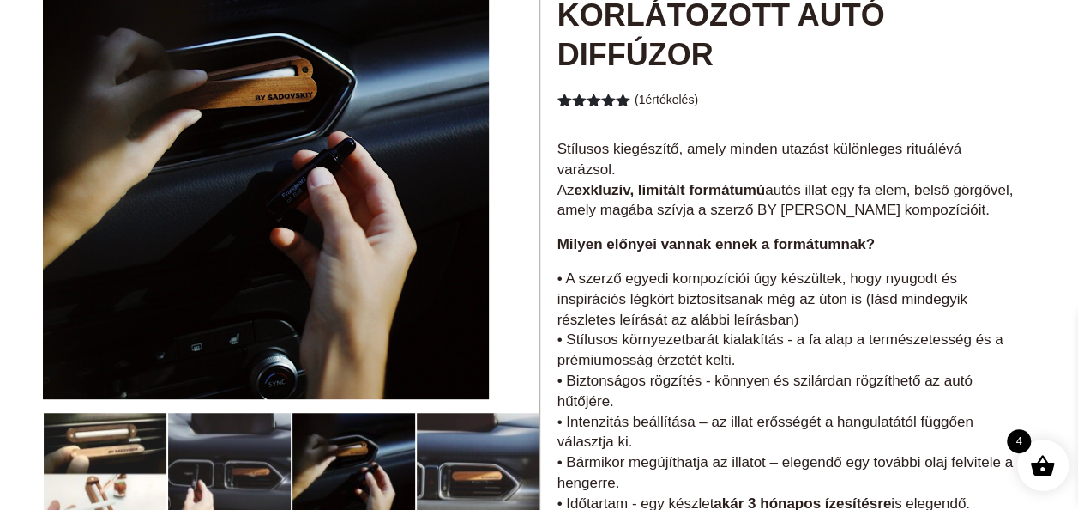
scroll to position [172, 0]
